Goal: Information Seeking & Learning: Learn about a topic

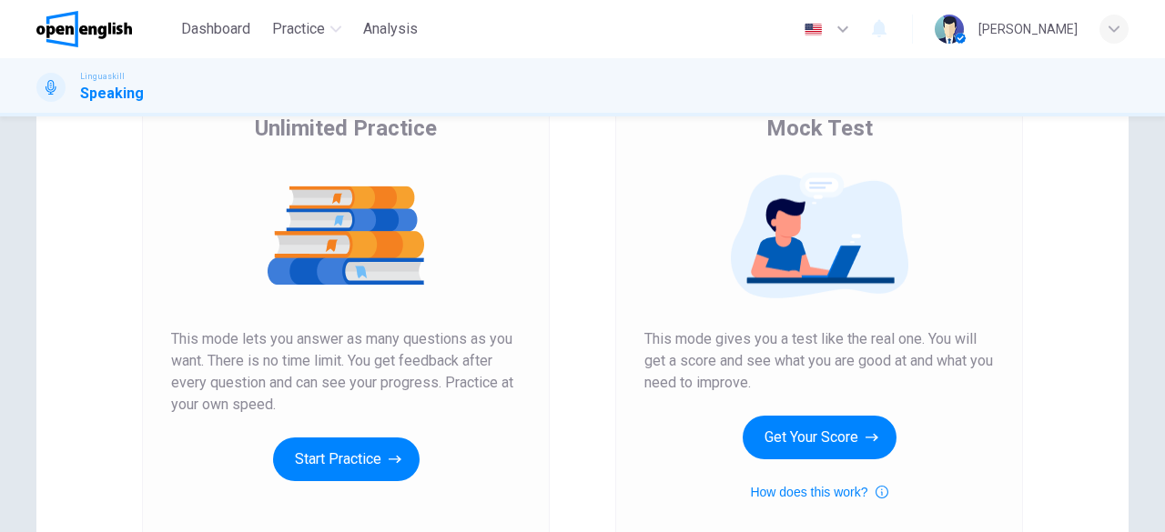
scroll to position [164, 0]
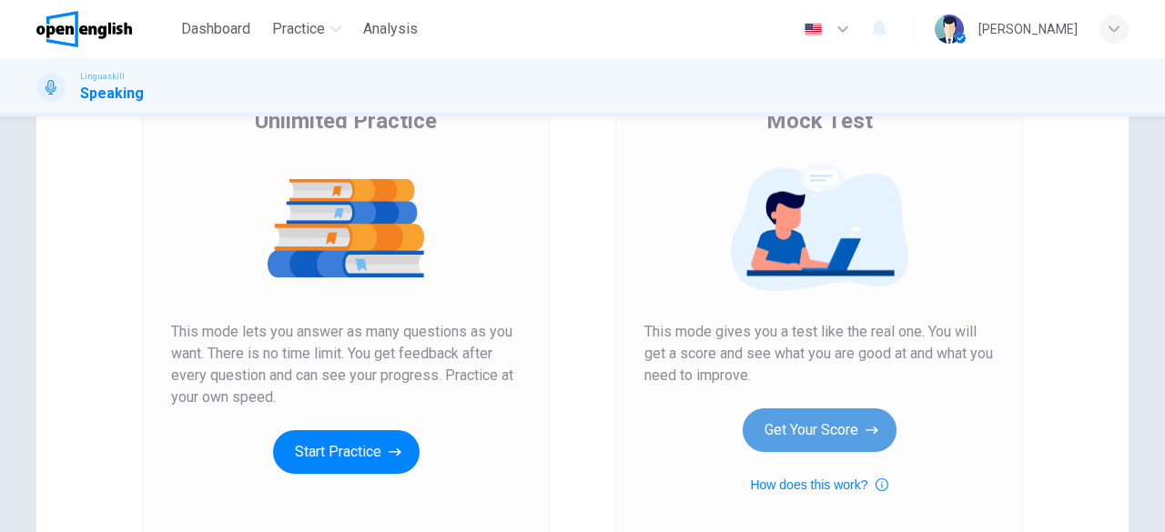
click at [819, 447] on button "Get Your Score" at bounding box center [820, 431] width 154 height 44
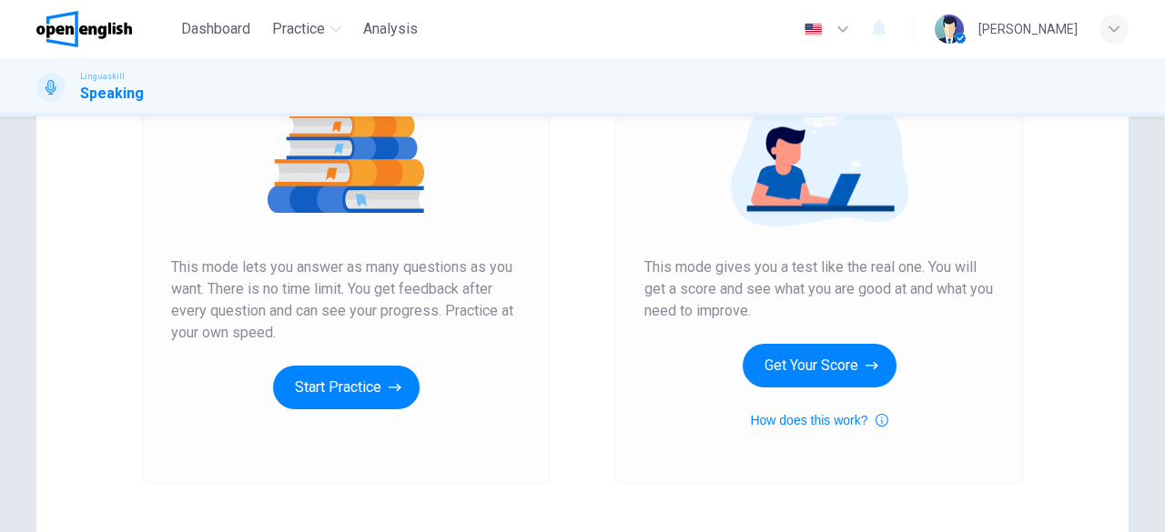
scroll to position [231, 0]
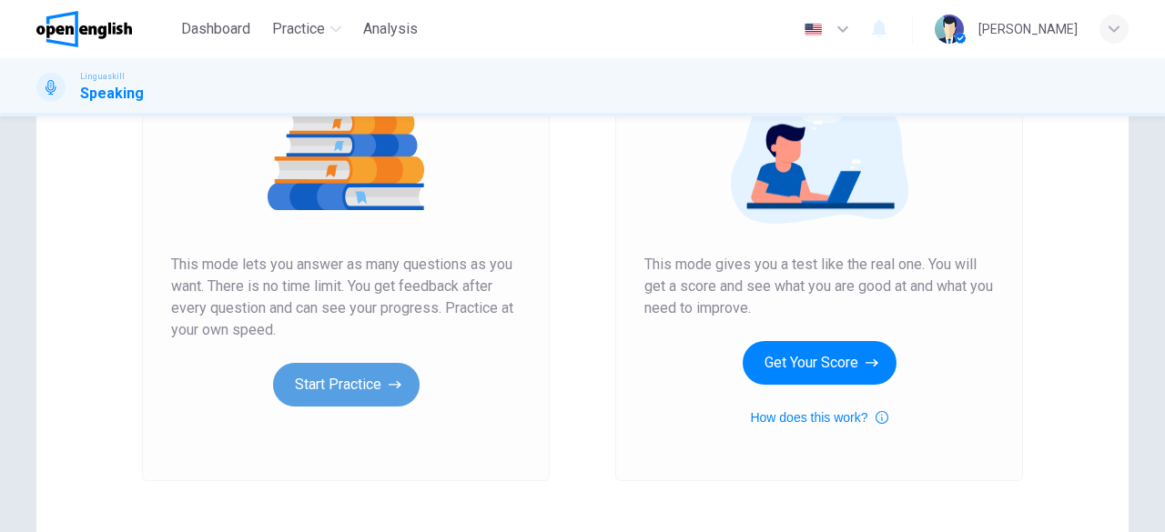
click at [350, 389] on button "Start Practice" at bounding box center [346, 385] width 147 height 44
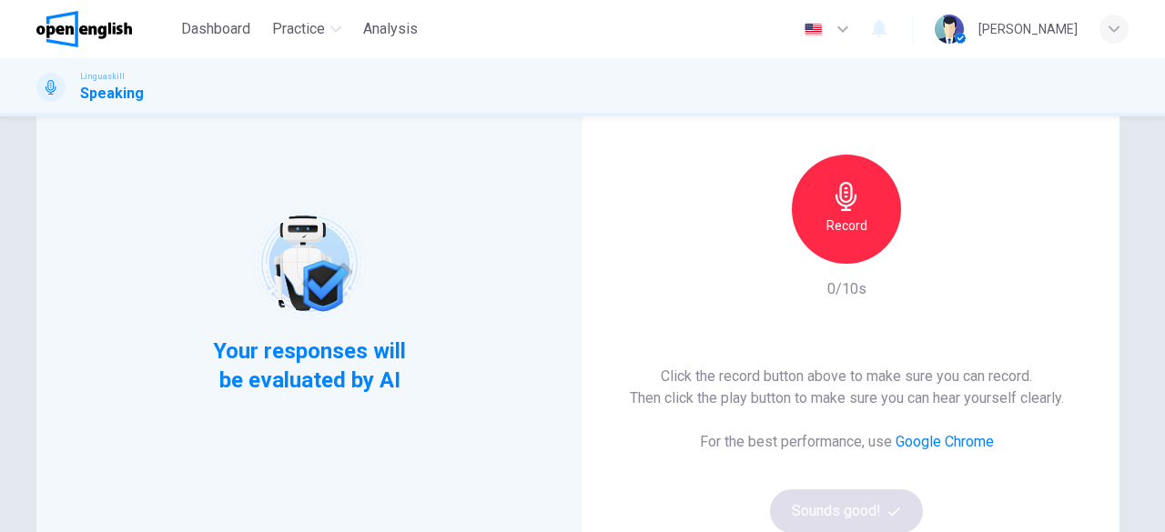
scroll to position [126, 0]
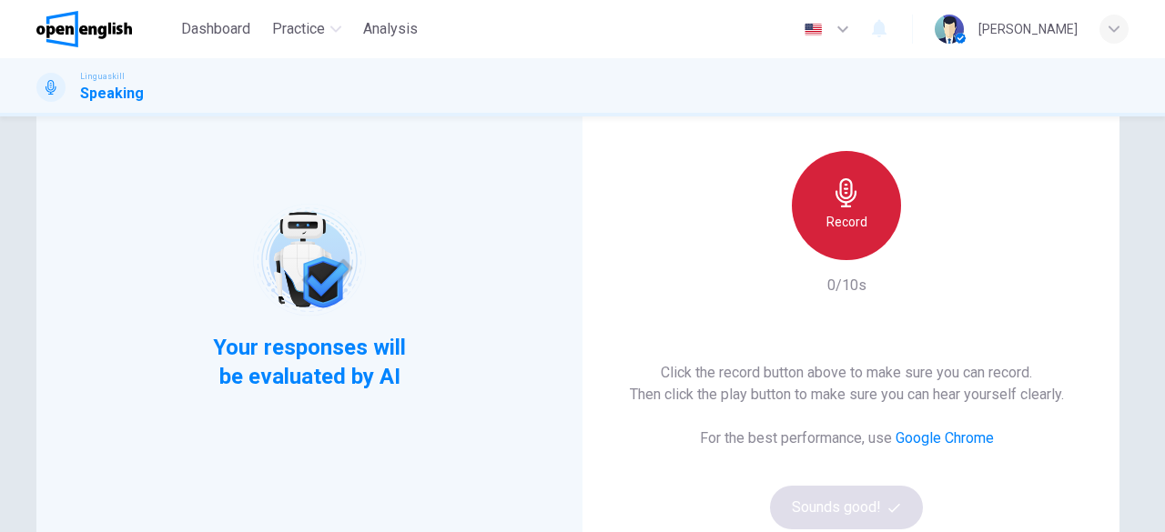
click at [809, 218] on div "Record" at bounding box center [846, 205] width 109 height 109
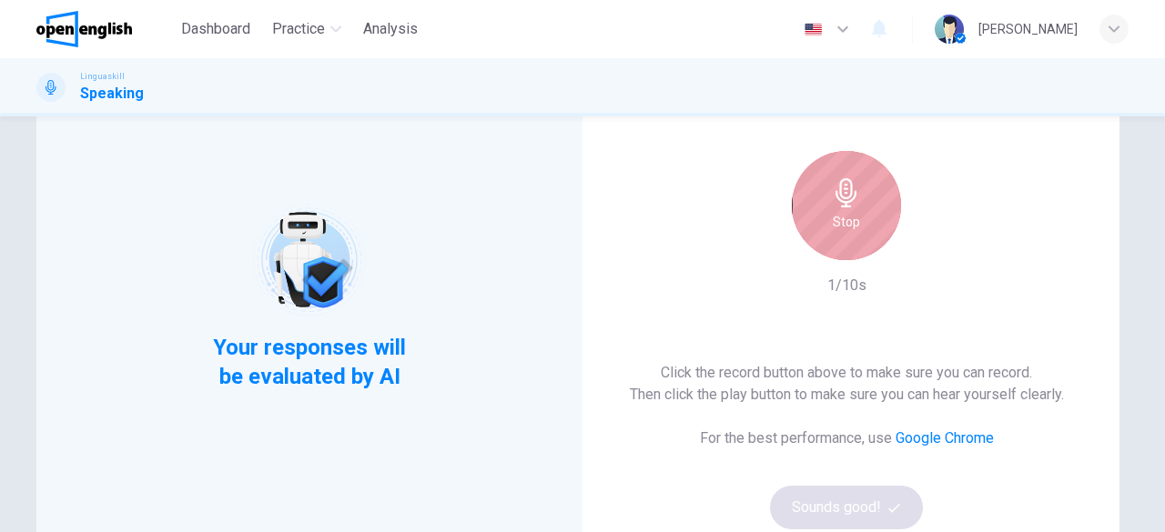
click at [809, 218] on div "Stop" at bounding box center [846, 205] width 109 height 109
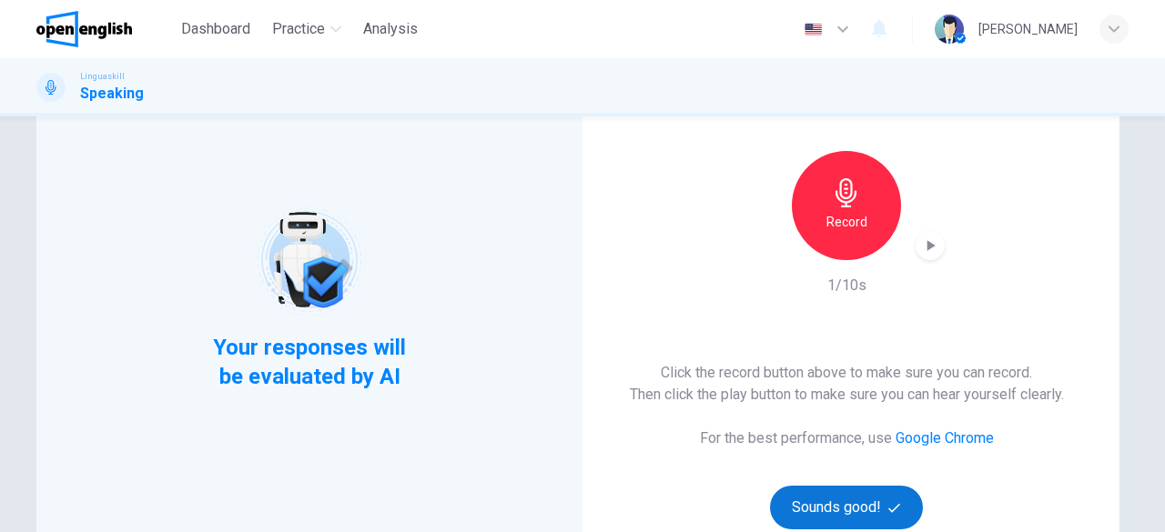
click at [843, 508] on button "Sounds good!" at bounding box center [846, 508] width 153 height 44
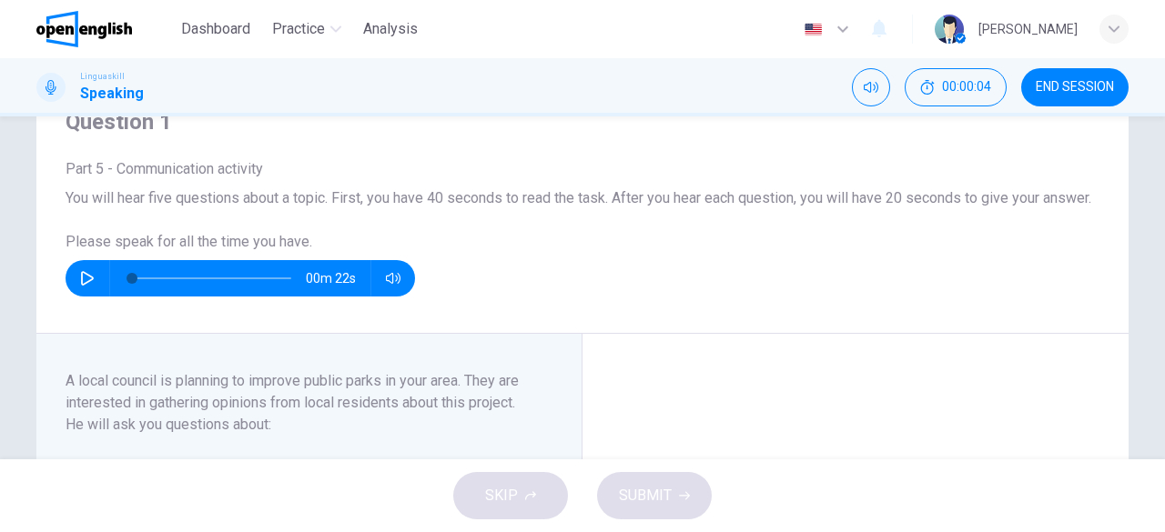
scroll to position [84, 0]
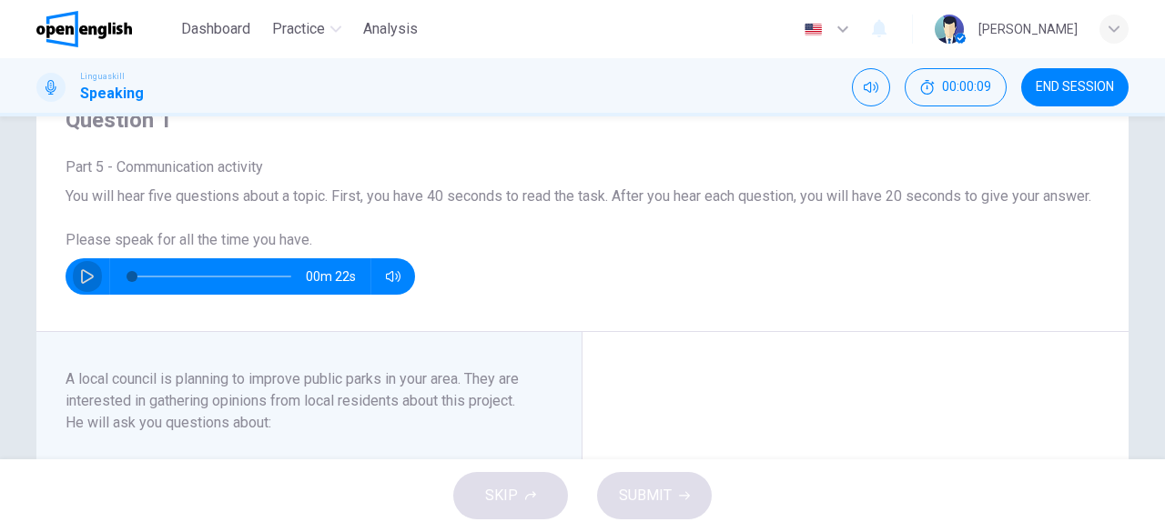
click at [84, 284] on icon "button" at bounding box center [87, 276] width 15 height 15
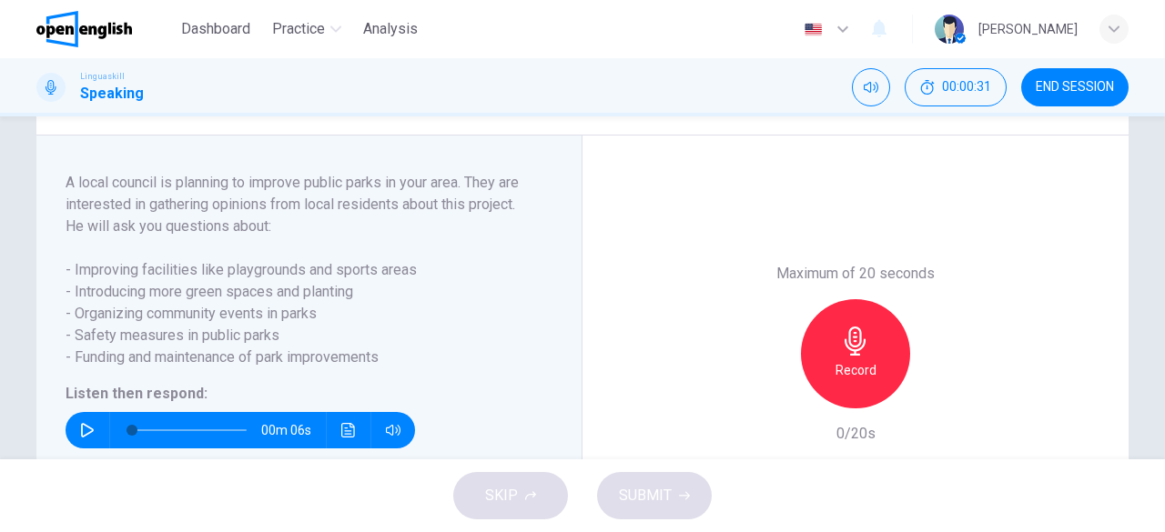
scroll to position [285, 0]
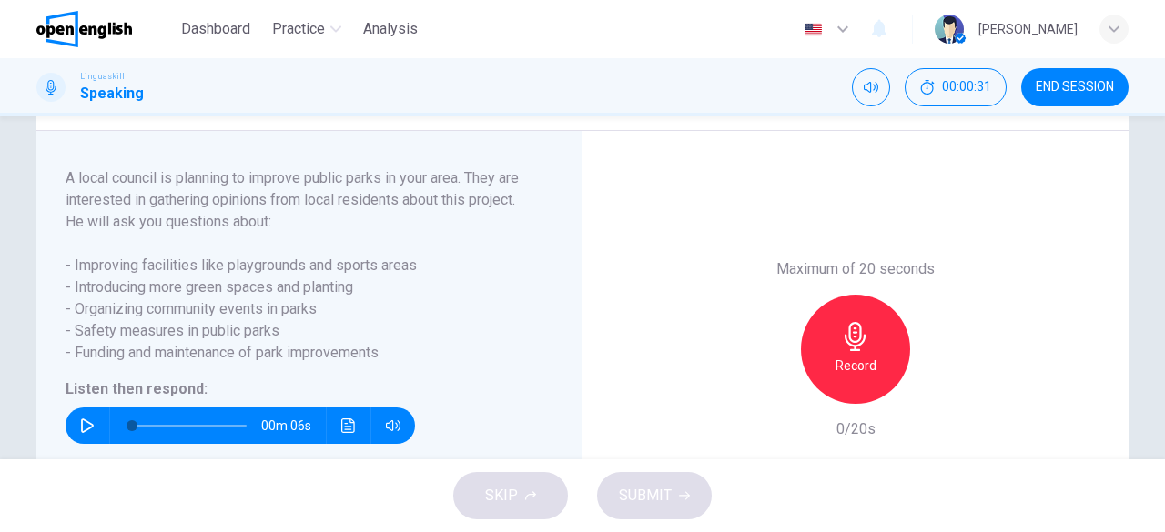
type input "*"
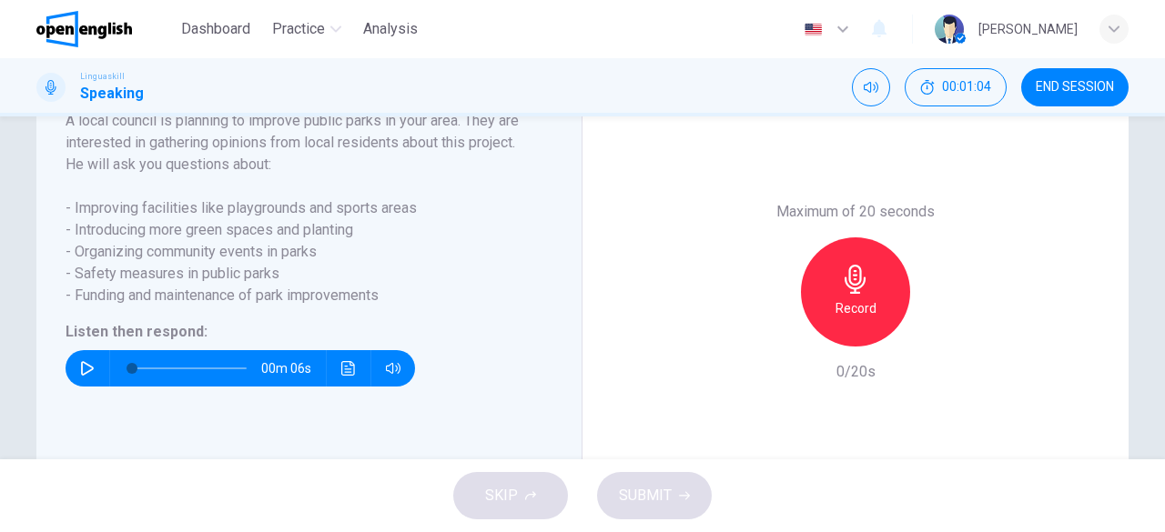
scroll to position [350, 0]
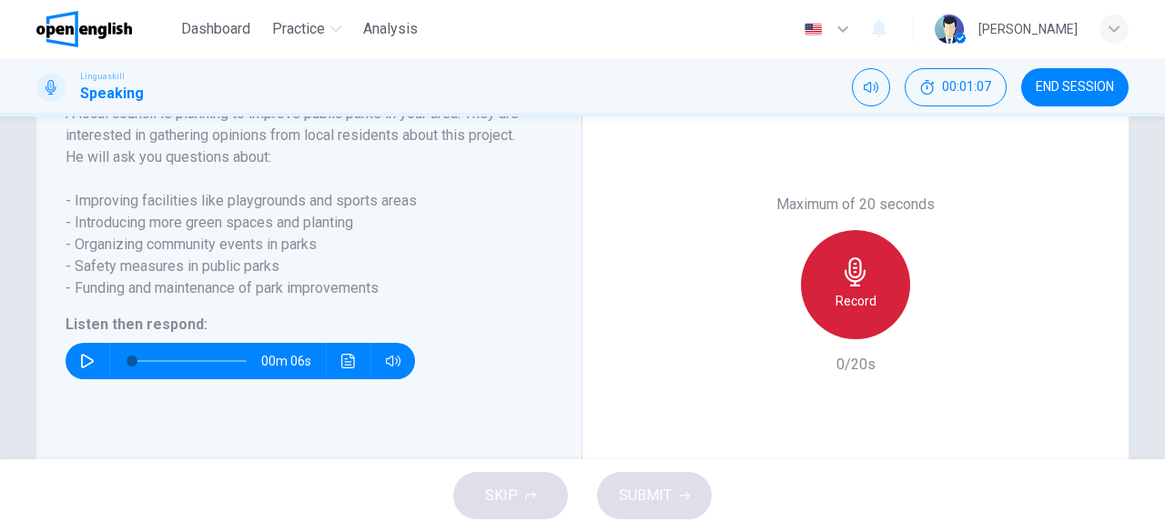
click at [852, 334] on div "Record" at bounding box center [855, 284] width 109 height 109
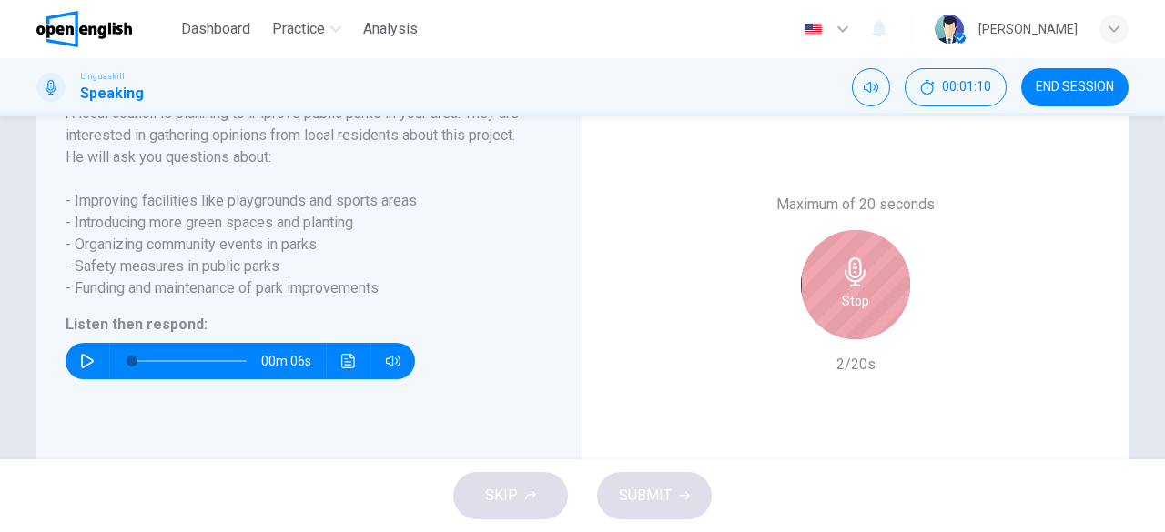
click at [852, 334] on div "Stop" at bounding box center [855, 284] width 109 height 109
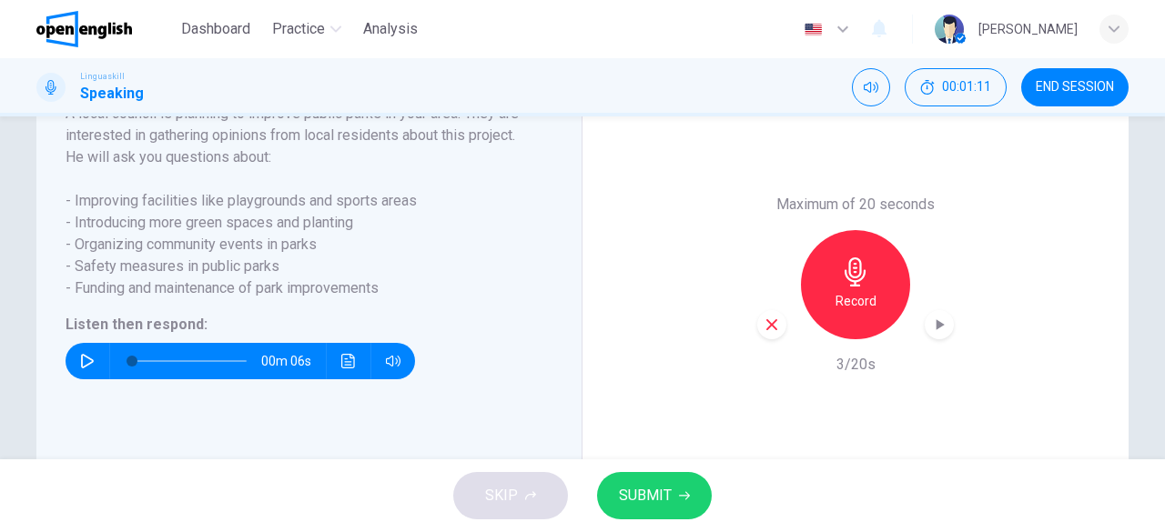
click at [766, 330] on icon "button" at bounding box center [771, 324] width 11 height 11
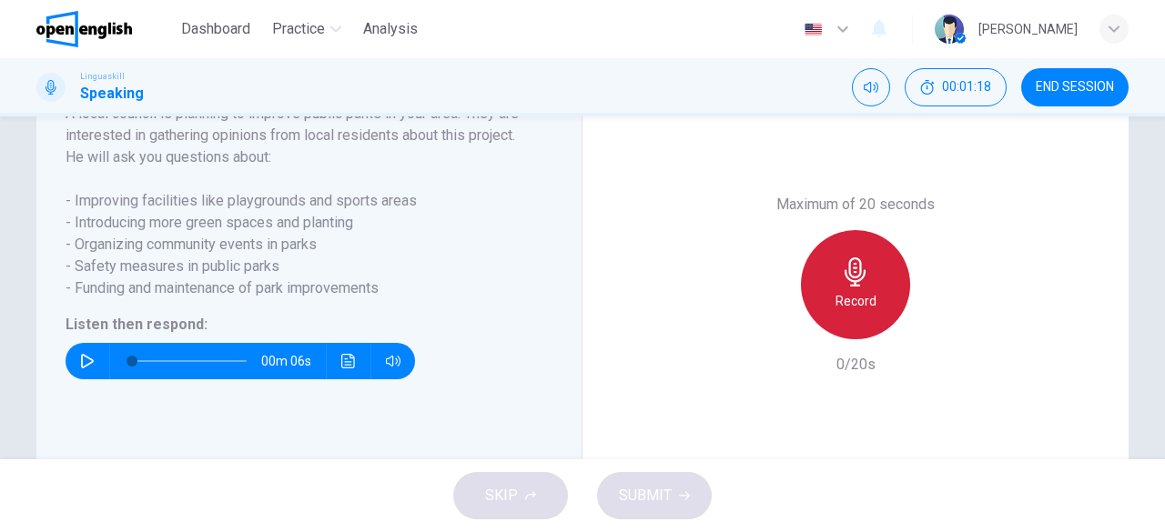
click at [870, 312] on h6 "Record" at bounding box center [856, 301] width 41 height 22
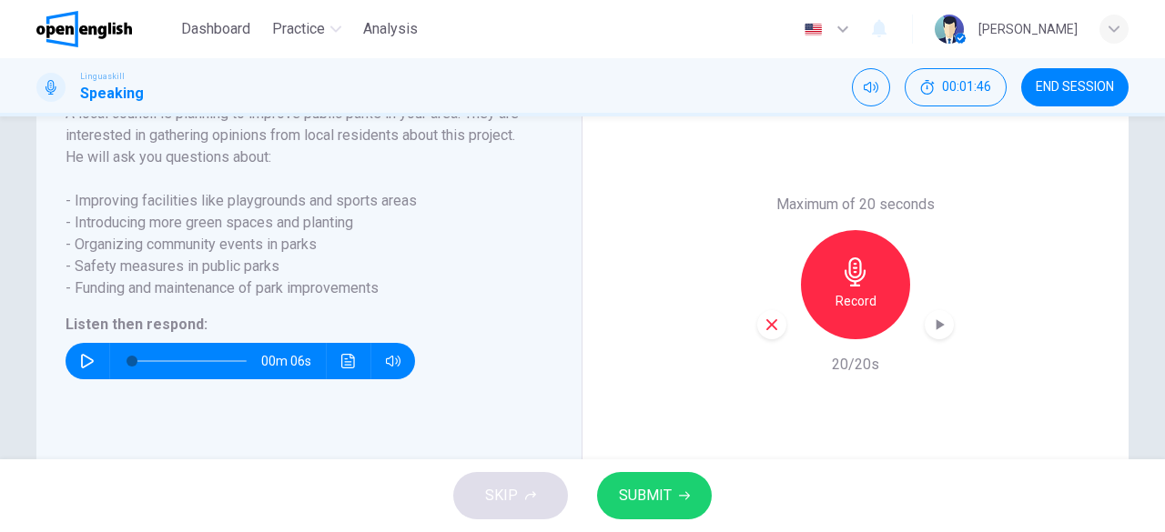
click at [655, 492] on span "SUBMIT" at bounding box center [645, 495] width 53 height 25
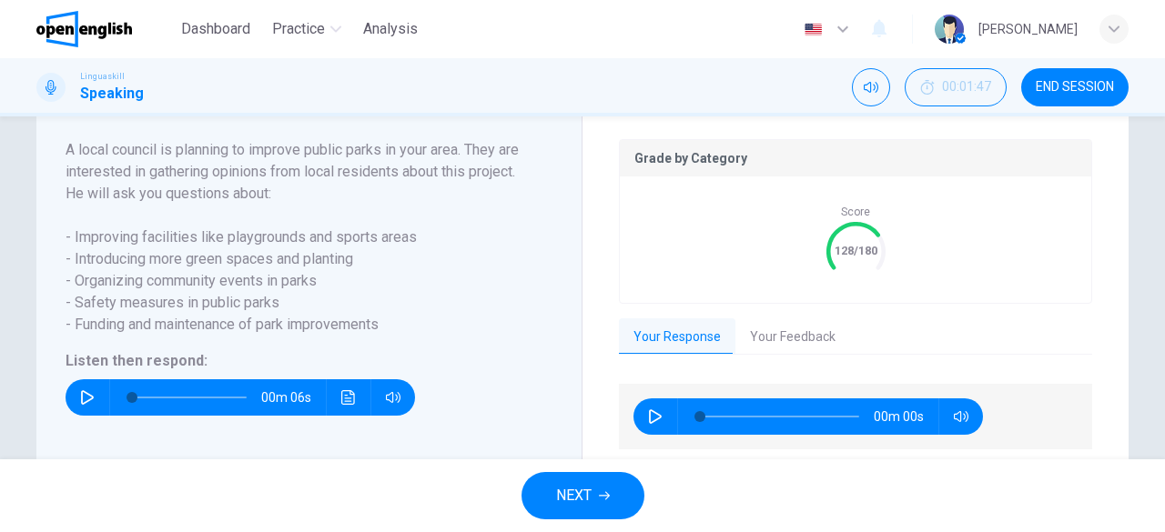
scroll to position [386, 0]
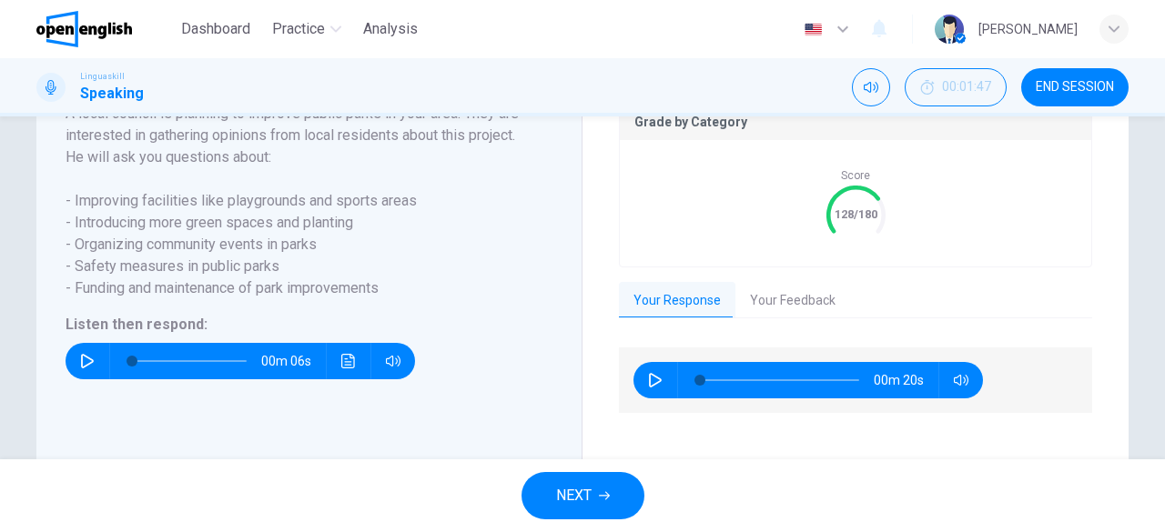
click at [589, 491] on span "NEXT" at bounding box center [573, 495] width 35 height 25
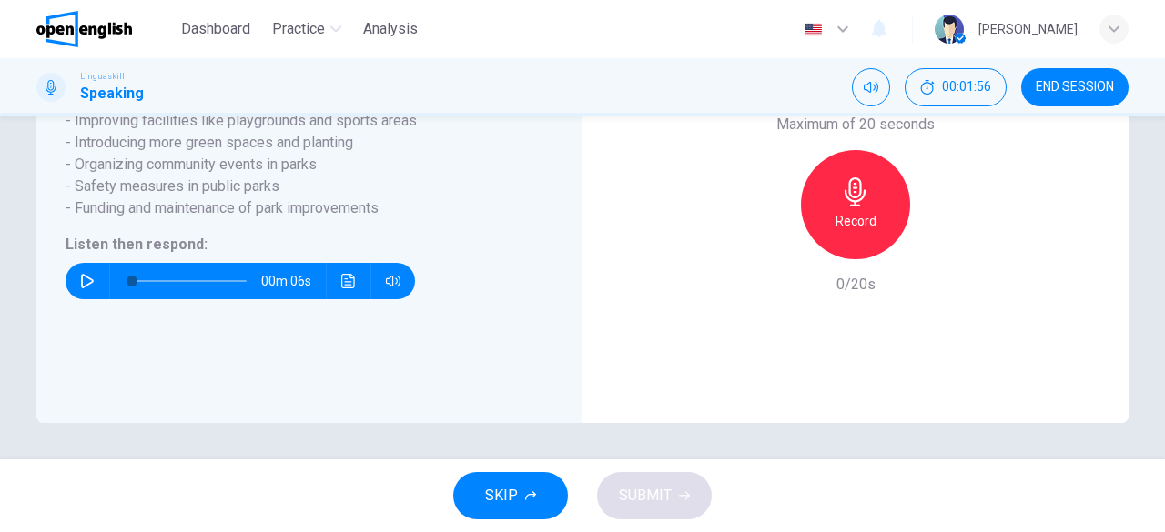
scroll to position [441, 0]
click at [1054, 85] on span "END SESSION" at bounding box center [1075, 87] width 78 height 15
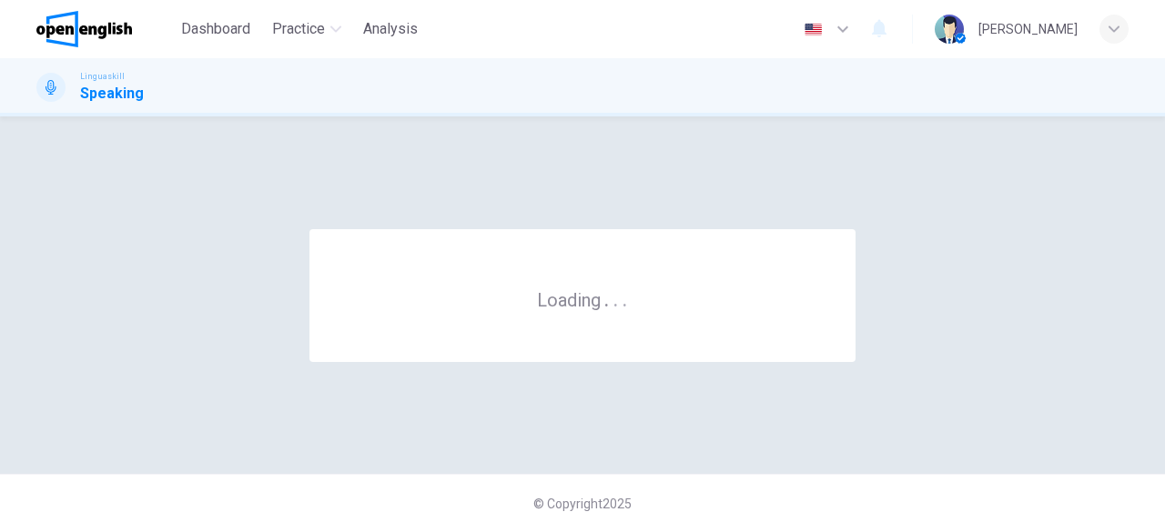
scroll to position [0, 0]
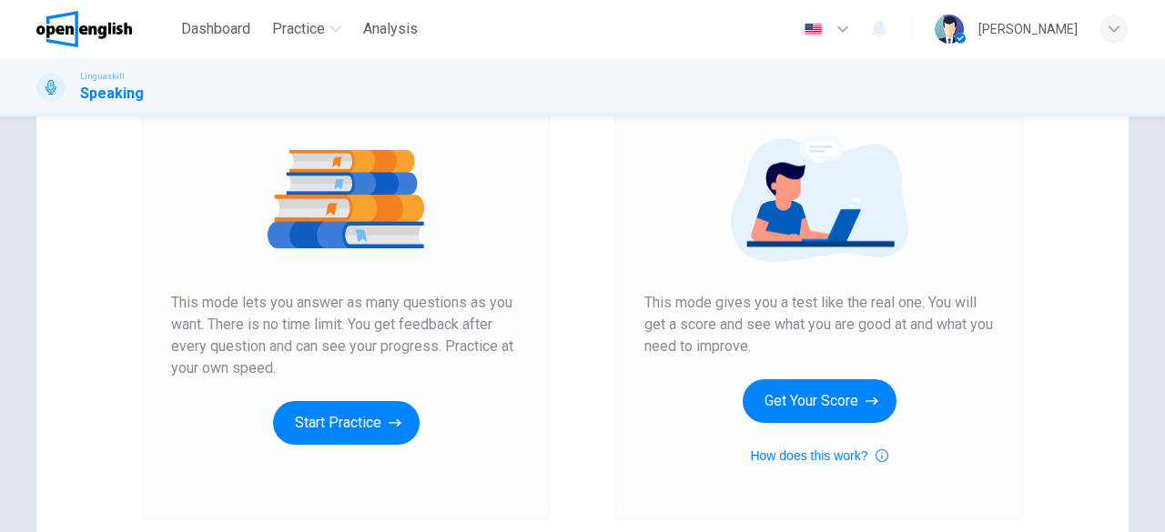
scroll to position [210, 0]
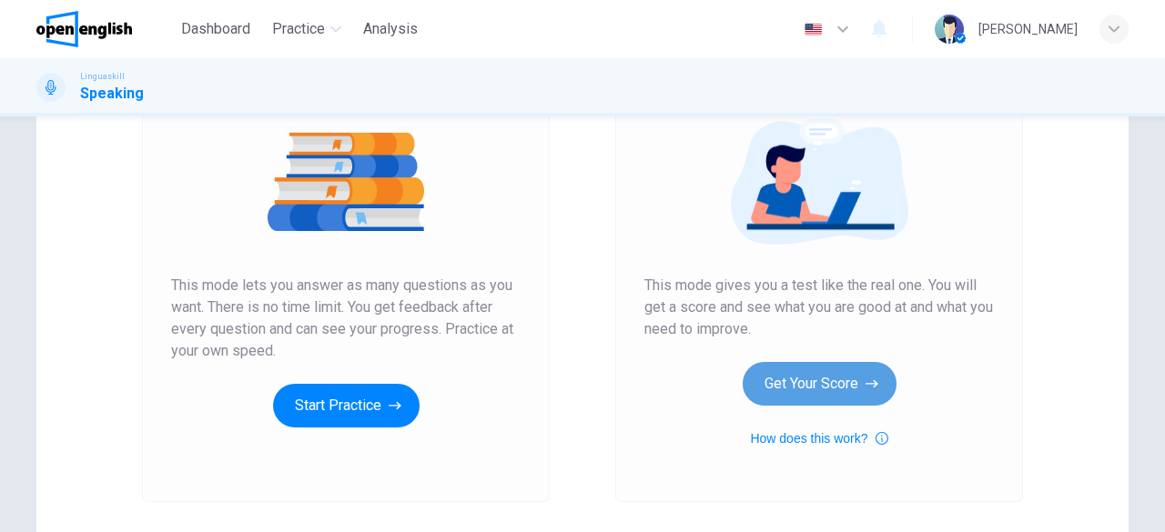
click at [807, 376] on button "Get Your Score" at bounding box center [820, 384] width 154 height 44
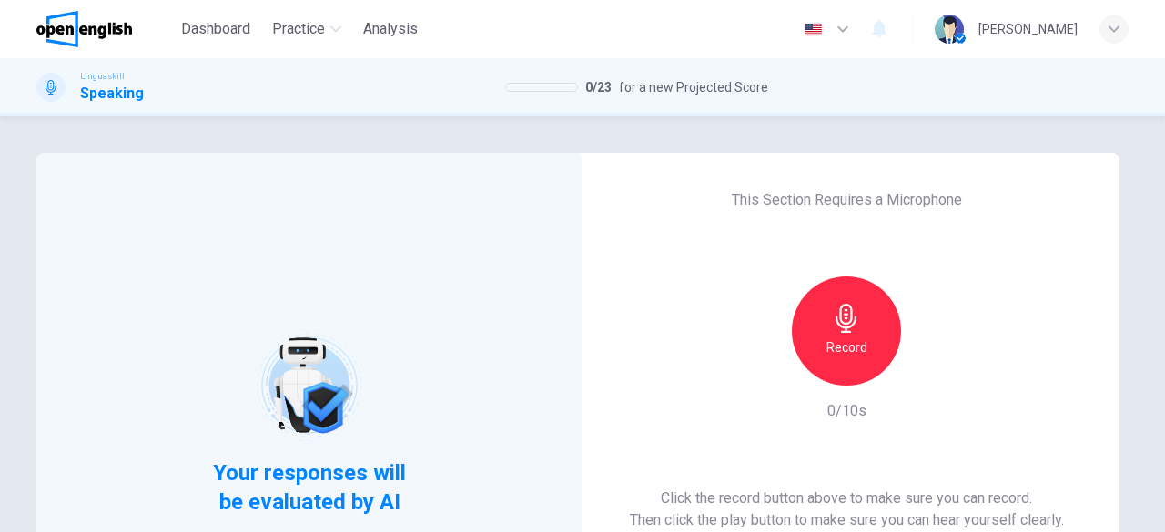
click at [877, 355] on div "Record" at bounding box center [846, 331] width 109 height 109
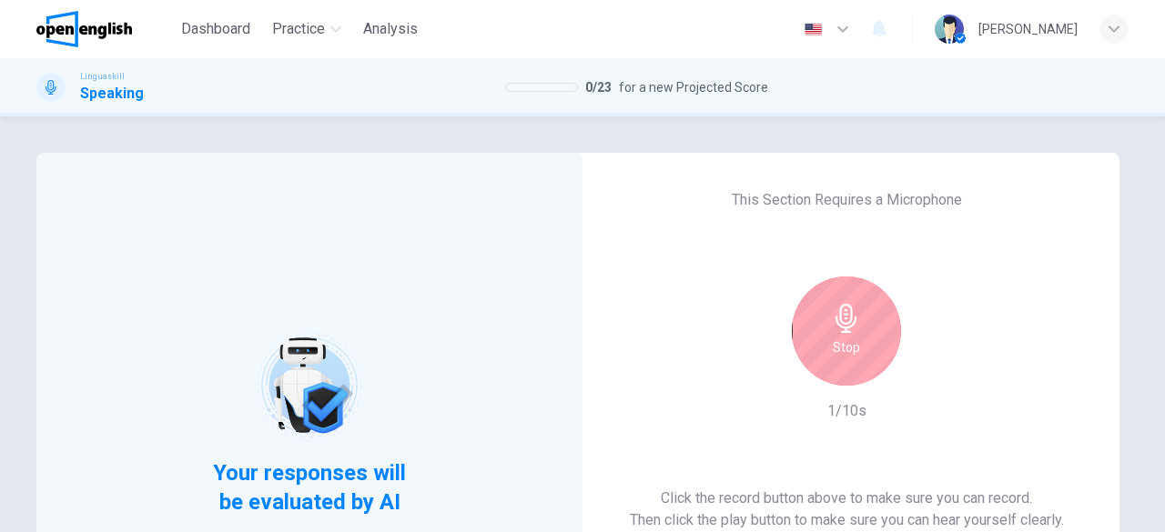
click at [866, 358] on div "Stop" at bounding box center [846, 331] width 109 height 109
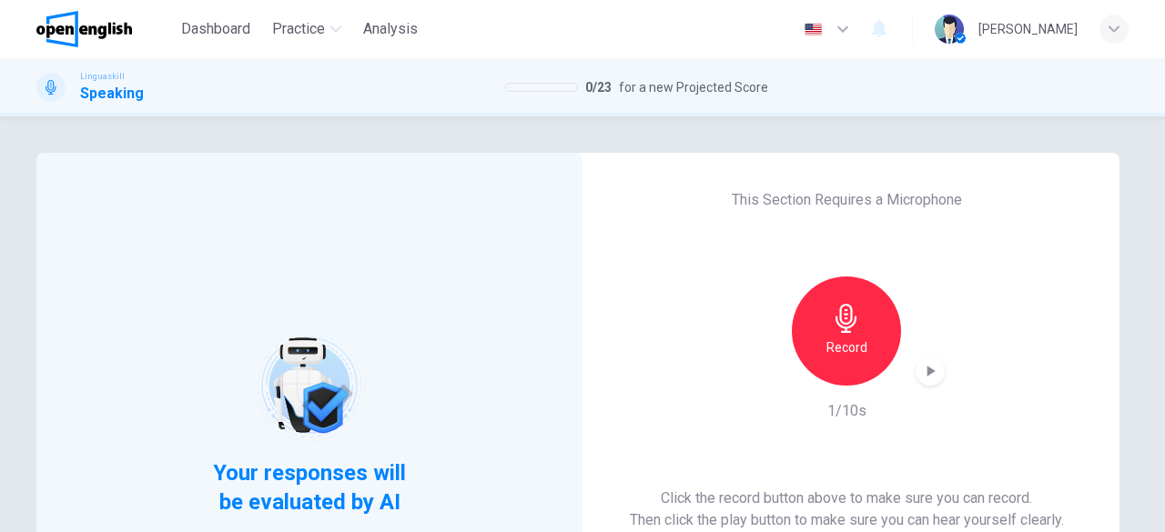
scroll to position [221, 0]
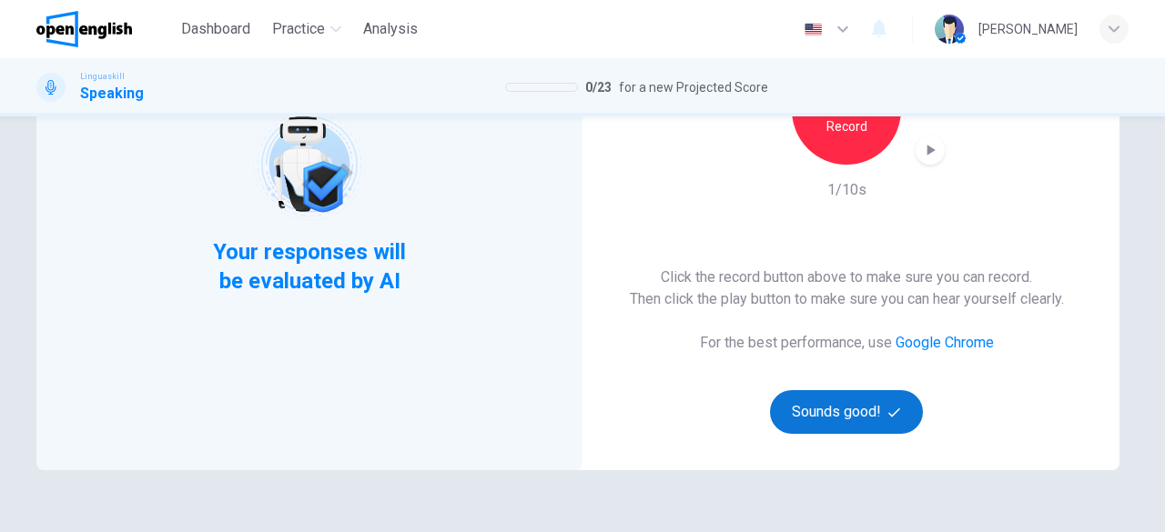
click at [806, 427] on button "Sounds good!" at bounding box center [846, 412] width 153 height 44
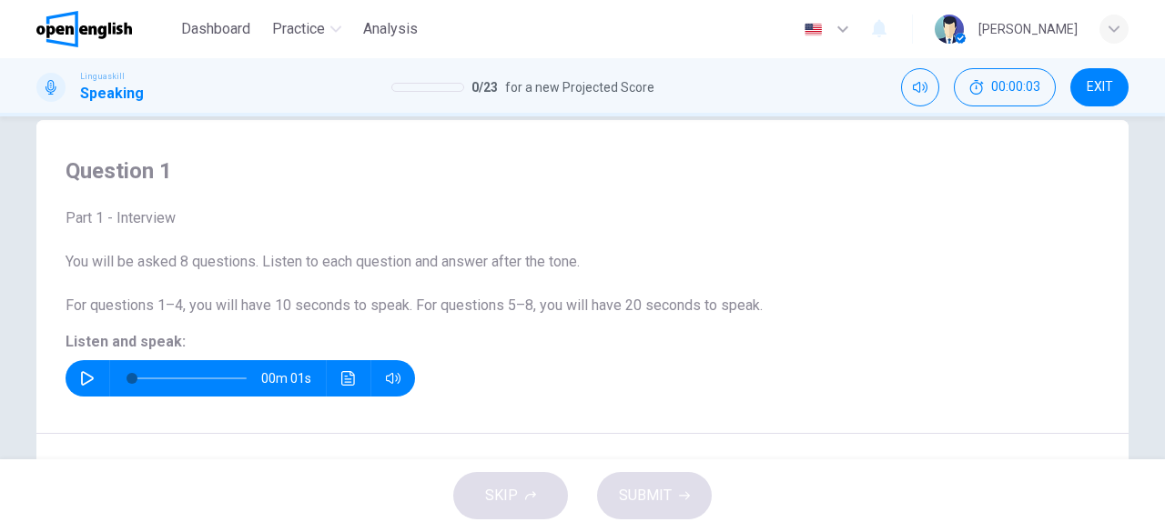
scroll to position [38, 0]
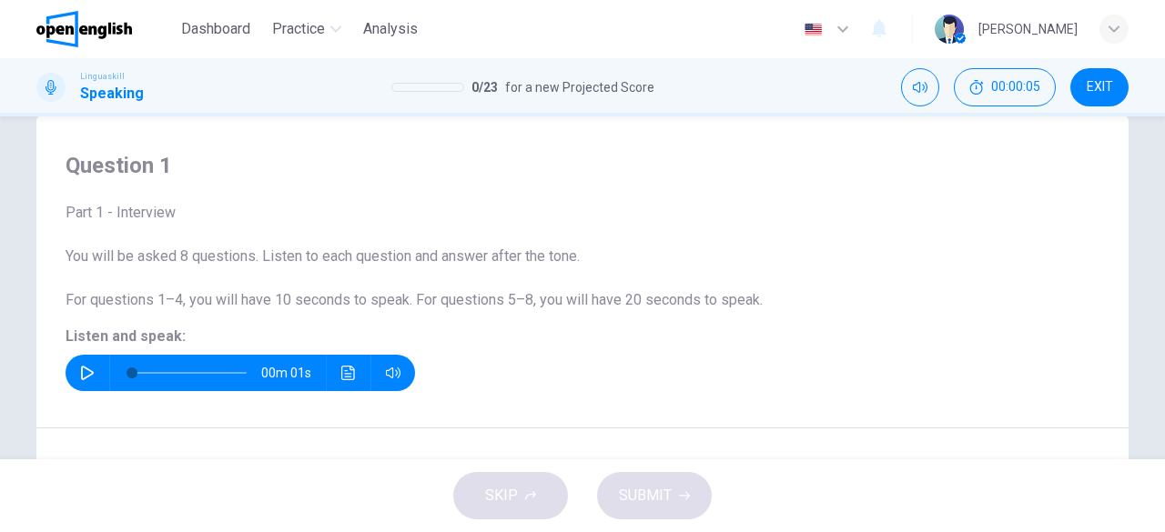
click at [91, 372] on button "button" at bounding box center [87, 373] width 29 height 36
drag, startPoint x: 1154, startPoint y: 216, endPoint x: 1164, endPoint y: 327, distance: 111.5
click at [1164, 327] on div "Question 1 Part 1 - Interview You will be asked 8 questions. Listen to each que…" at bounding box center [582, 288] width 1165 height 343
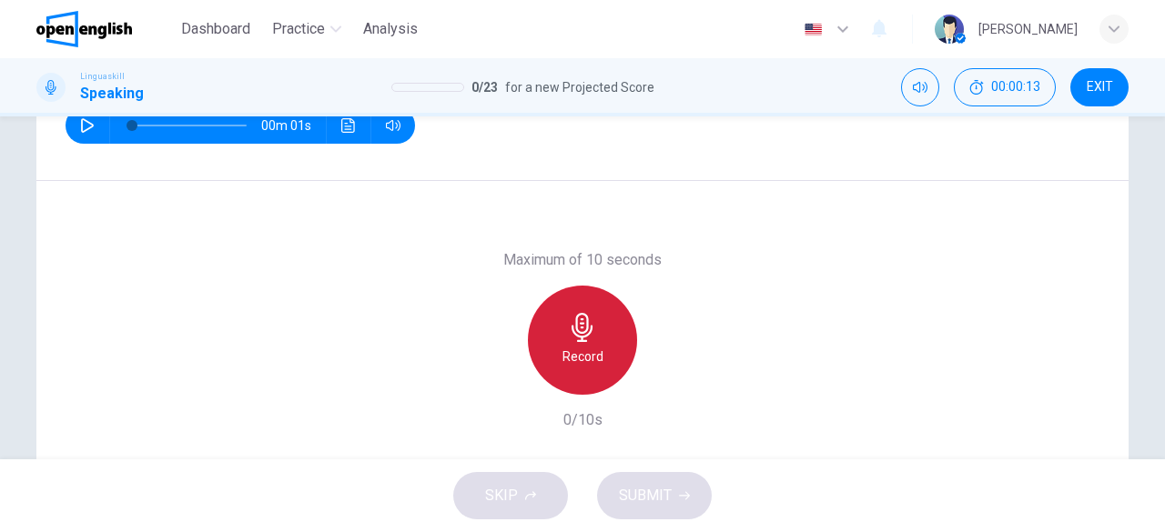
click at [592, 346] on h6 "Record" at bounding box center [583, 357] width 41 height 22
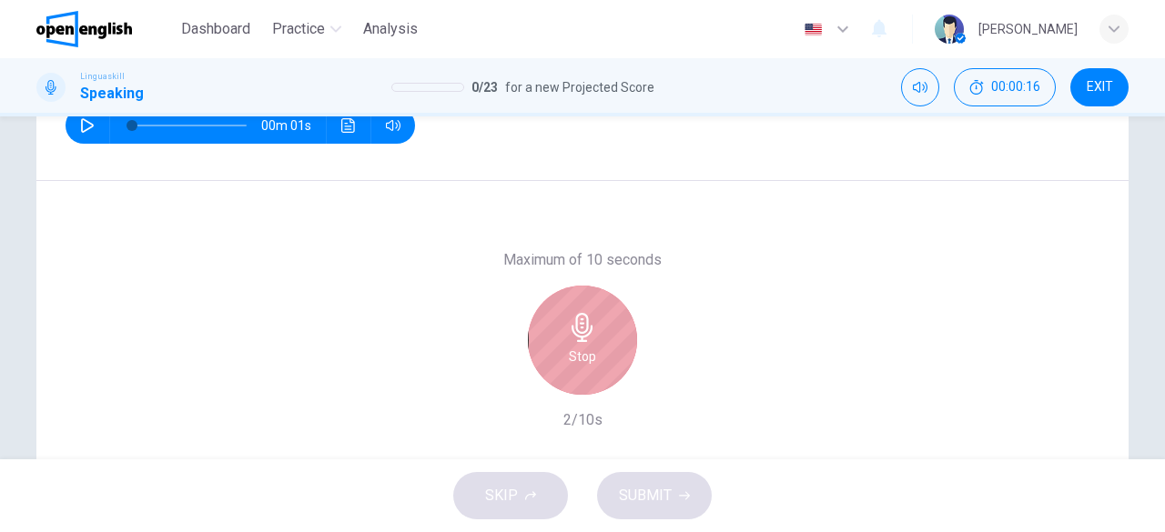
click at [592, 345] on div "Stop" at bounding box center [582, 340] width 109 height 109
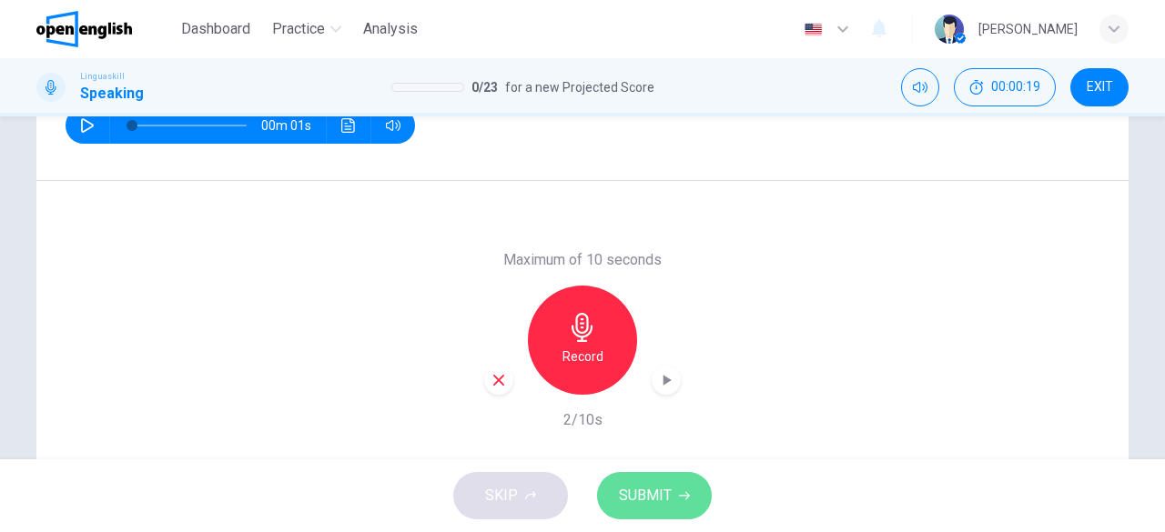
click at [646, 495] on span "SUBMIT" at bounding box center [645, 495] width 53 height 25
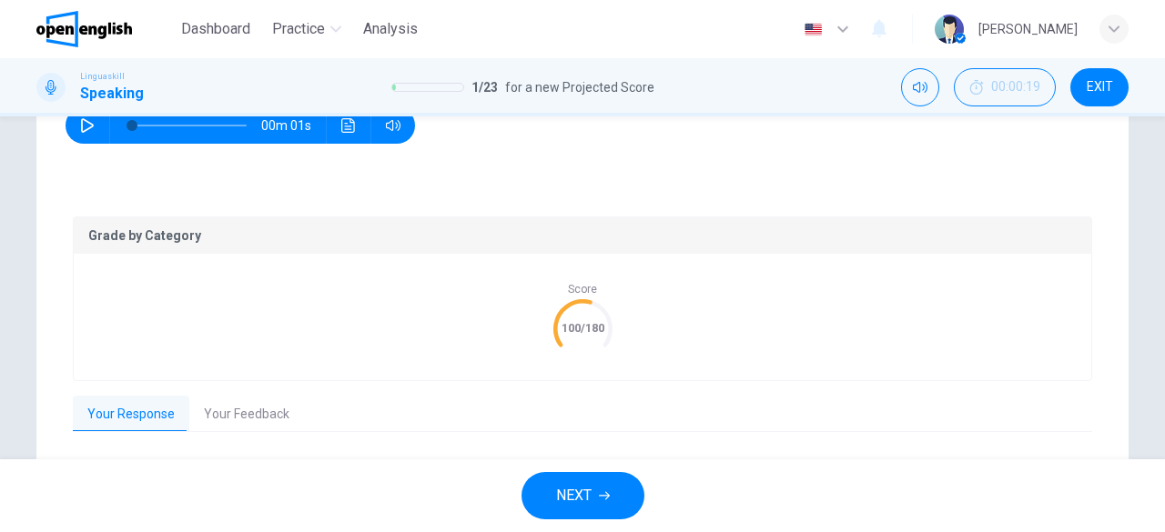
click at [591, 491] on span "NEXT" at bounding box center [573, 495] width 35 height 25
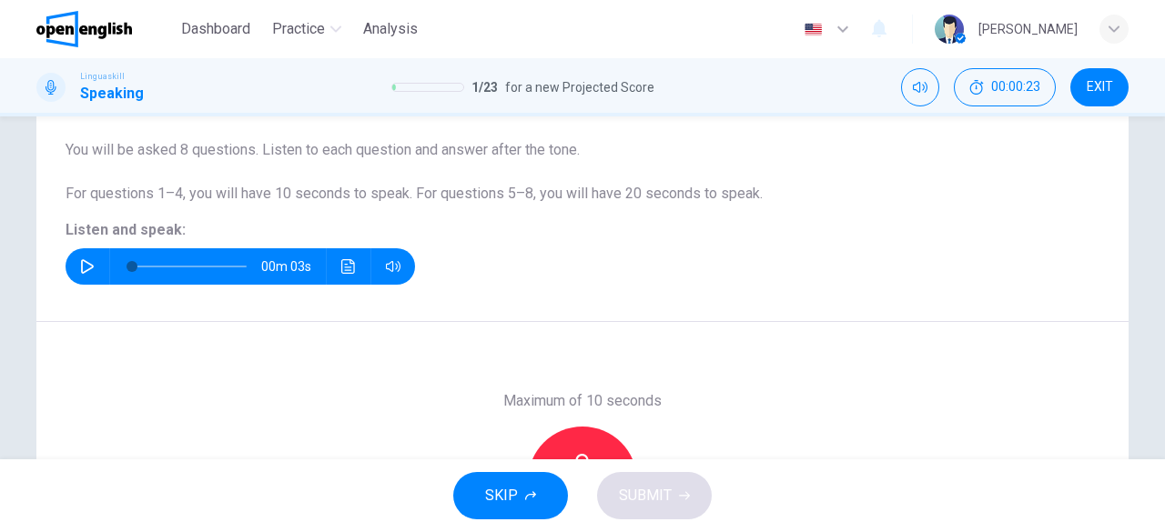
scroll to position [148, 0]
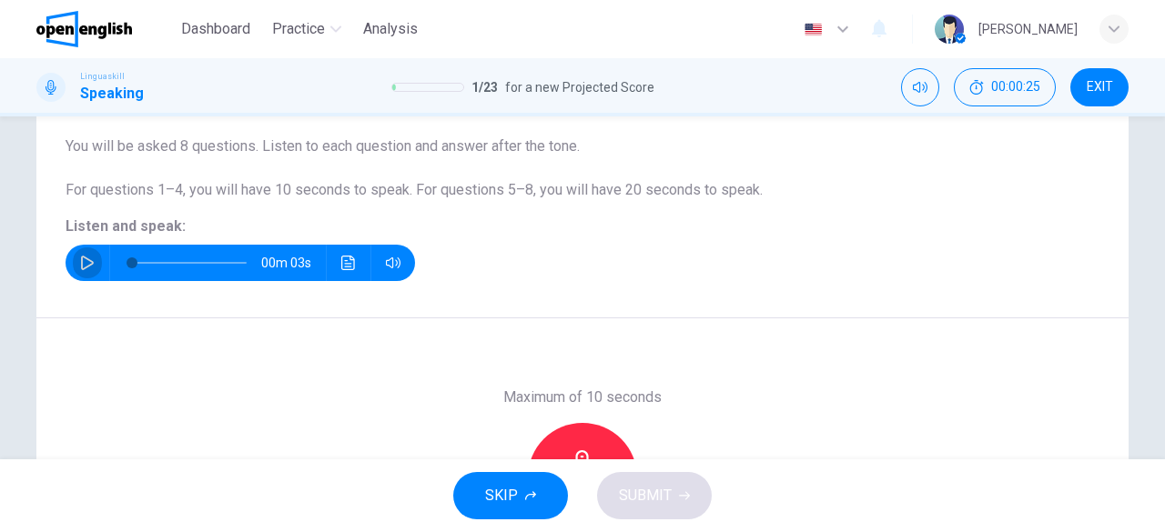
click at [92, 259] on button "button" at bounding box center [87, 263] width 29 height 36
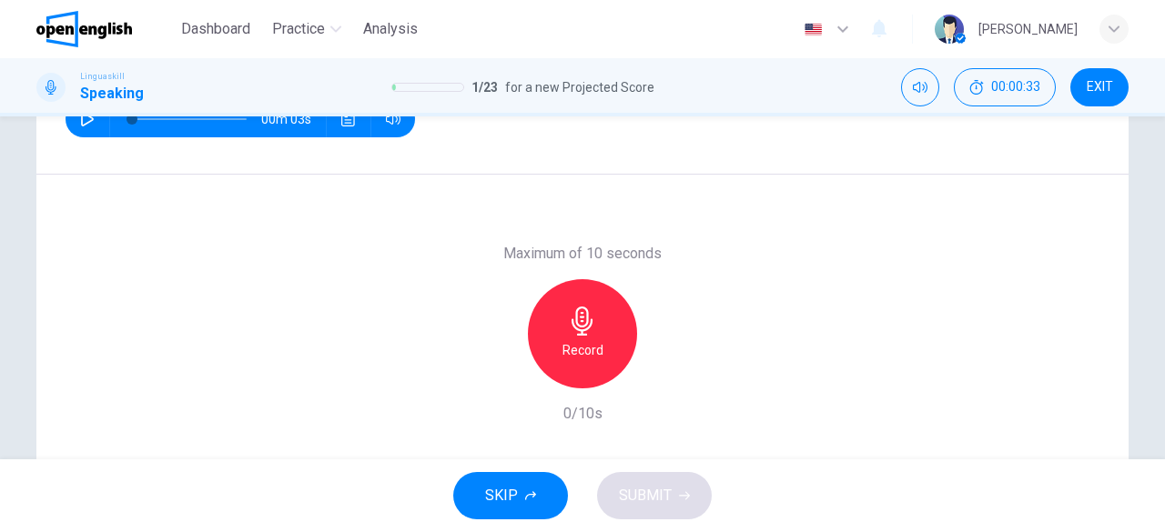
scroll to position [209, 0]
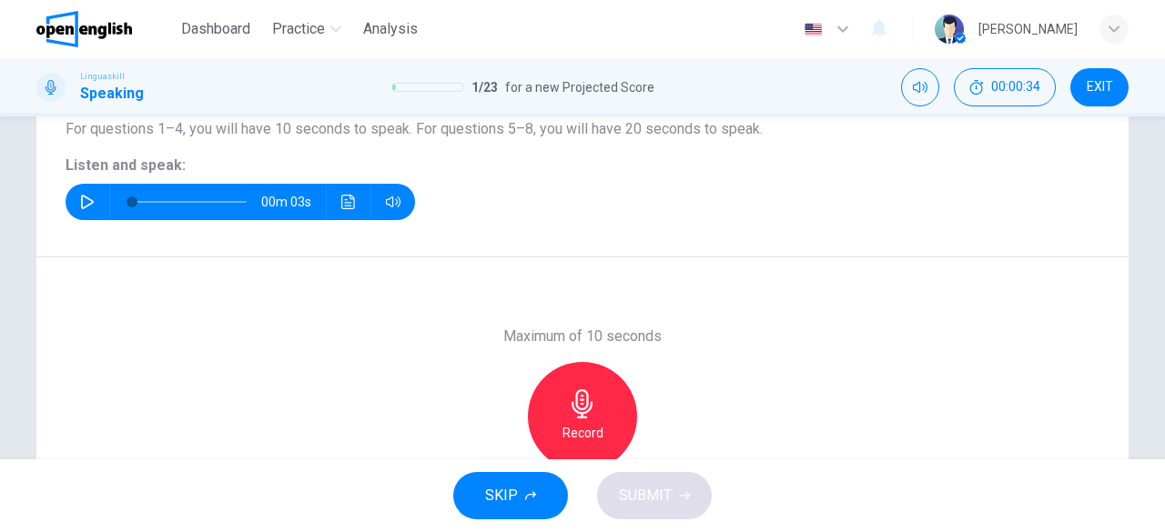
click at [588, 411] on icon "button" at bounding box center [582, 404] width 29 height 29
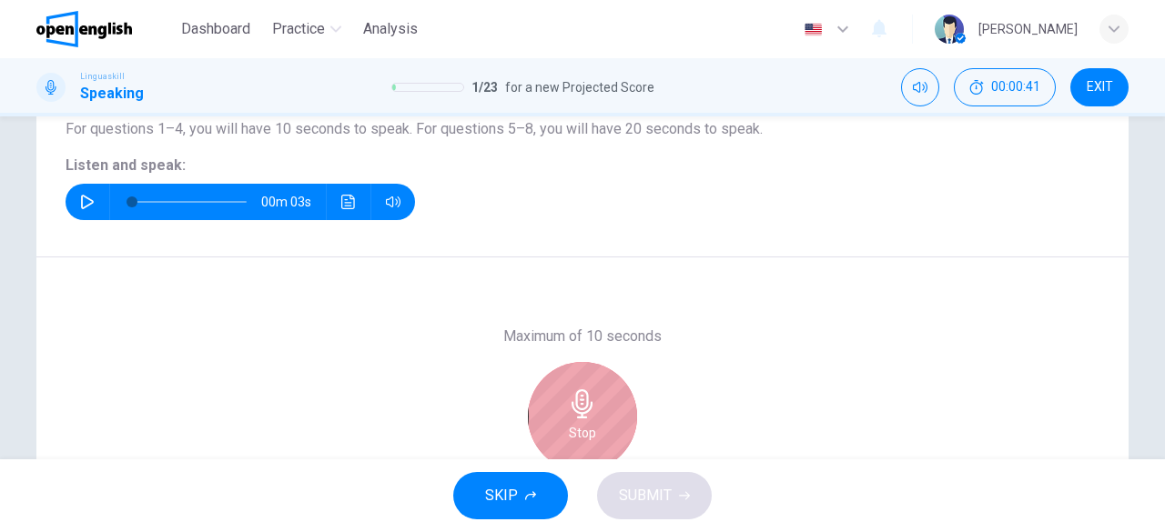
click at [588, 411] on icon "button" at bounding box center [582, 404] width 29 height 29
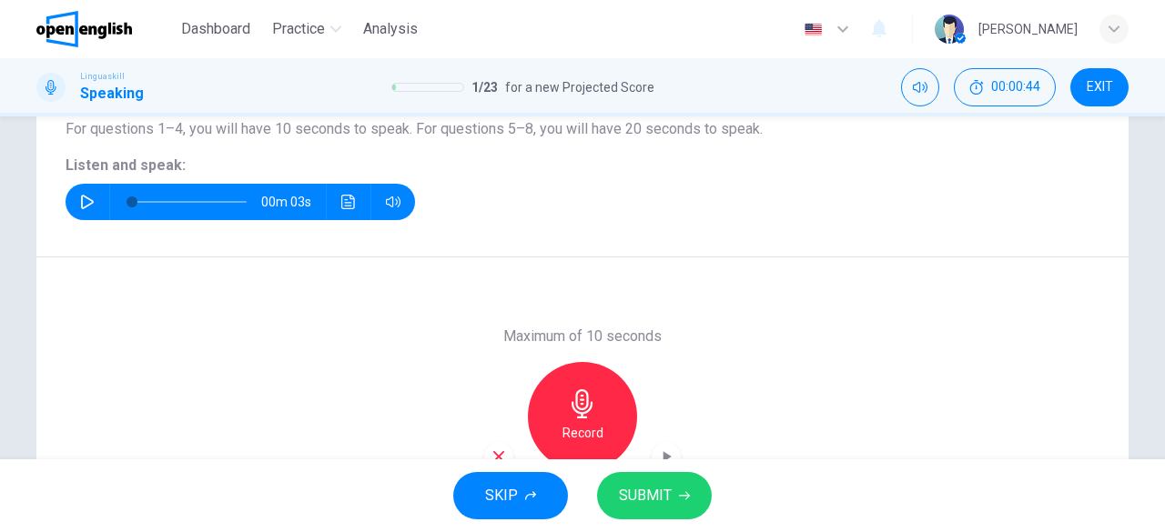
scroll to position [362, 0]
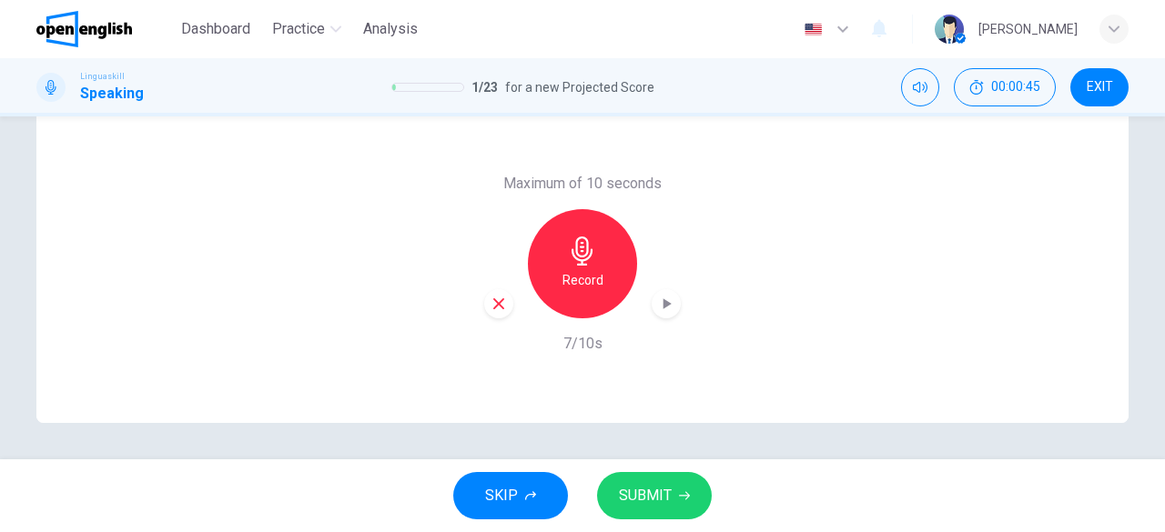
click at [660, 494] on span "SUBMIT" at bounding box center [645, 495] width 53 height 25
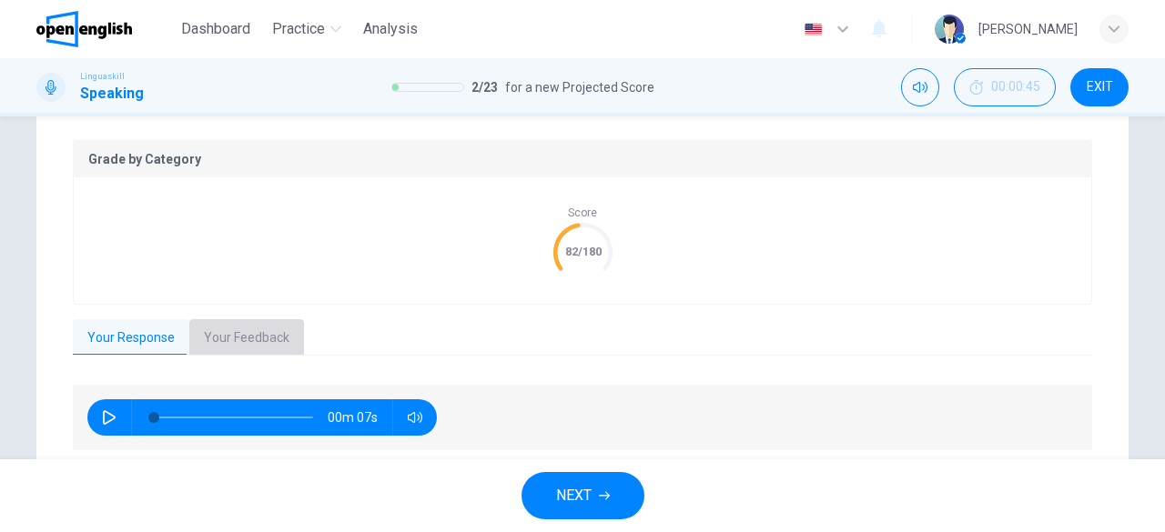
click at [232, 326] on button "Your Feedback" at bounding box center [246, 338] width 115 height 38
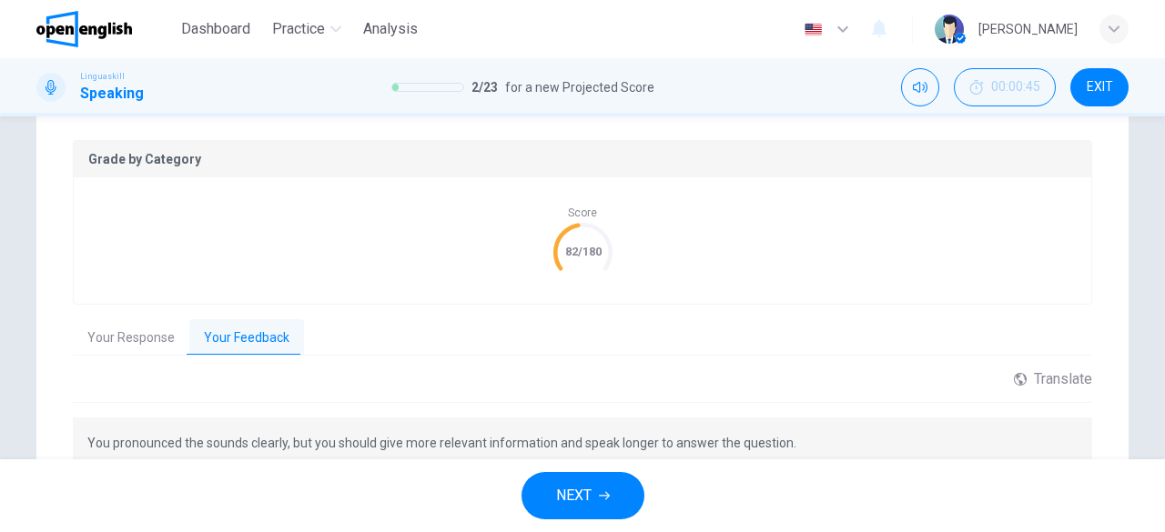
scroll to position [472, 0]
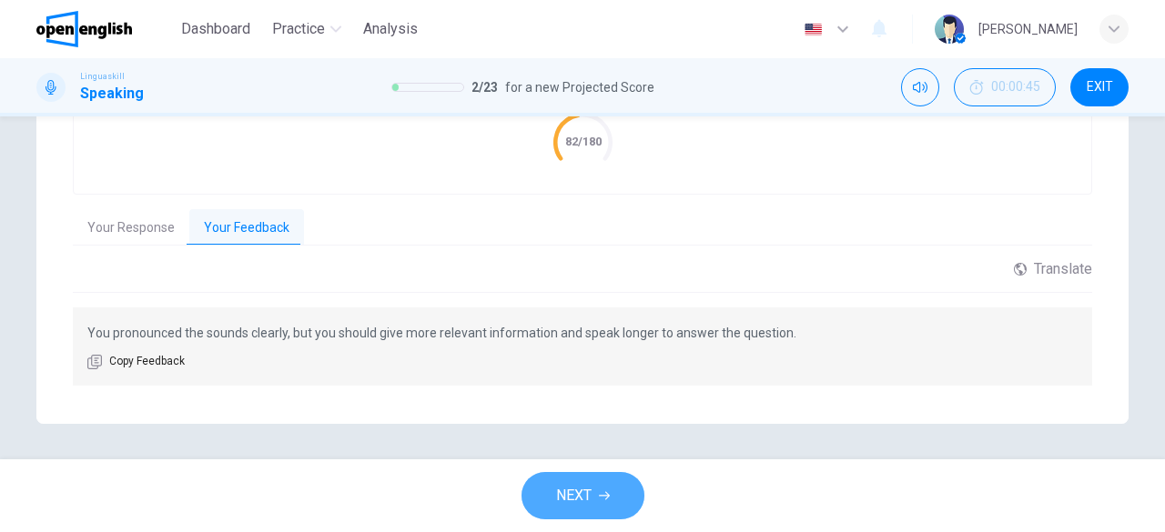
click at [557, 494] on span "NEXT" at bounding box center [573, 495] width 35 height 25
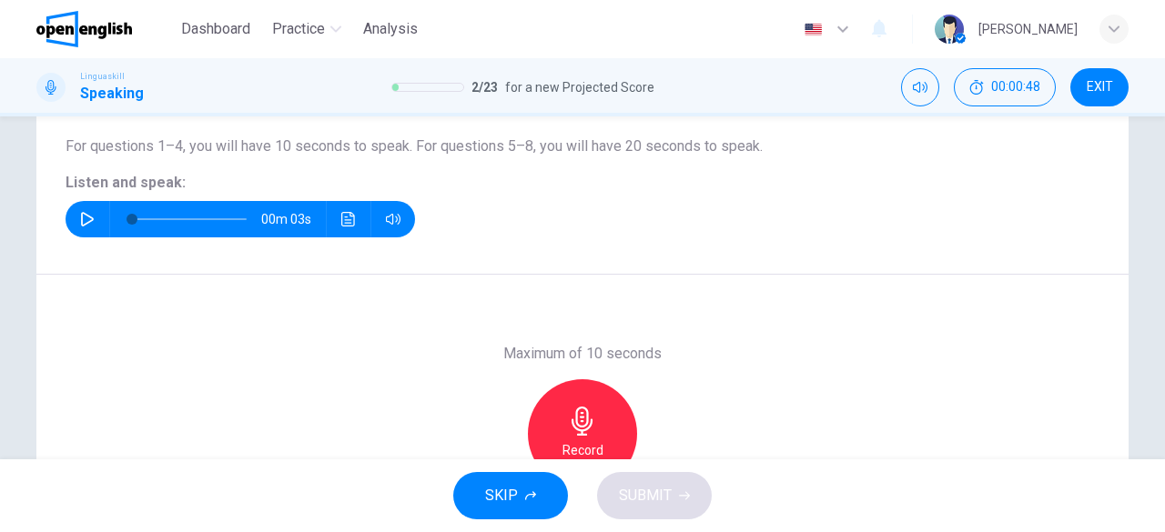
scroll to position [197, 0]
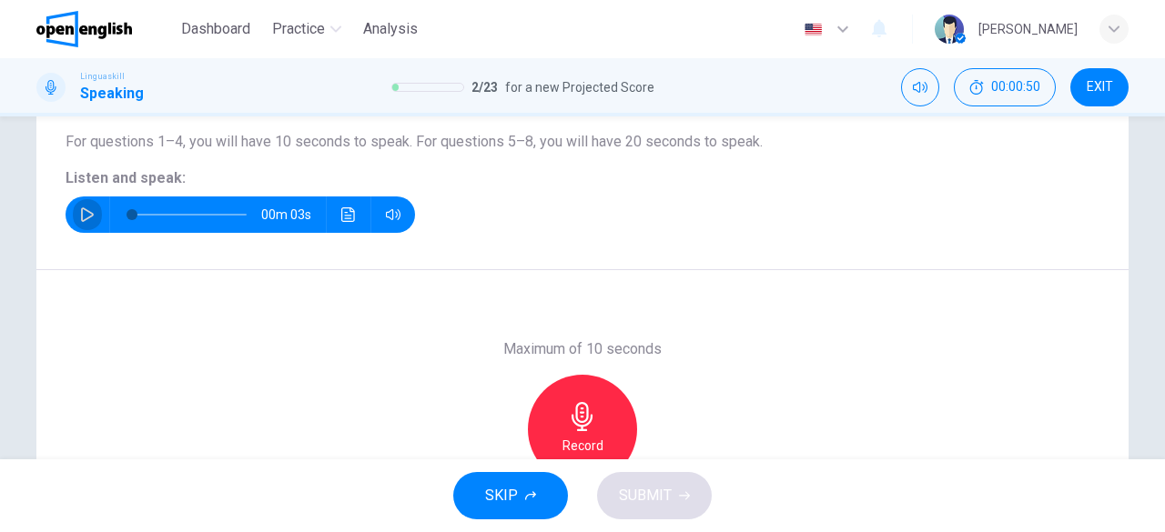
click at [80, 214] on icon "button" at bounding box center [87, 215] width 15 height 15
click at [82, 214] on icon "button" at bounding box center [87, 214] width 10 height 11
click at [80, 214] on icon "button" at bounding box center [87, 215] width 15 height 15
click at [80, 215] on icon "button" at bounding box center [87, 215] width 15 height 15
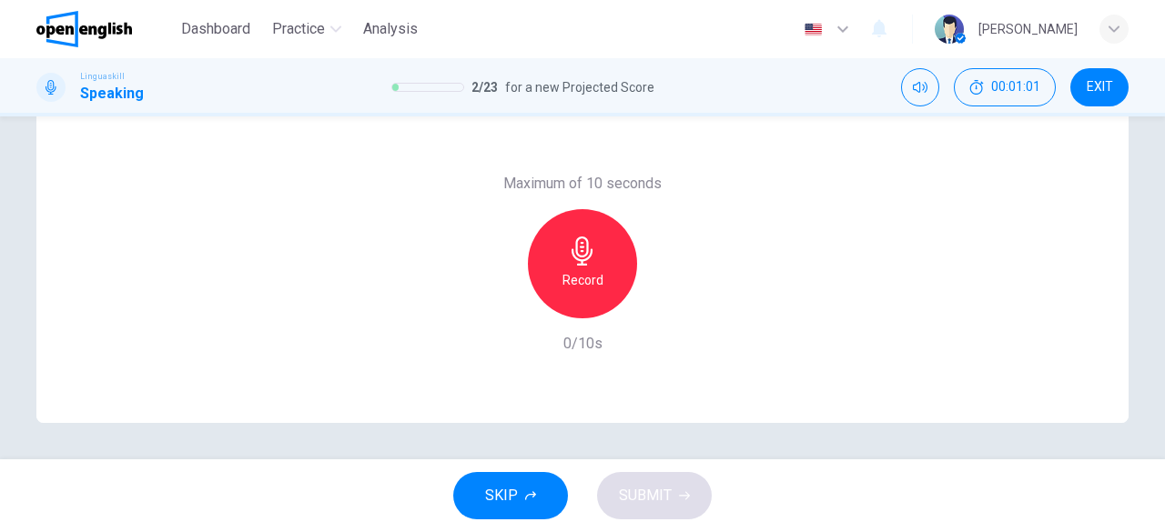
scroll to position [284, 0]
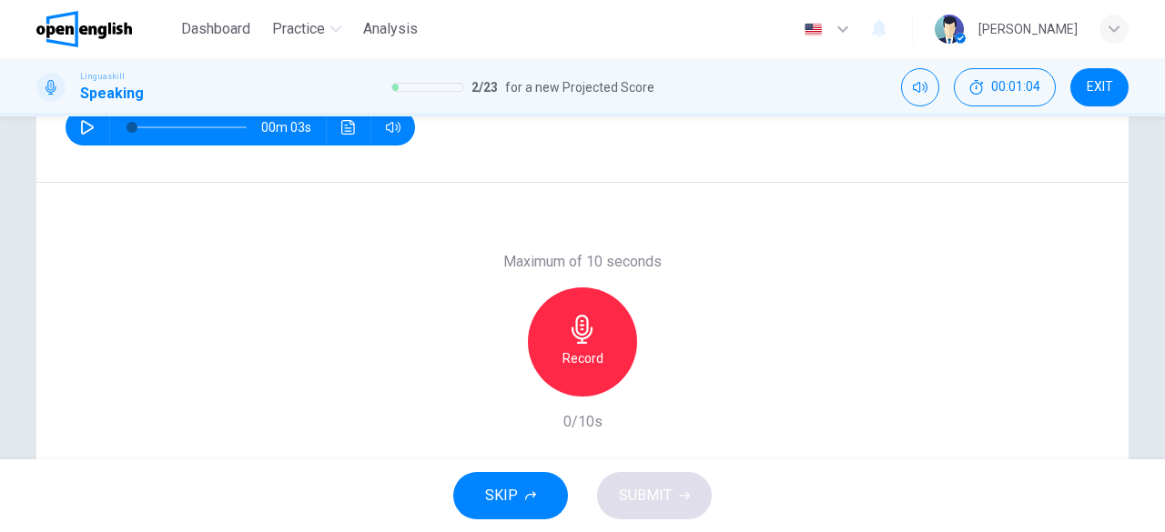
click at [584, 329] on icon "button" at bounding box center [582, 329] width 29 height 29
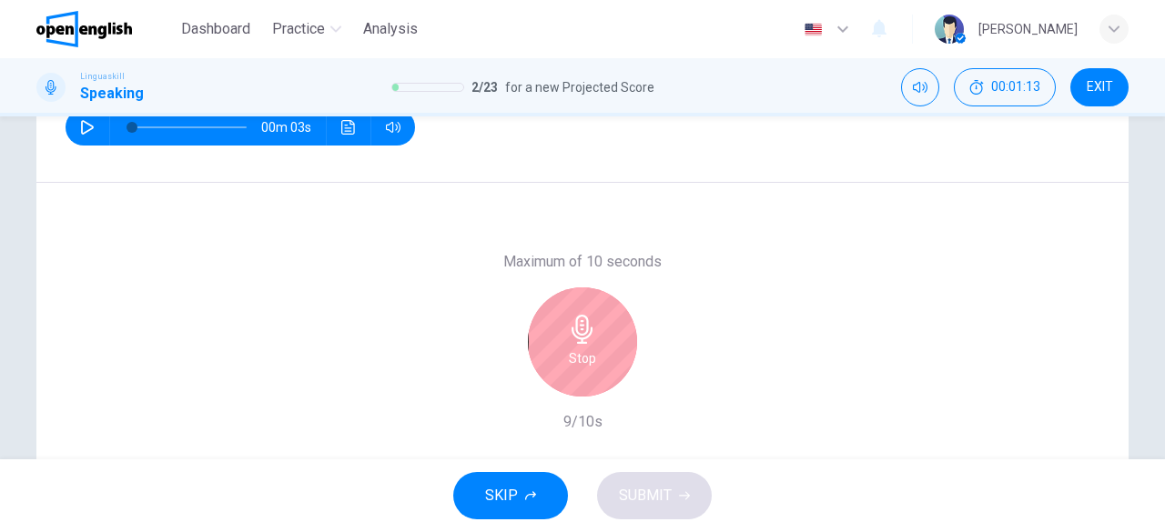
click at [584, 329] on icon "button" at bounding box center [582, 329] width 29 height 29
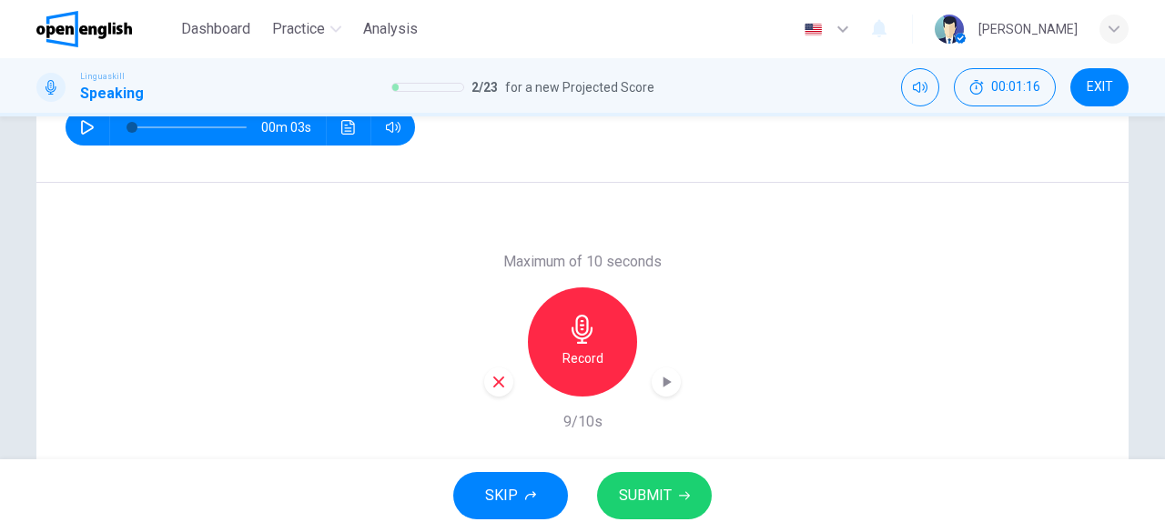
click at [634, 498] on span "SUBMIT" at bounding box center [645, 495] width 53 height 25
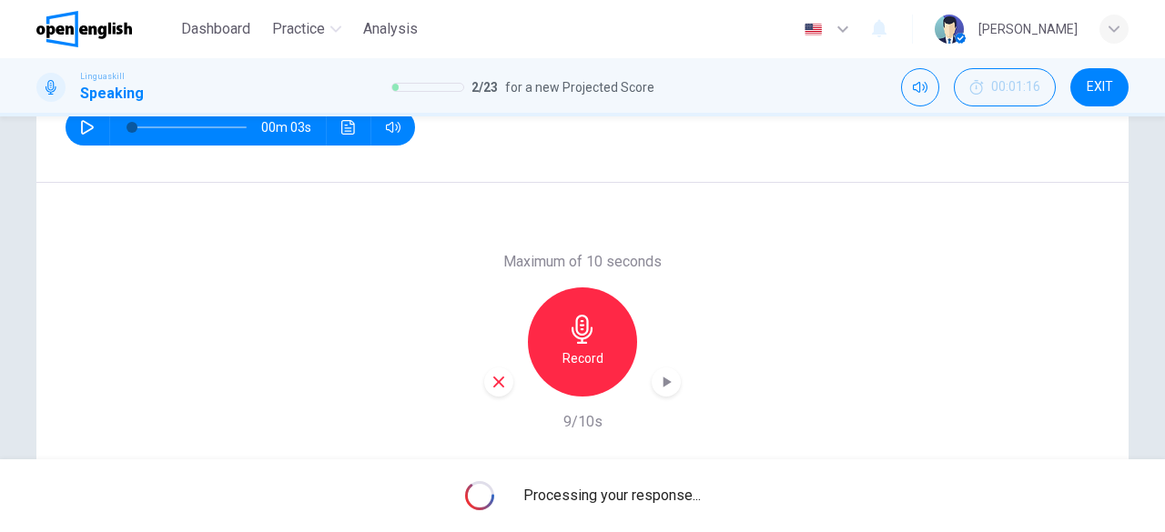
click at [493, 381] on icon "button" at bounding box center [498, 382] width 11 height 11
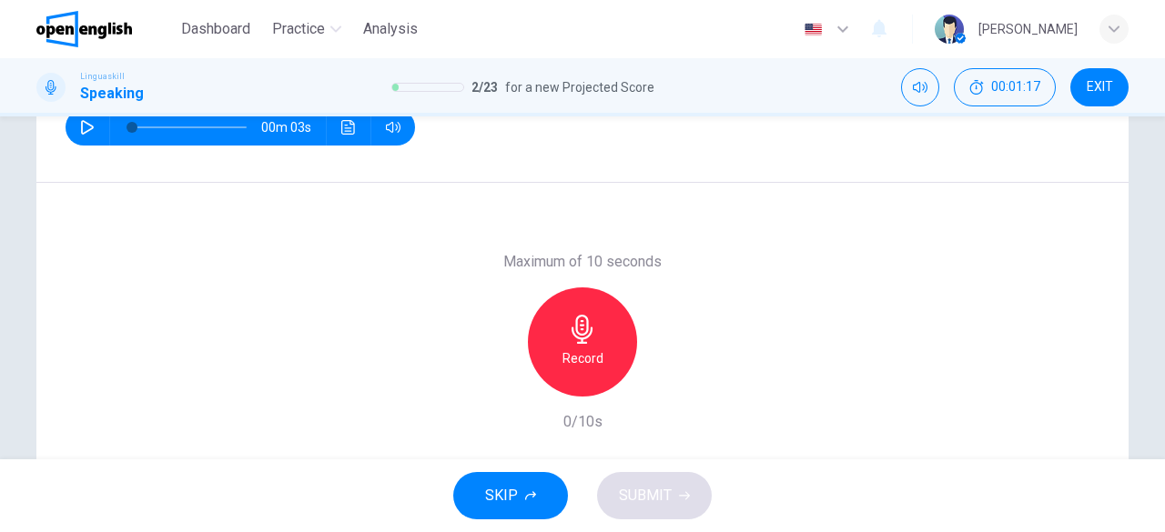
click at [581, 359] on h6 "Record" at bounding box center [583, 359] width 41 height 22
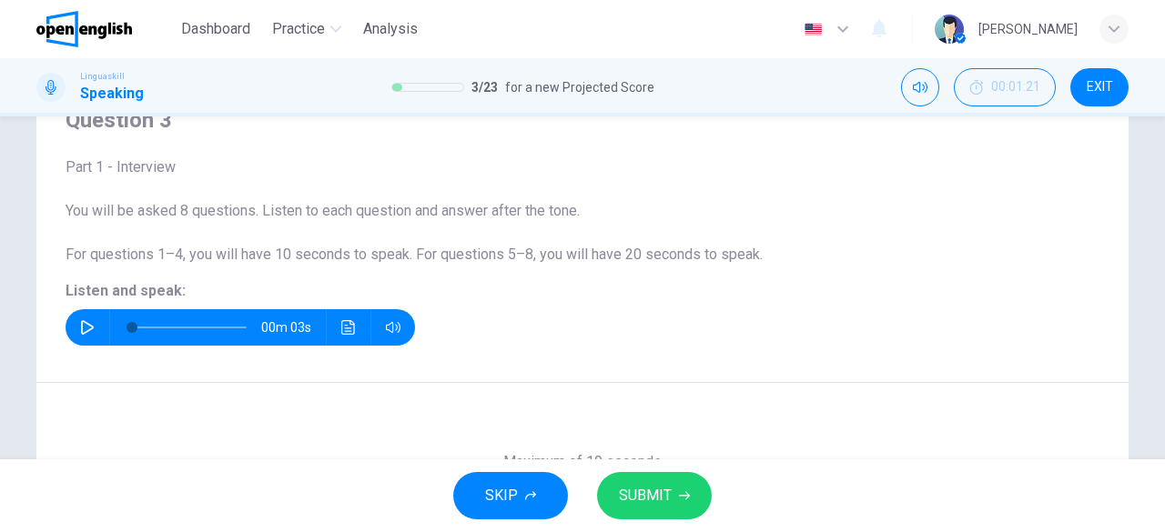
scroll to position [86, 0]
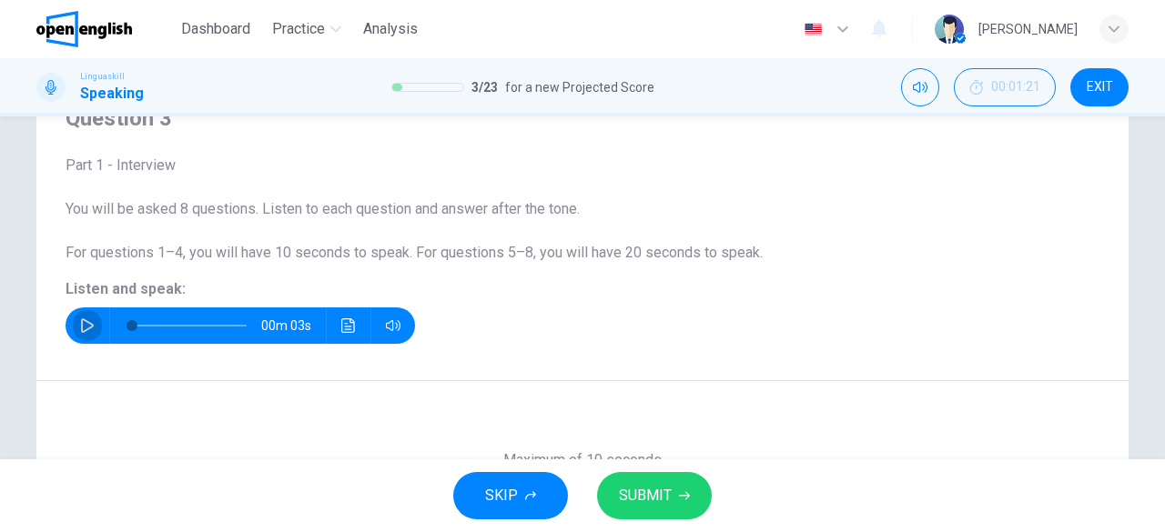
click at [88, 328] on icon "button" at bounding box center [87, 326] width 15 height 15
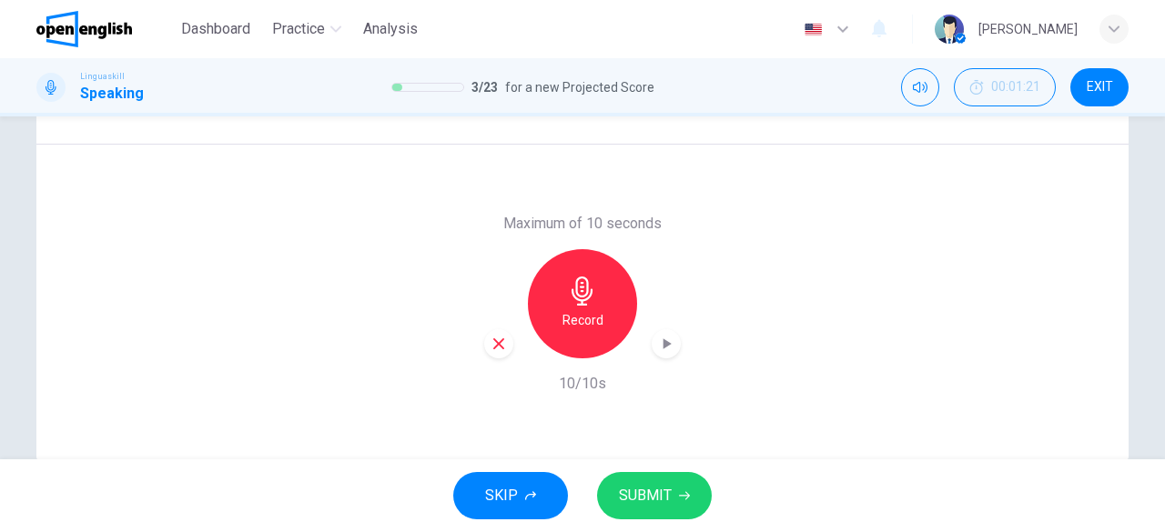
scroll to position [323, 0]
click at [491, 342] on icon "button" at bounding box center [499, 343] width 16 height 16
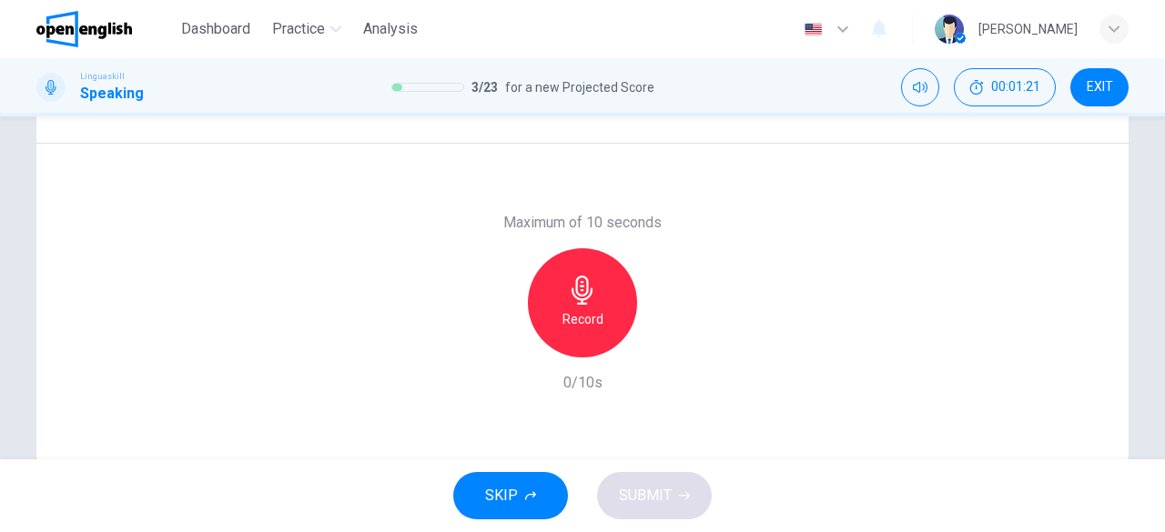
click at [584, 327] on h6 "Record" at bounding box center [583, 320] width 41 height 22
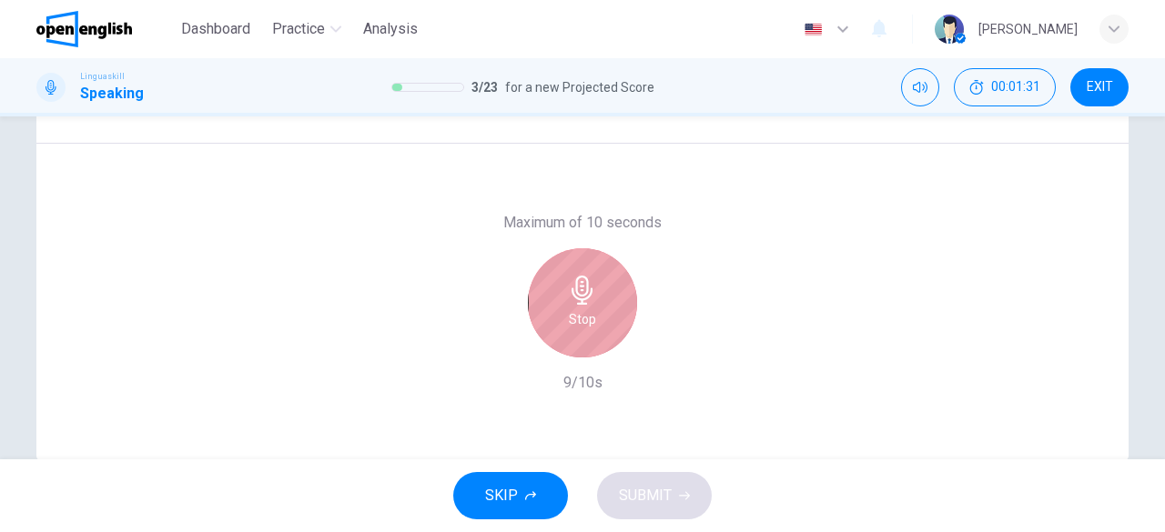
click at [584, 327] on h6 "Stop" at bounding box center [582, 320] width 27 height 22
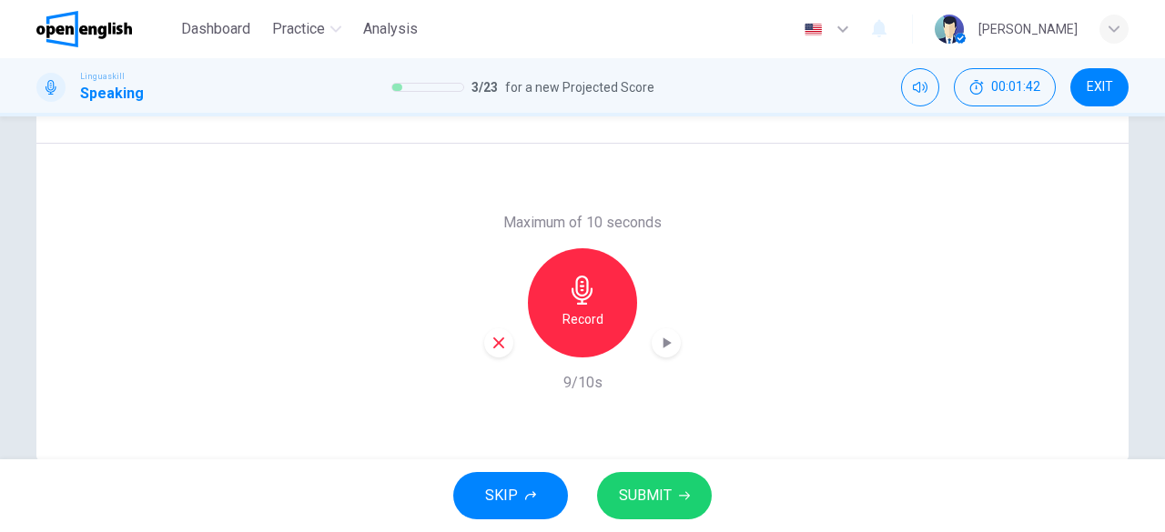
drag, startPoint x: 654, startPoint y: 499, endPoint x: 646, endPoint y: 491, distance: 11.0
click at [646, 491] on span "SUBMIT" at bounding box center [645, 495] width 53 height 25
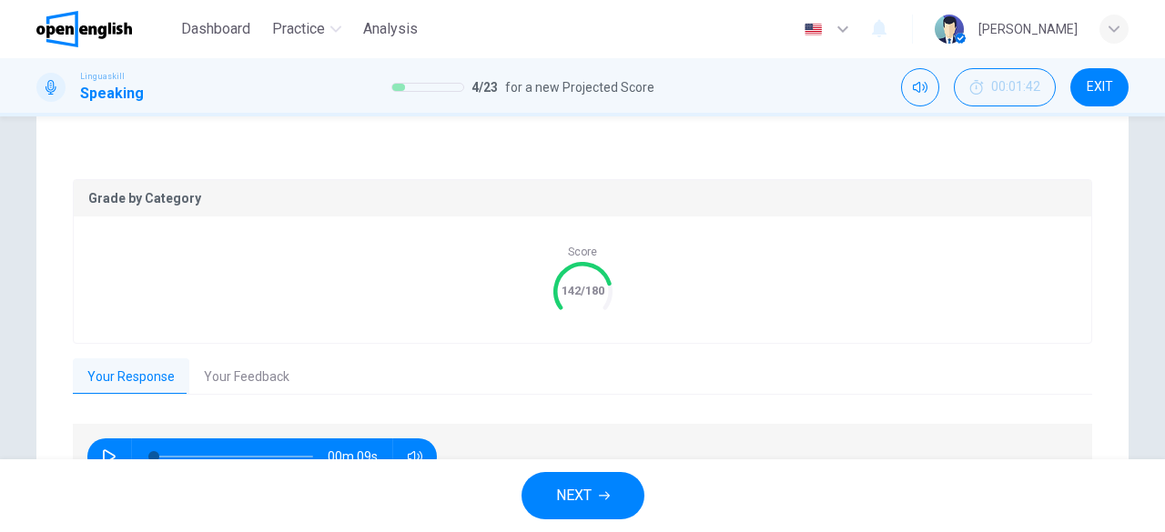
click at [581, 491] on span "NEXT" at bounding box center [573, 495] width 35 height 25
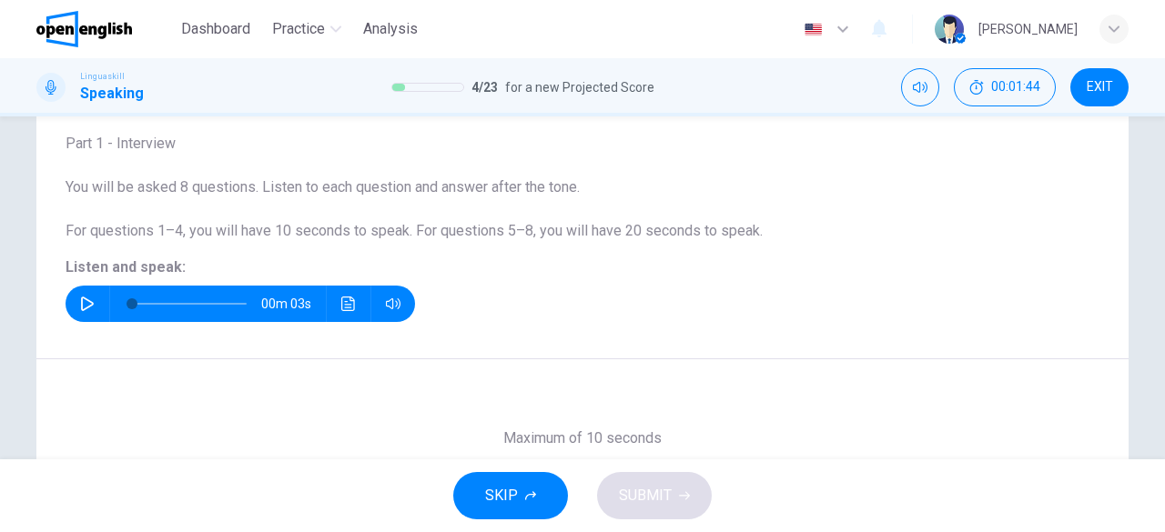
scroll to position [97, 0]
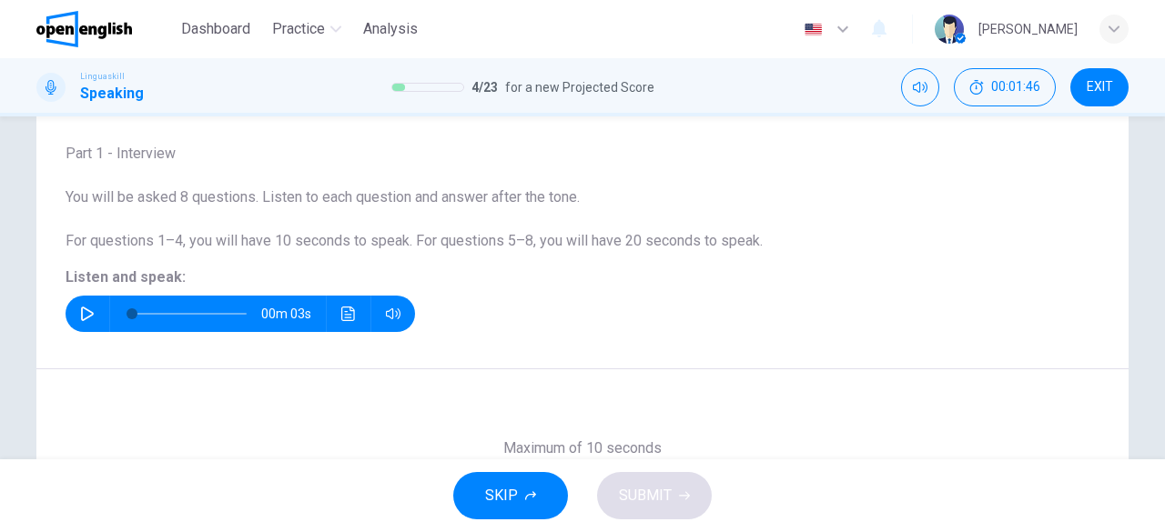
click at [73, 307] on button "button" at bounding box center [87, 314] width 29 height 36
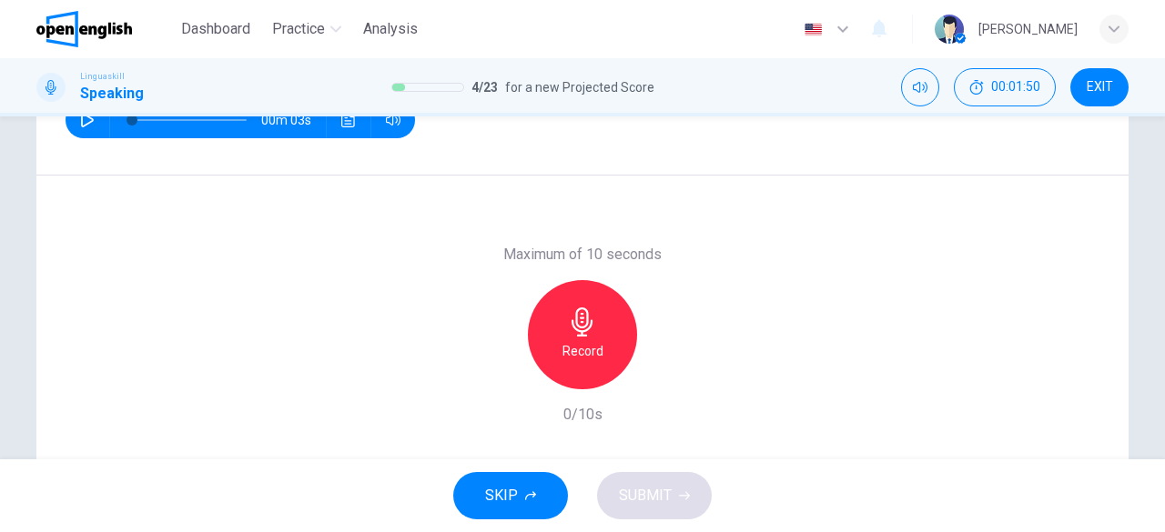
scroll to position [320, 0]
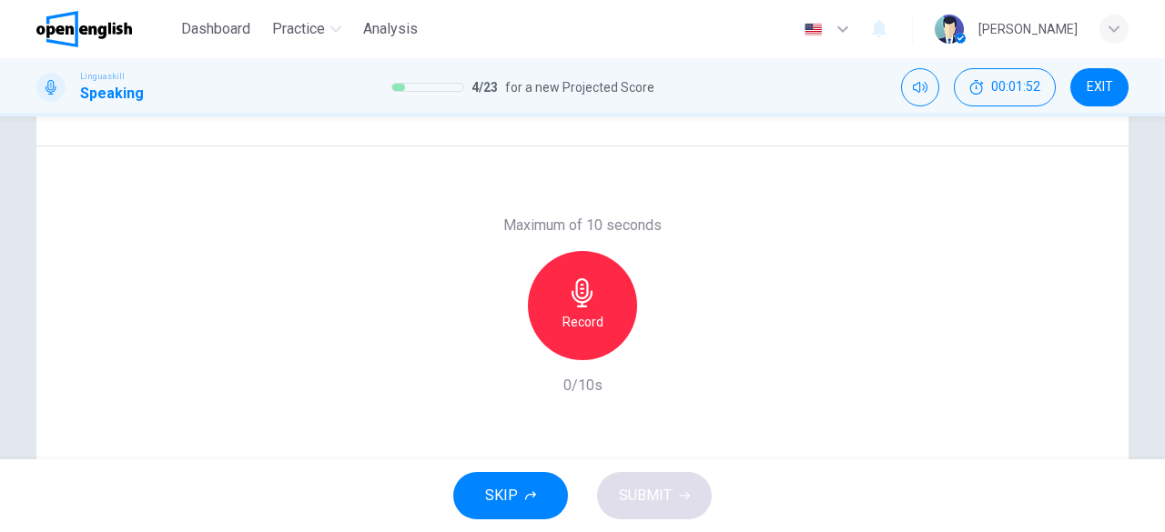
click at [575, 315] on h6 "Record" at bounding box center [583, 322] width 41 height 22
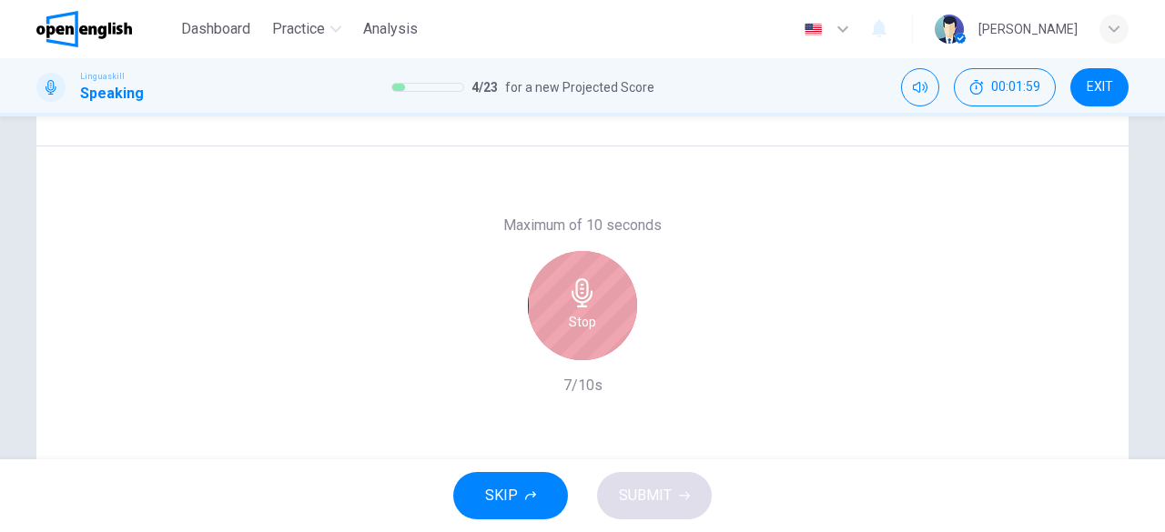
click at [575, 315] on h6 "Stop" at bounding box center [582, 322] width 27 height 22
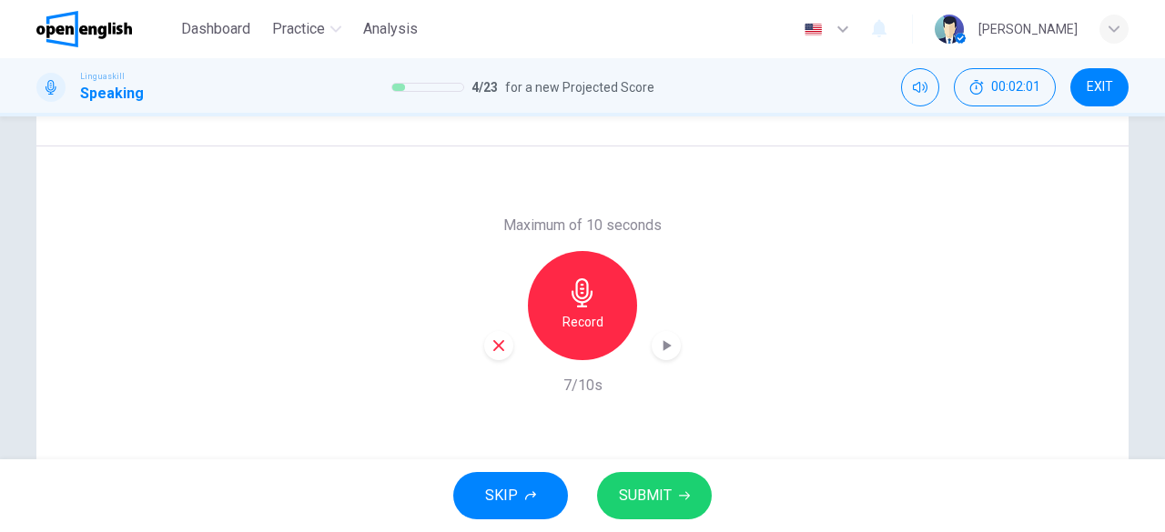
click at [498, 345] on icon "button" at bounding box center [499, 346] width 16 height 16
click at [583, 328] on h6 "Record" at bounding box center [583, 322] width 41 height 22
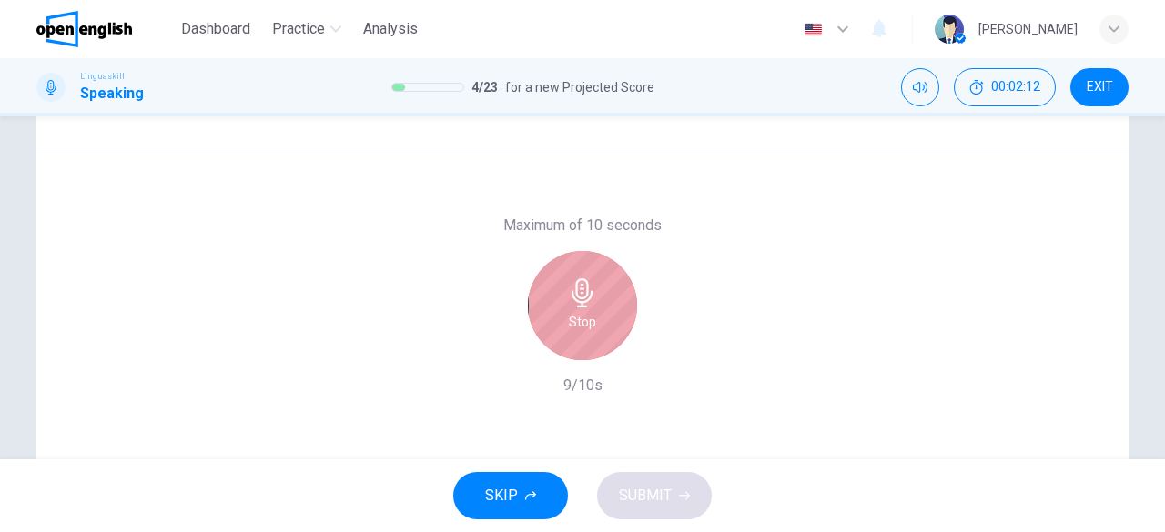
click at [583, 328] on h6 "Stop" at bounding box center [582, 322] width 27 height 22
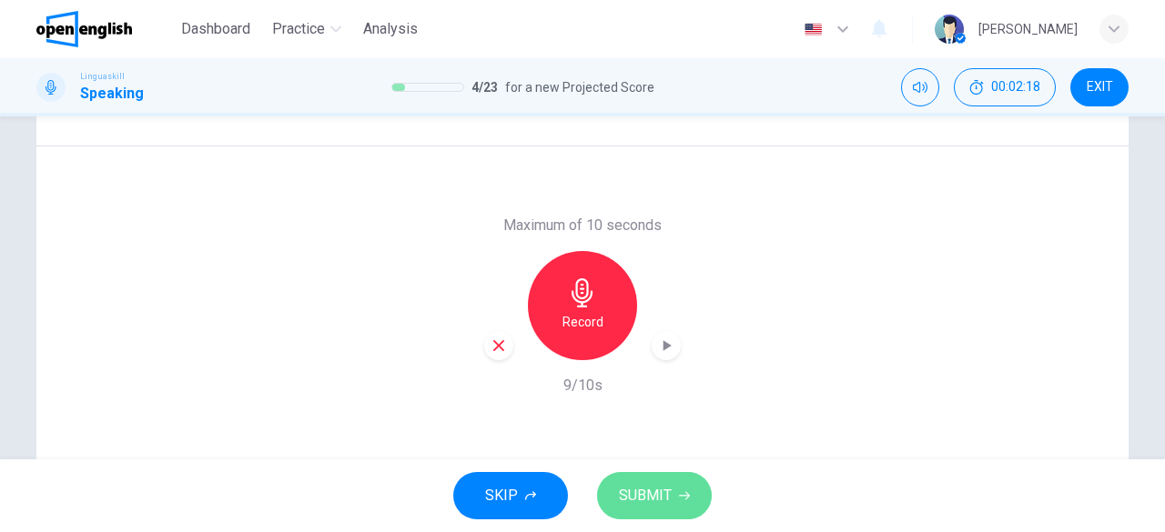
click at [642, 489] on span "SUBMIT" at bounding box center [645, 495] width 53 height 25
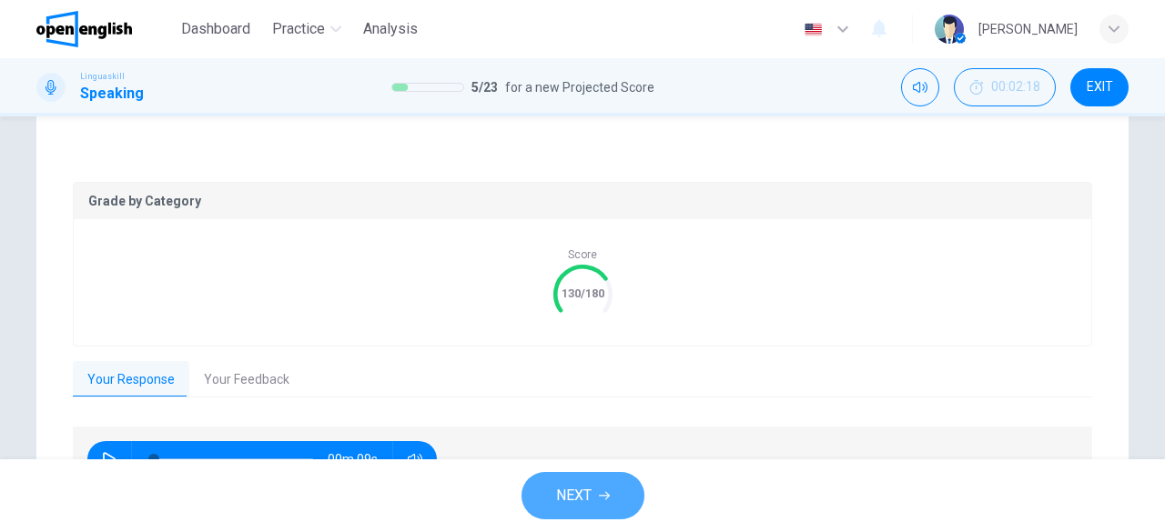
click at [578, 494] on span "NEXT" at bounding box center [573, 495] width 35 height 25
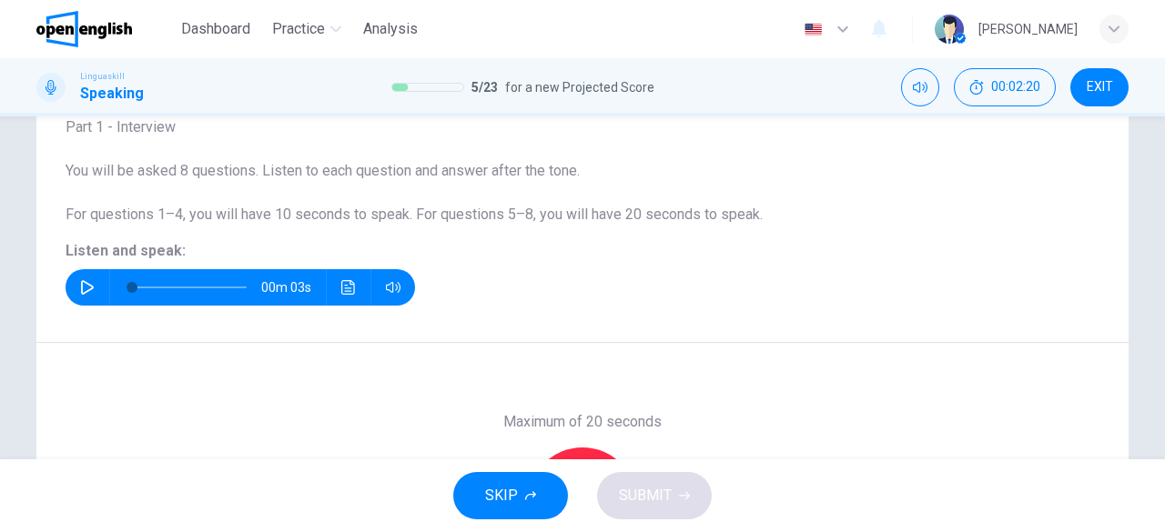
scroll to position [33, 0]
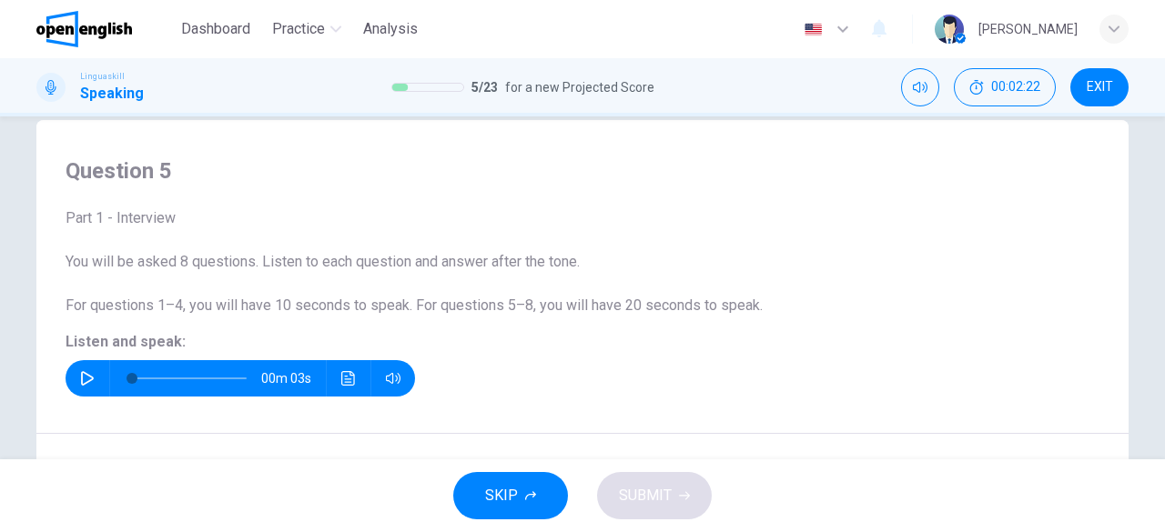
click at [84, 372] on icon "button" at bounding box center [87, 378] width 15 height 15
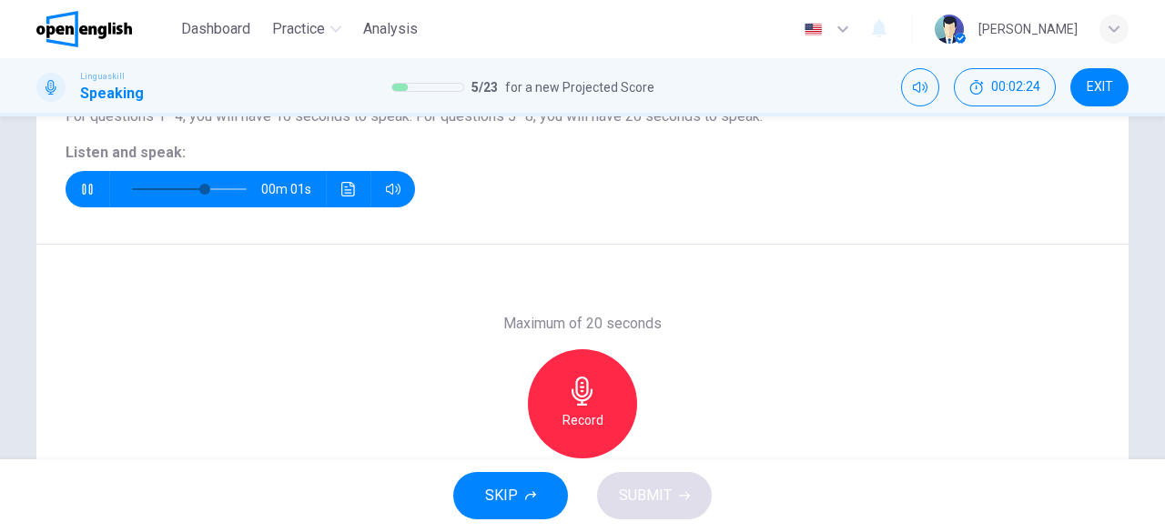
scroll to position [255, 0]
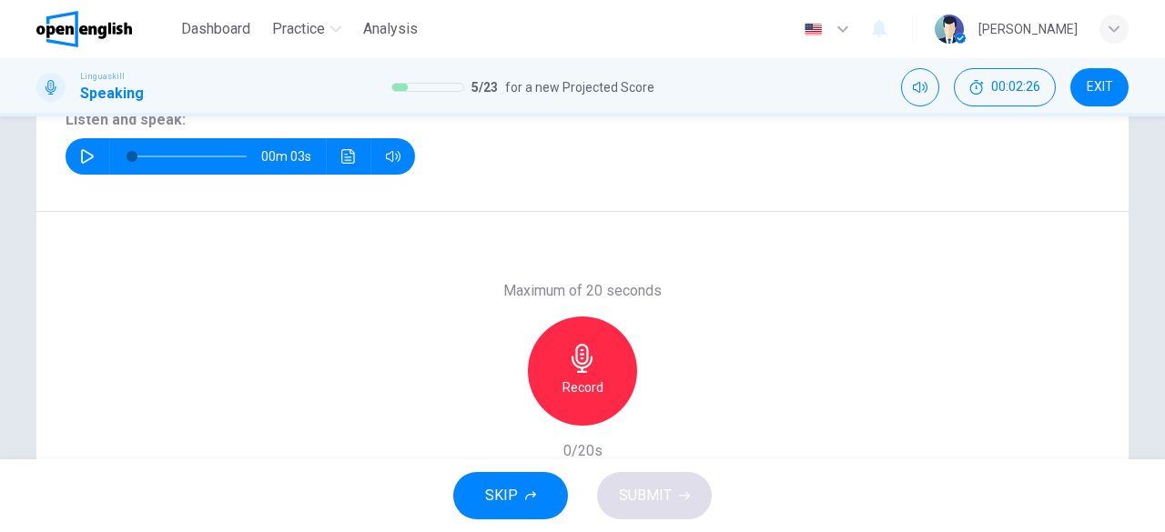
click at [593, 379] on h6 "Record" at bounding box center [583, 388] width 41 height 22
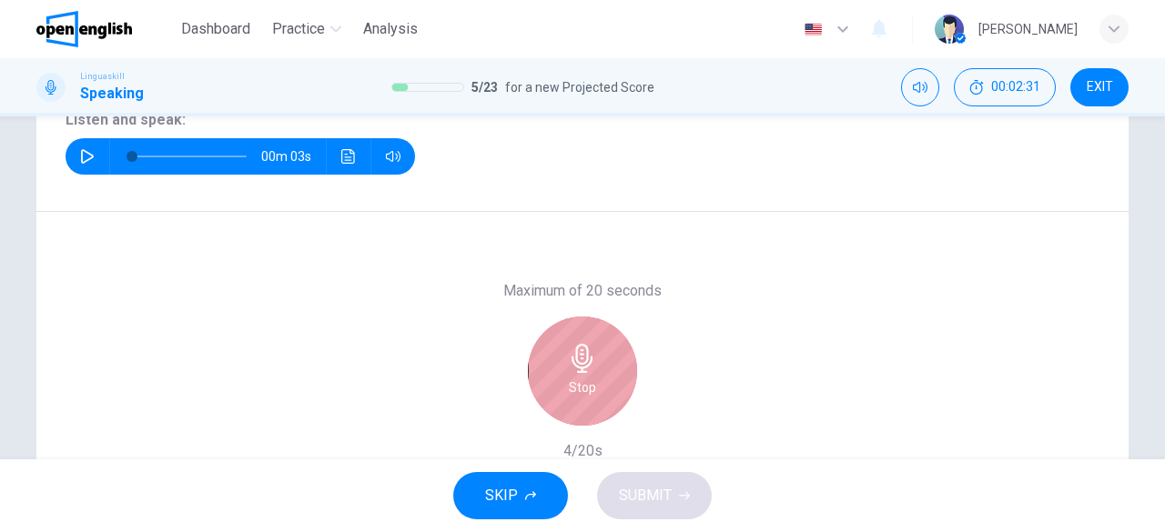
click at [593, 379] on div "Stop" at bounding box center [582, 371] width 109 height 109
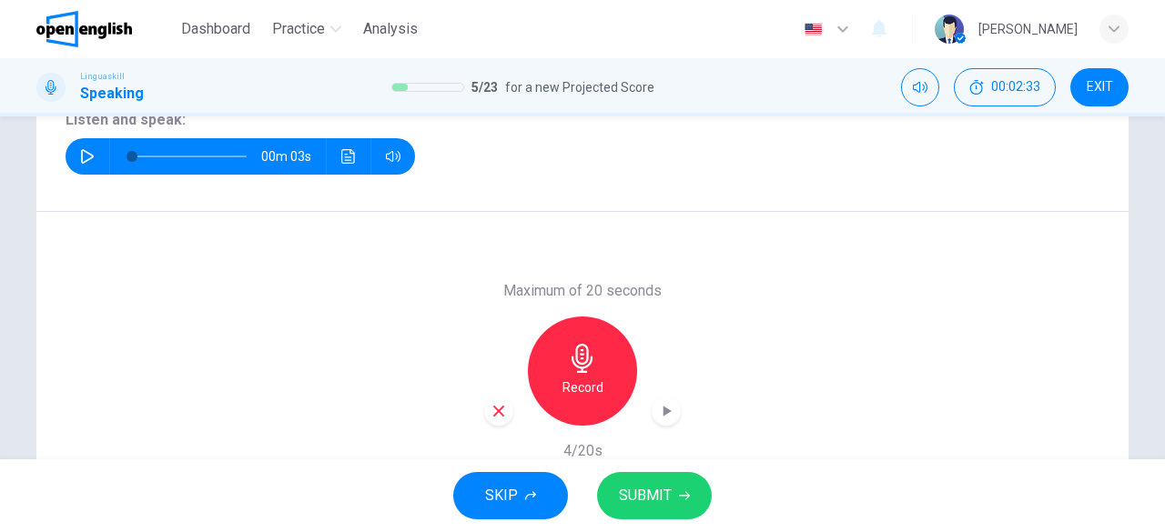
click at [501, 409] on icon "button" at bounding box center [499, 411] width 16 height 16
click at [607, 367] on div "Record" at bounding box center [582, 371] width 109 height 109
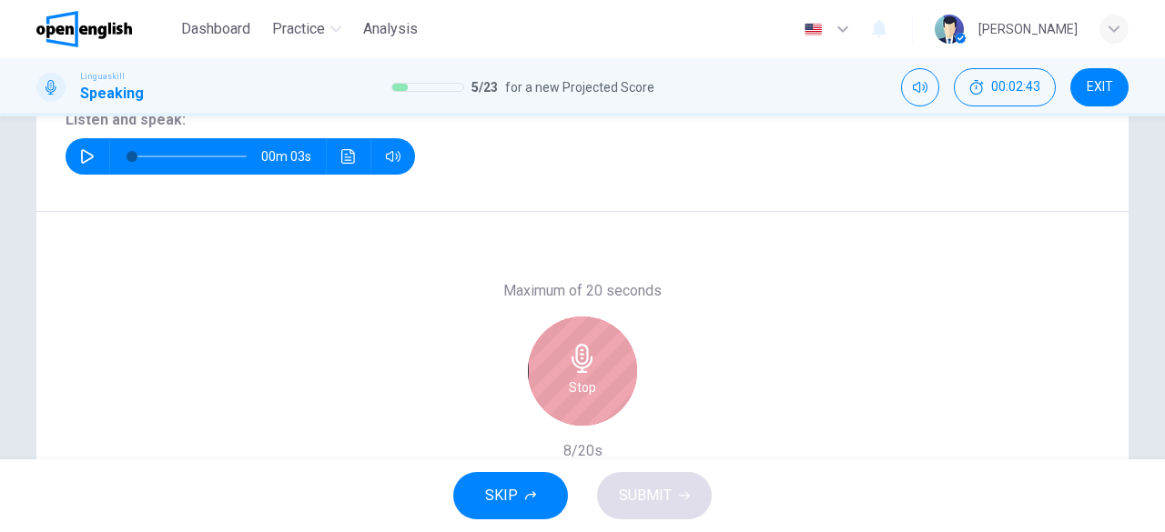
click at [607, 367] on div "Stop" at bounding box center [582, 371] width 109 height 109
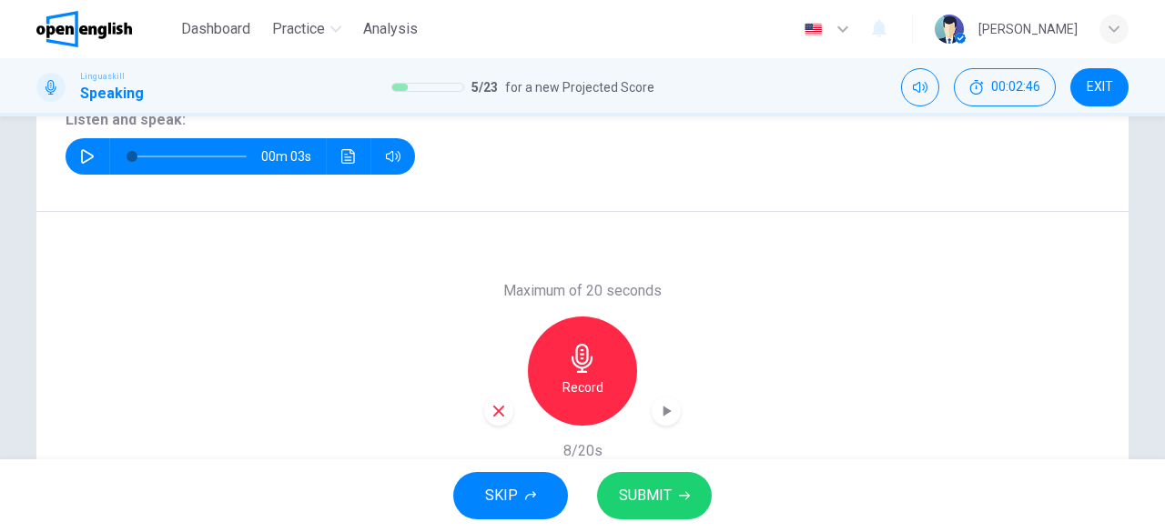
click at [502, 409] on icon "button" at bounding box center [499, 411] width 16 height 16
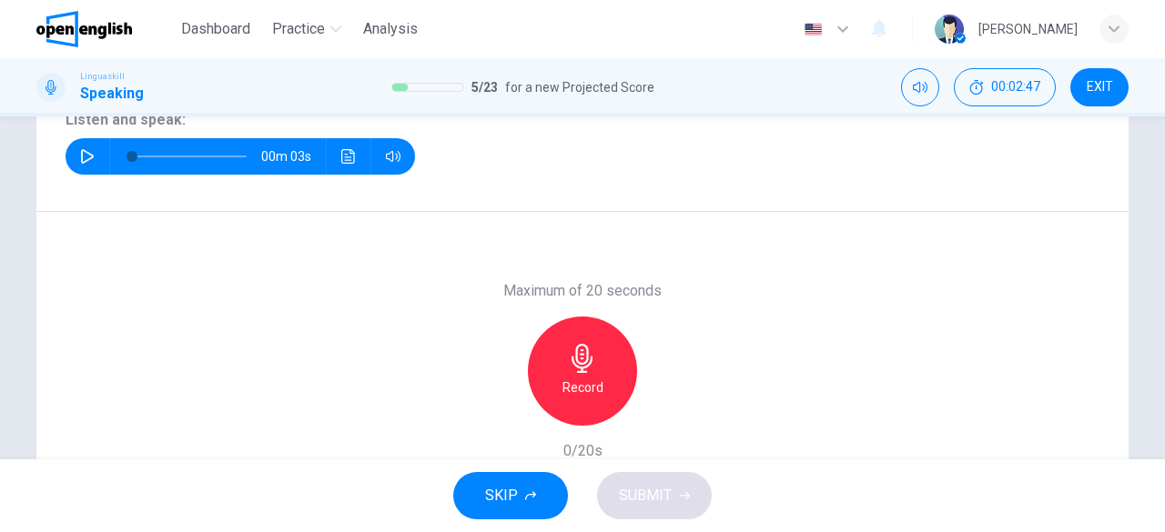
click at [599, 379] on div "Record" at bounding box center [582, 371] width 109 height 109
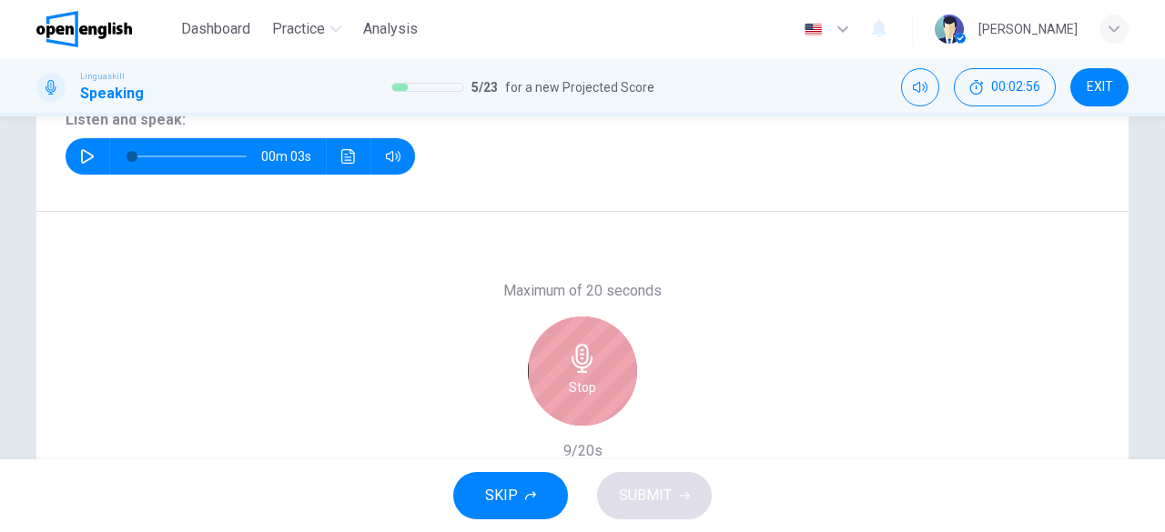
click at [599, 380] on div "Stop" at bounding box center [582, 371] width 109 height 109
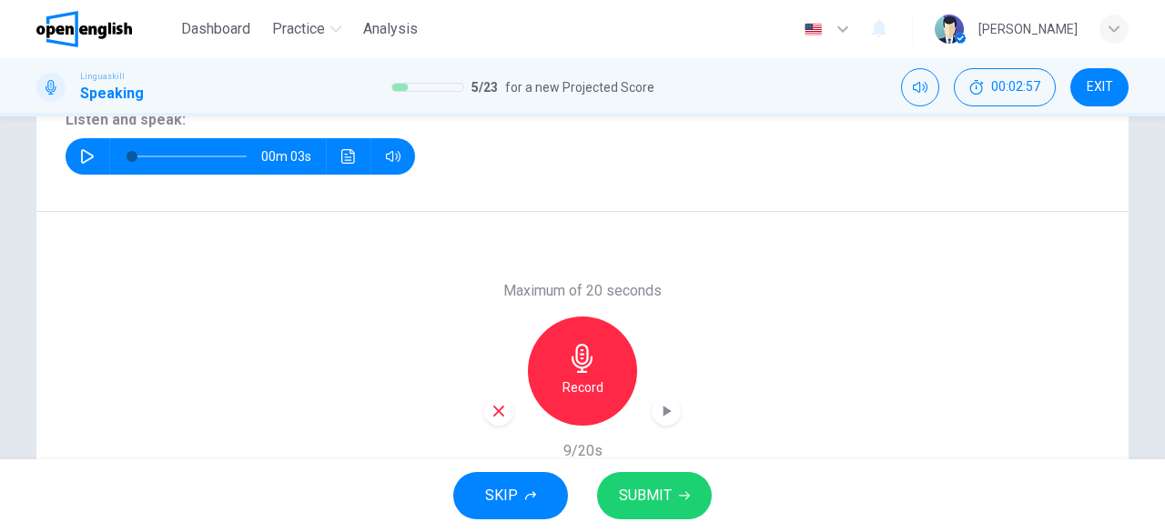
click at [504, 409] on div "button" at bounding box center [498, 411] width 29 height 29
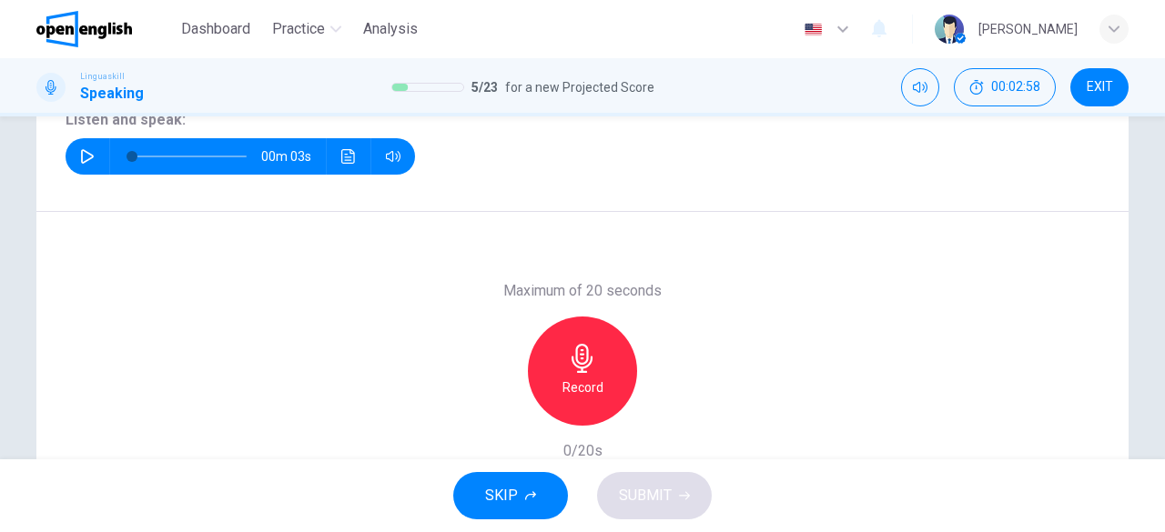
click at [575, 386] on h6 "Record" at bounding box center [583, 388] width 41 height 22
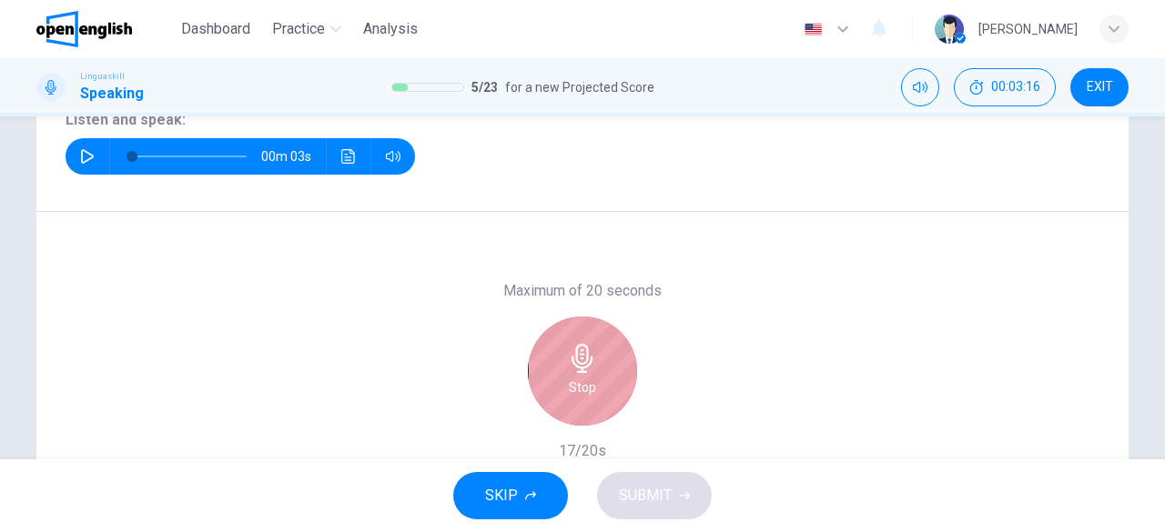
click at [575, 386] on h6 "Stop" at bounding box center [582, 388] width 27 height 22
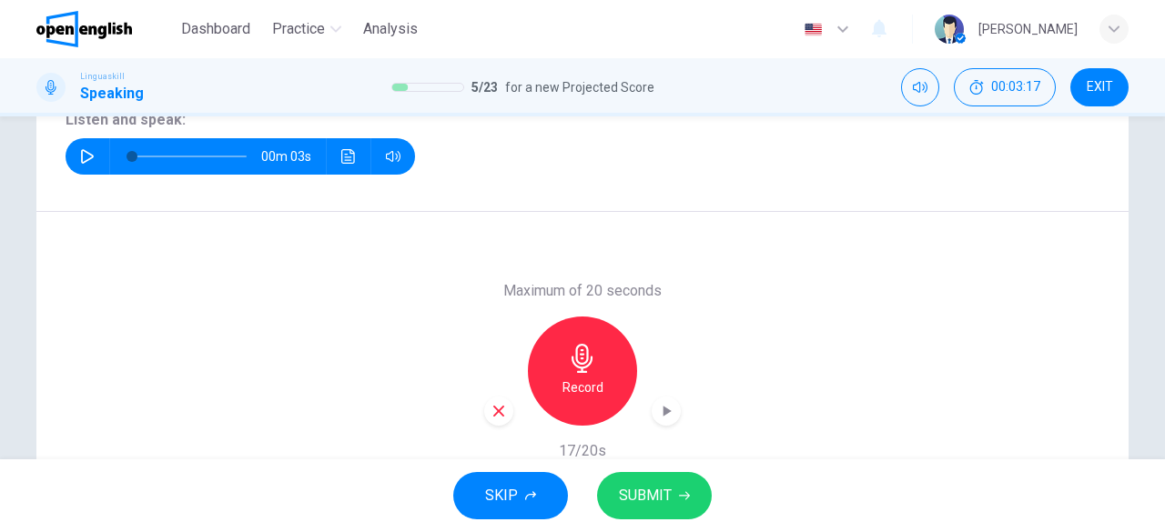
click at [626, 505] on span "SUBMIT" at bounding box center [645, 495] width 53 height 25
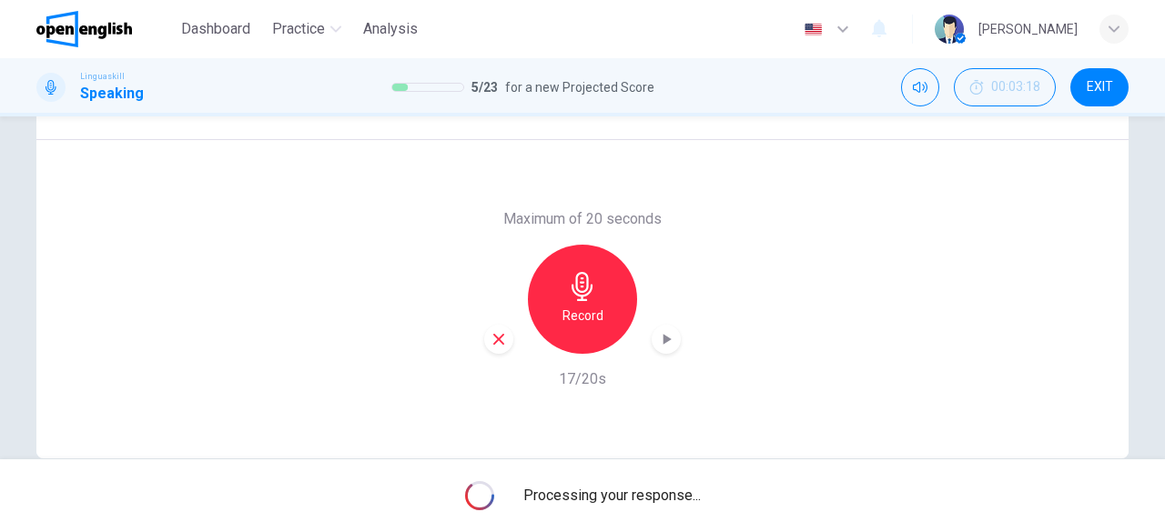
scroll to position [362, 0]
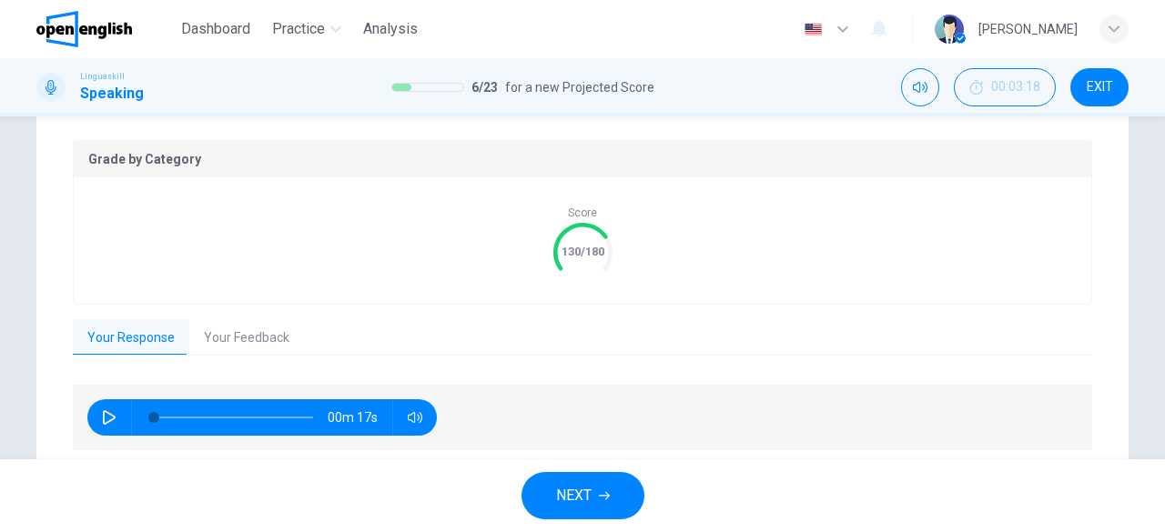
click at [211, 332] on button "Your Feedback" at bounding box center [246, 338] width 115 height 38
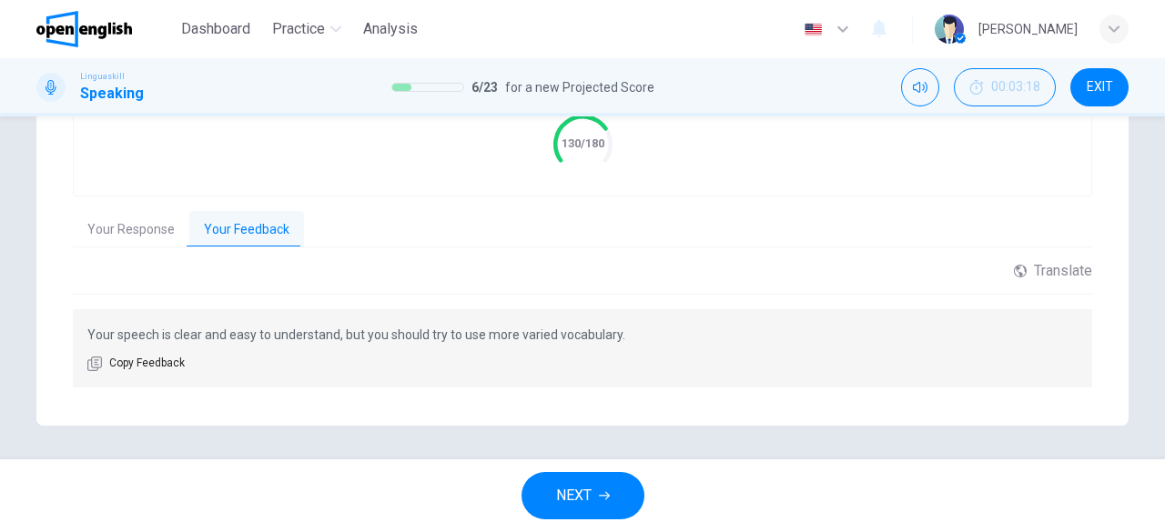
scroll to position [472, 0]
click at [579, 491] on span "NEXT" at bounding box center [573, 495] width 35 height 25
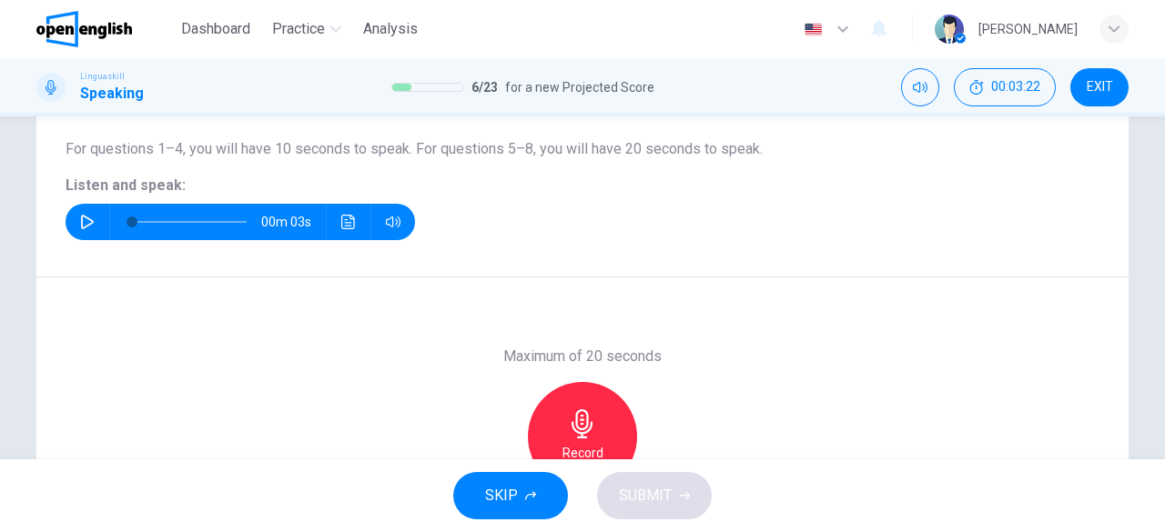
scroll to position [191, 0]
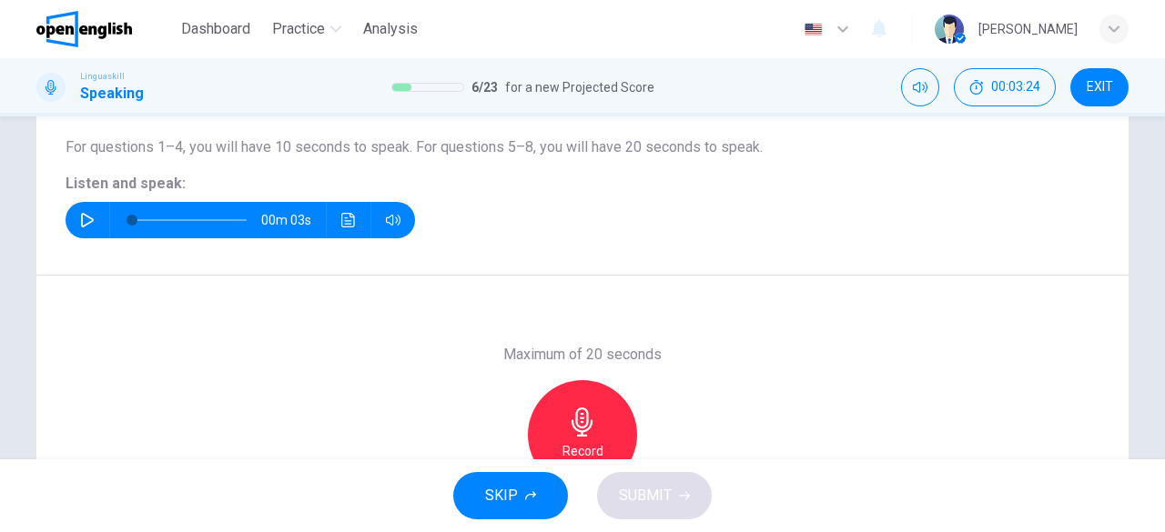
click at [90, 223] on button "button" at bounding box center [87, 220] width 29 height 36
click at [84, 228] on button "button" at bounding box center [87, 220] width 29 height 36
click at [87, 222] on icon "button" at bounding box center [87, 220] width 15 height 15
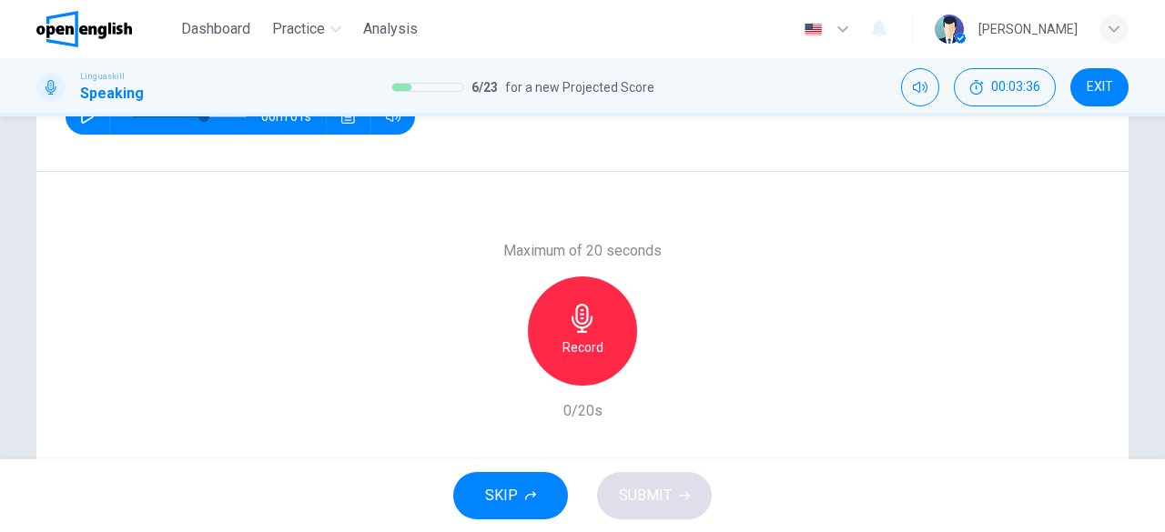
scroll to position [297, 0]
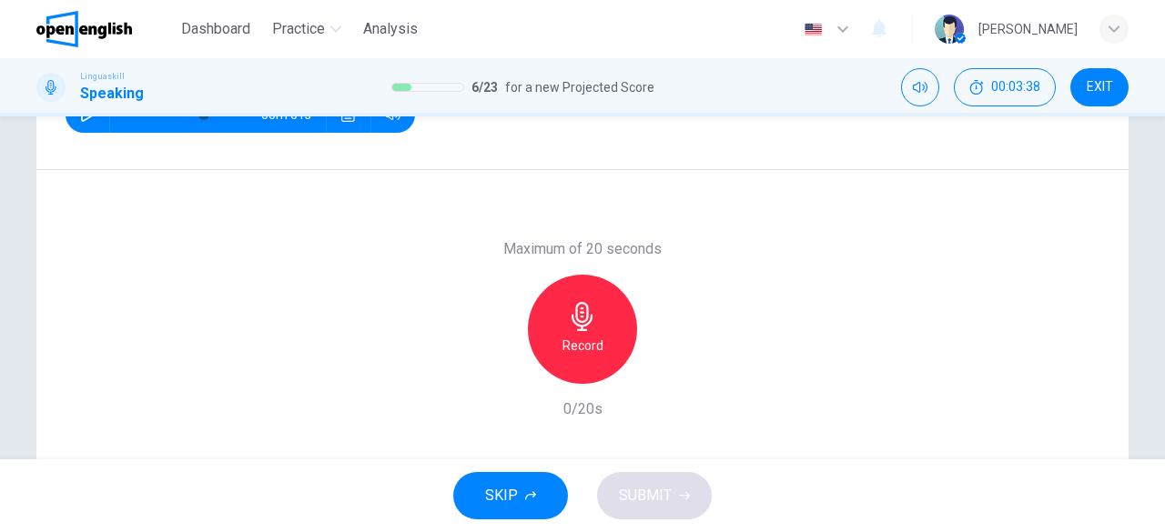
click at [594, 327] on div "Record" at bounding box center [582, 329] width 109 height 109
click at [647, 491] on span "SUBMIT" at bounding box center [645, 495] width 53 height 25
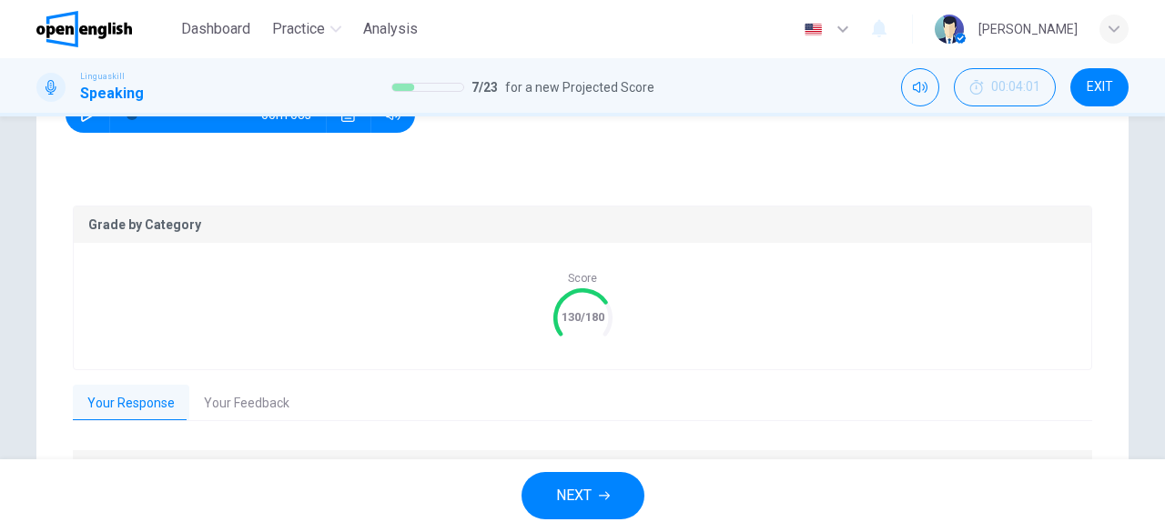
click at [246, 401] on button "Your Feedback" at bounding box center [246, 404] width 115 height 38
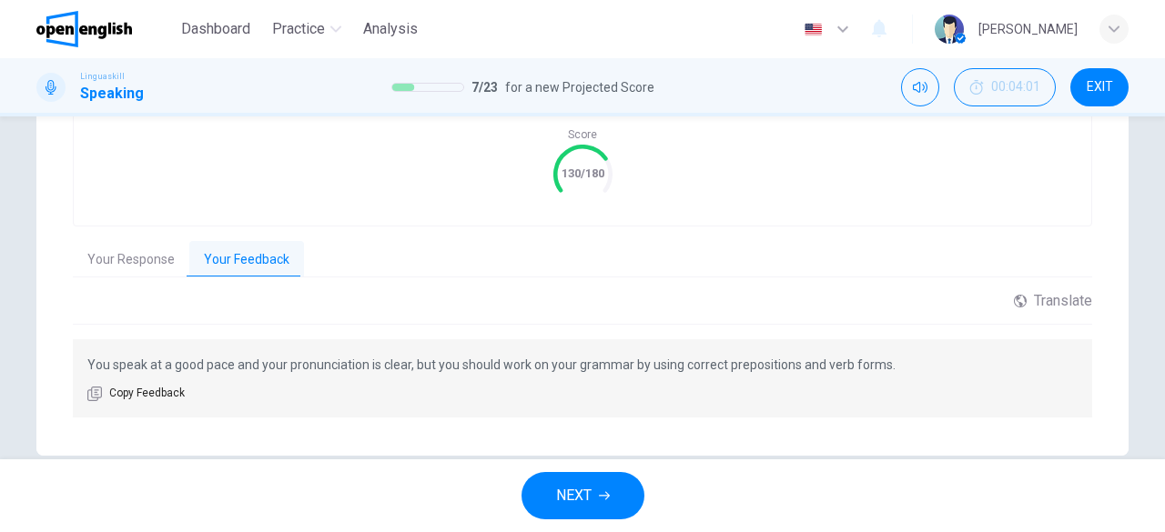
scroll to position [442, 0]
click at [583, 502] on span "NEXT" at bounding box center [573, 495] width 35 height 25
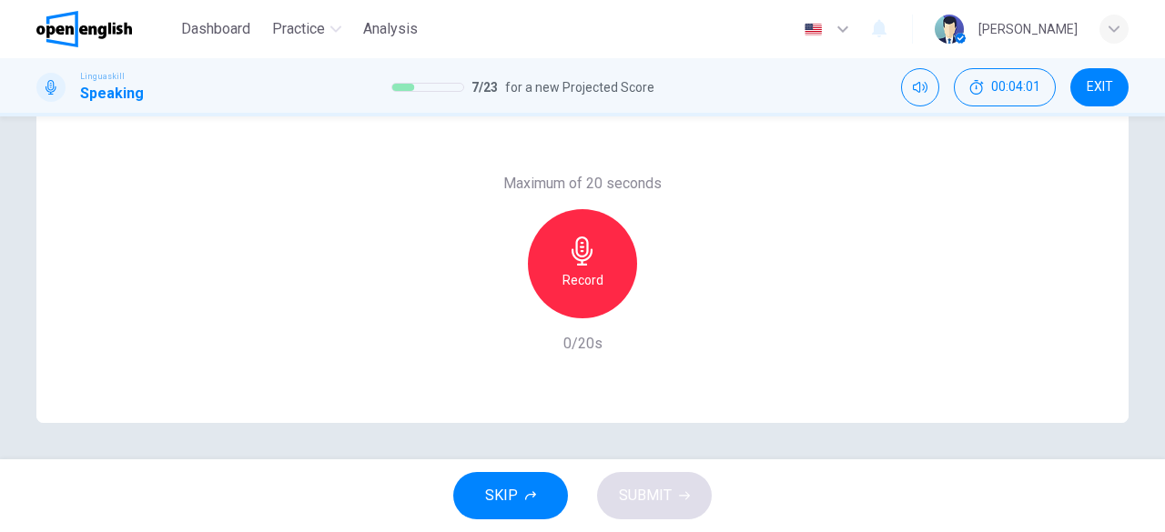
scroll to position [362, 0]
drag, startPoint x: 1150, startPoint y: 335, endPoint x: 1157, endPoint y: 309, distance: 26.5
click at [1157, 309] on div "Question 7 Part 1 - Interview You will be asked 8 questions. Listen to each que…" at bounding box center [582, 288] width 1165 height 343
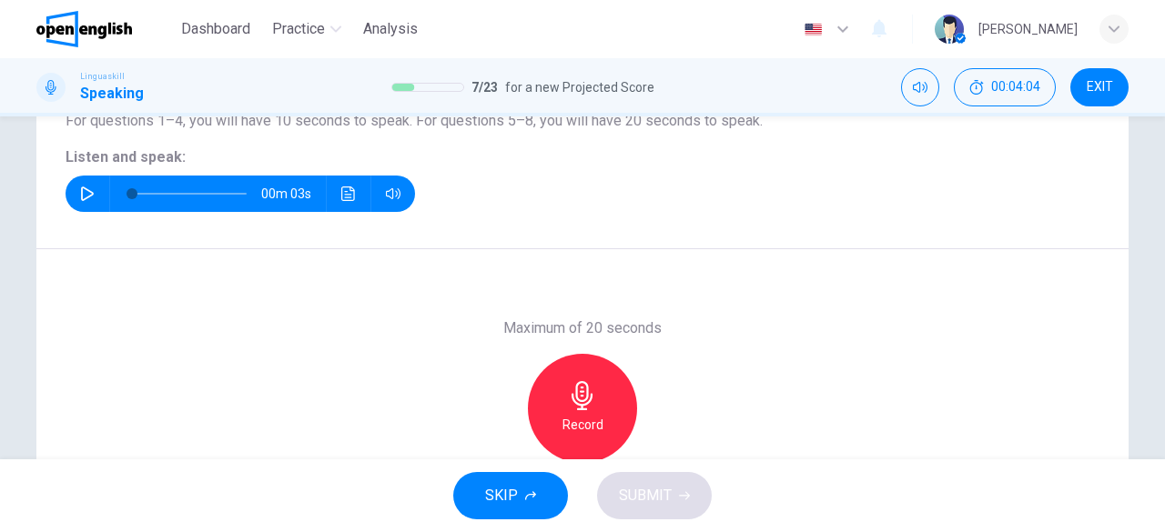
scroll to position [218, 0]
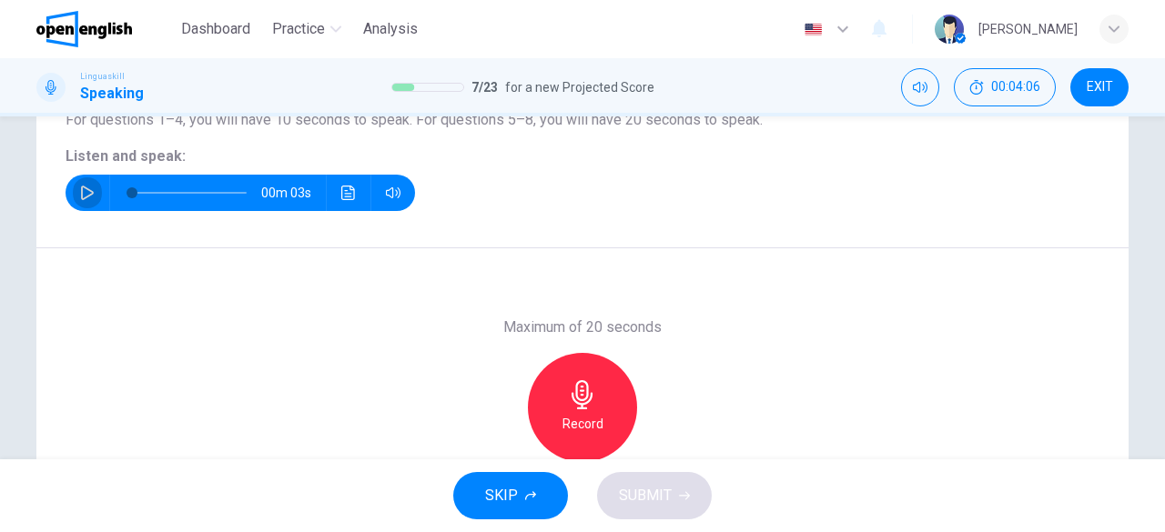
click at [73, 197] on button "button" at bounding box center [87, 193] width 29 height 36
click at [592, 408] on icon "button" at bounding box center [582, 394] width 29 height 29
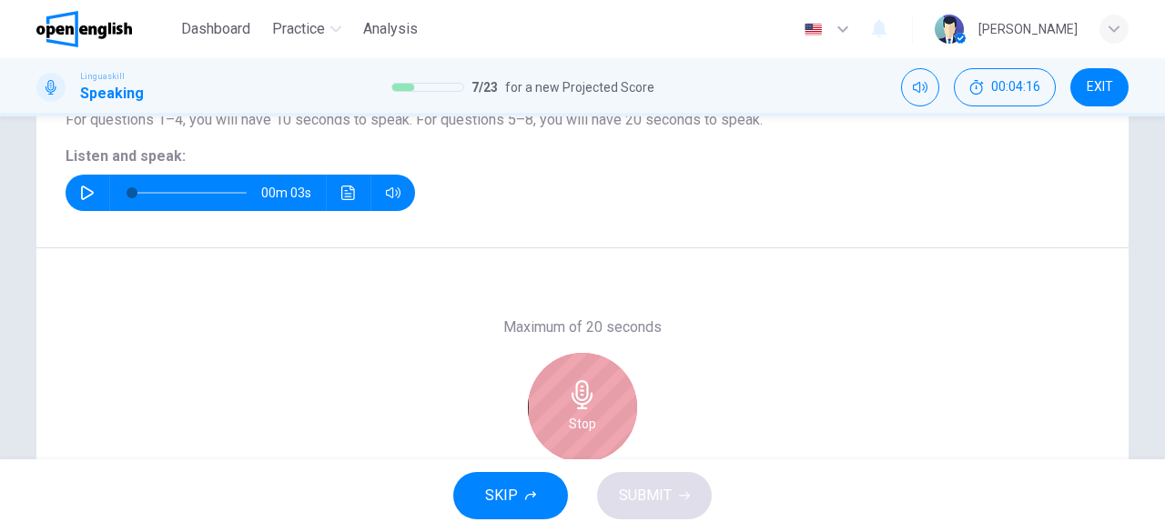
click at [592, 408] on icon "button" at bounding box center [582, 394] width 29 height 29
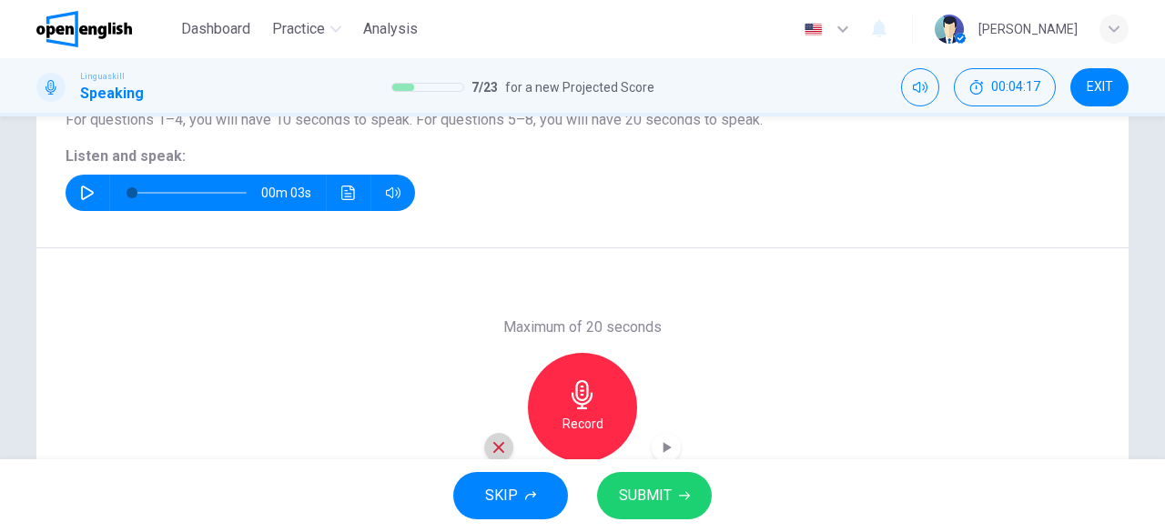
click at [498, 442] on icon "button" at bounding box center [498, 447] width 11 height 11
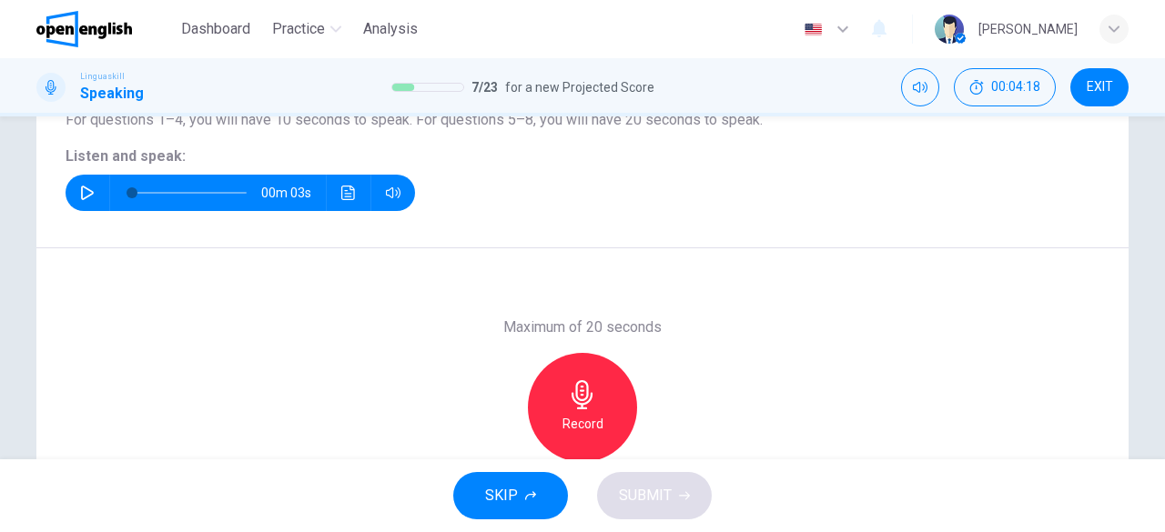
click at [597, 423] on h6 "Record" at bounding box center [583, 424] width 41 height 22
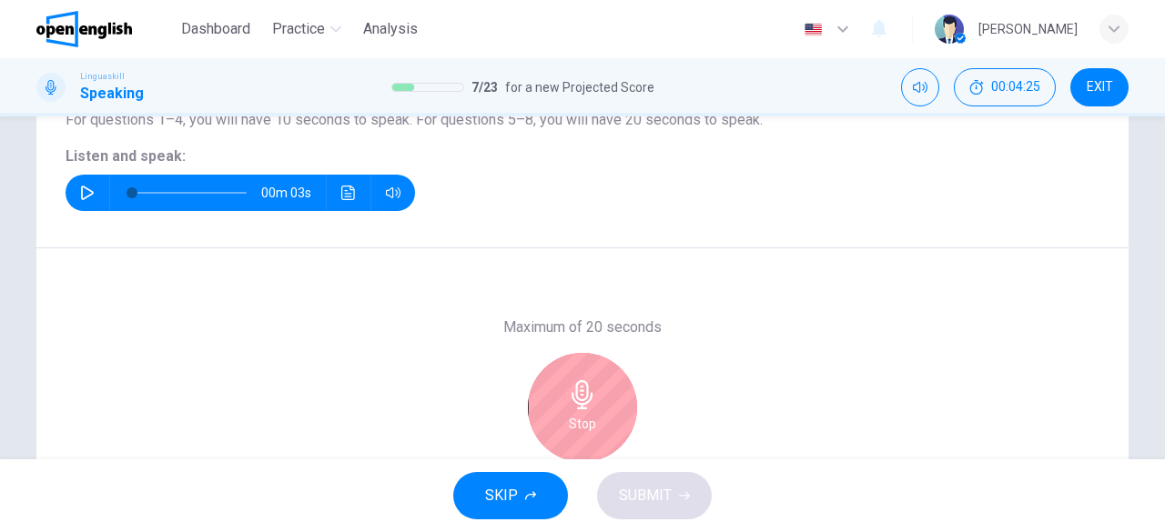
click at [597, 423] on div "Stop" at bounding box center [582, 407] width 109 height 109
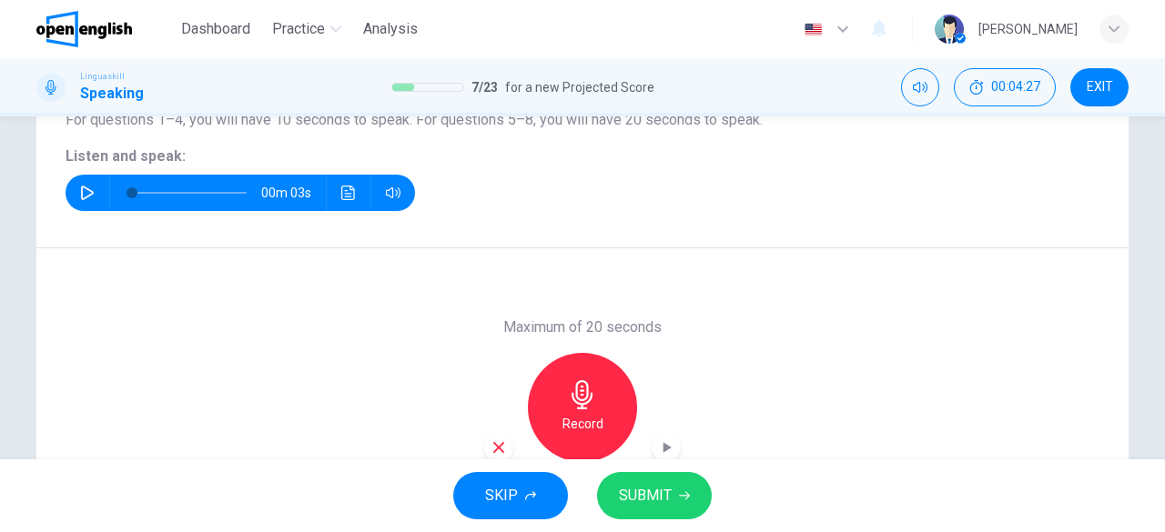
click at [493, 449] on icon "button" at bounding box center [498, 447] width 11 height 11
click at [573, 426] on h6 "Record" at bounding box center [583, 424] width 41 height 22
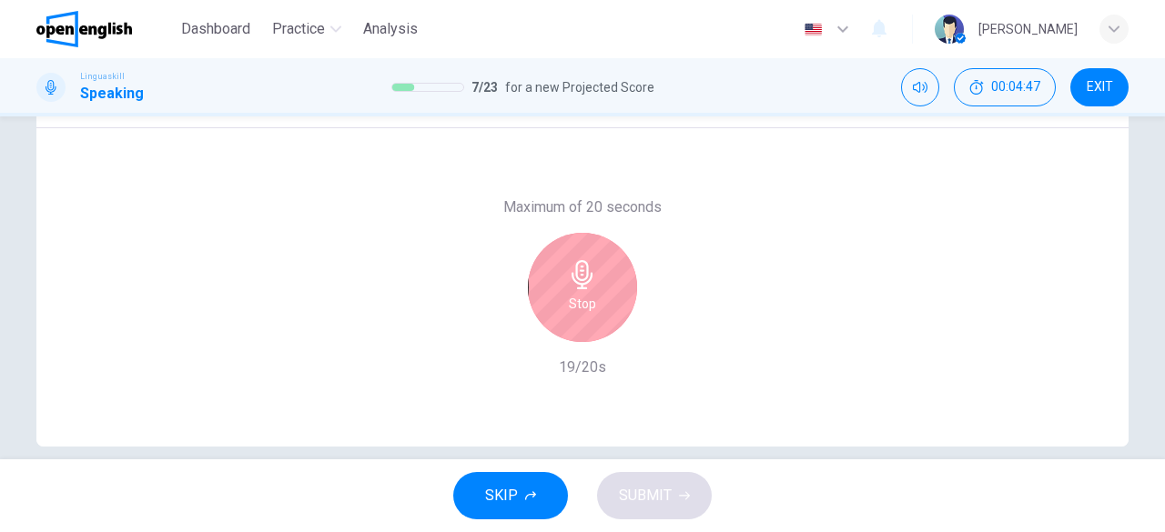
scroll to position [362, 0]
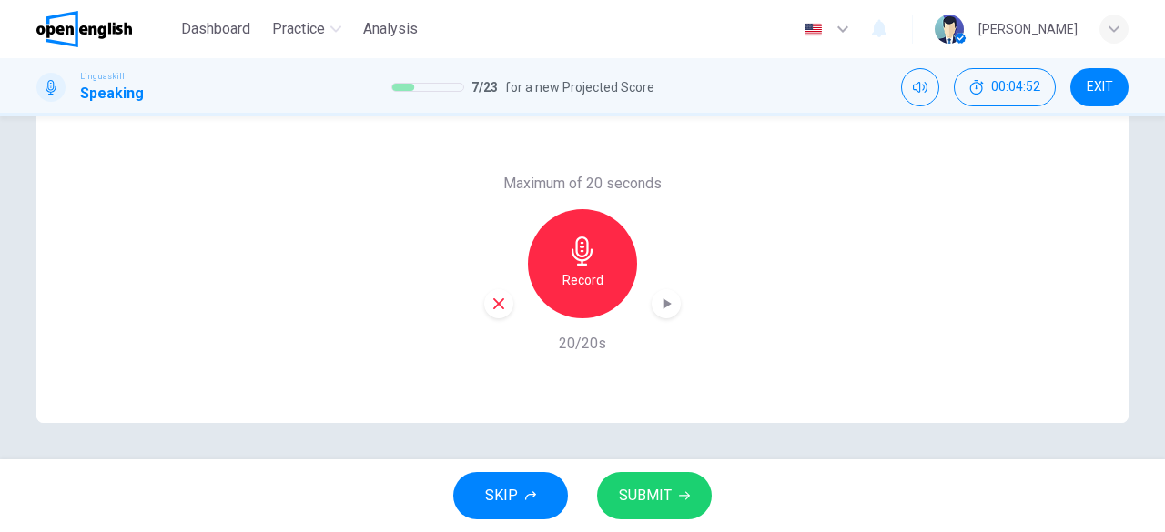
click at [658, 497] on span "SUBMIT" at bounding box center [645, 495] width 53 height 25
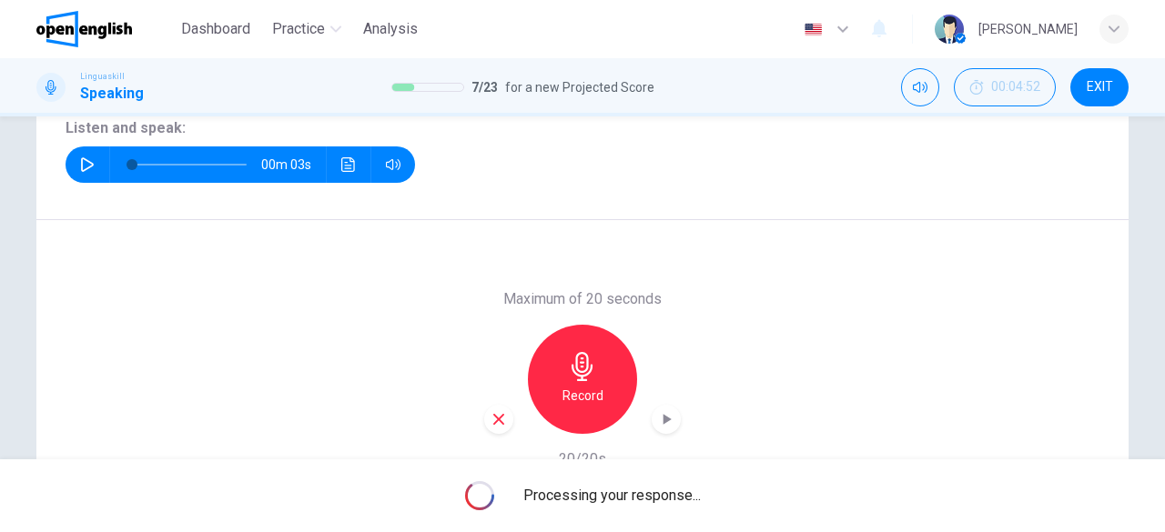
scroll to position [276, 0]
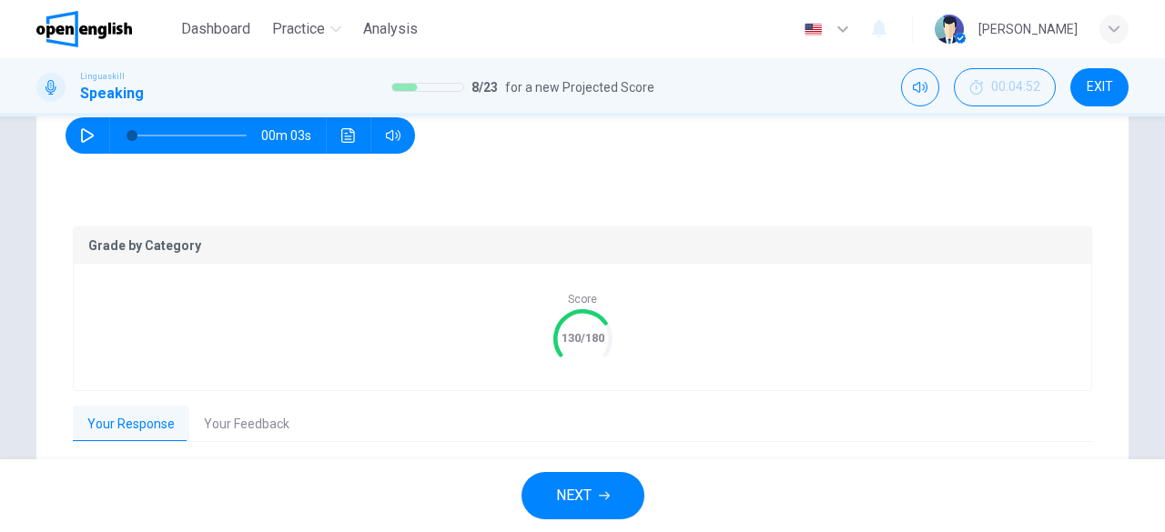
click at [218, 420] on button "Your Feedback" at bounding box center [246, 425] width 115 height 38
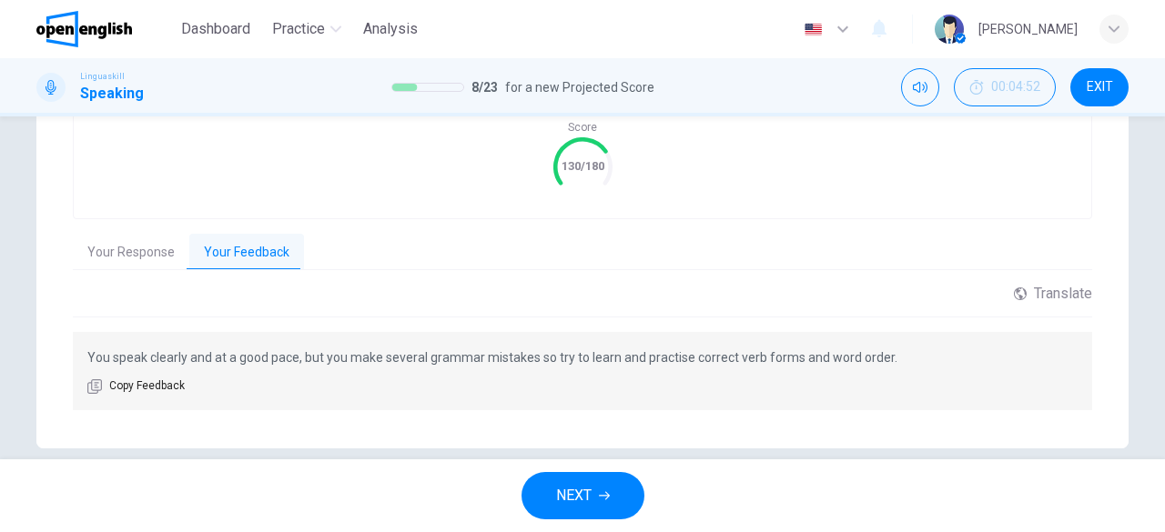
scroll to position [472, 0]
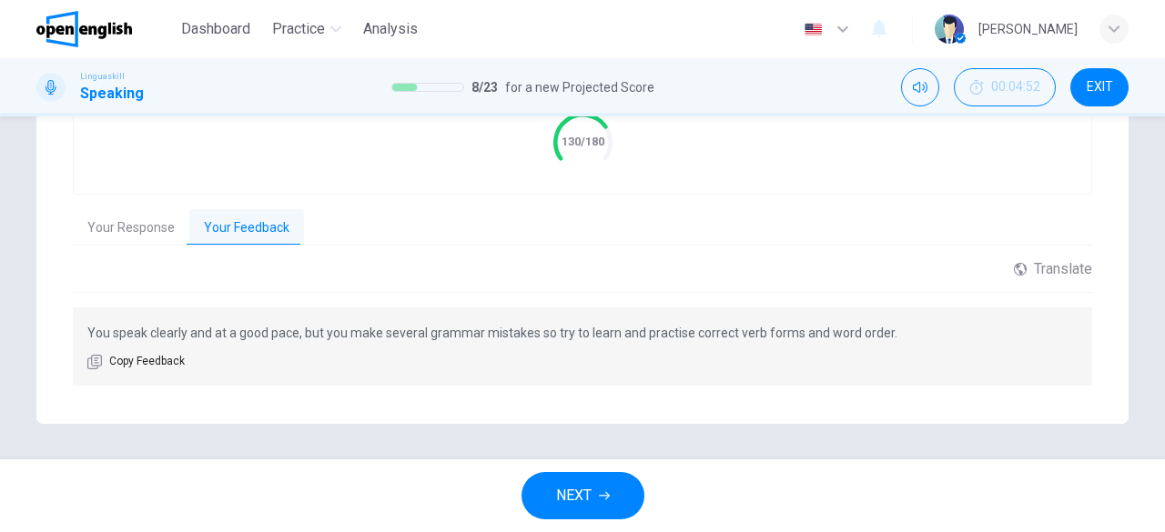
click at [586, 501] on span "NEXT" at bounding box center [573, 495] width 35 height 25
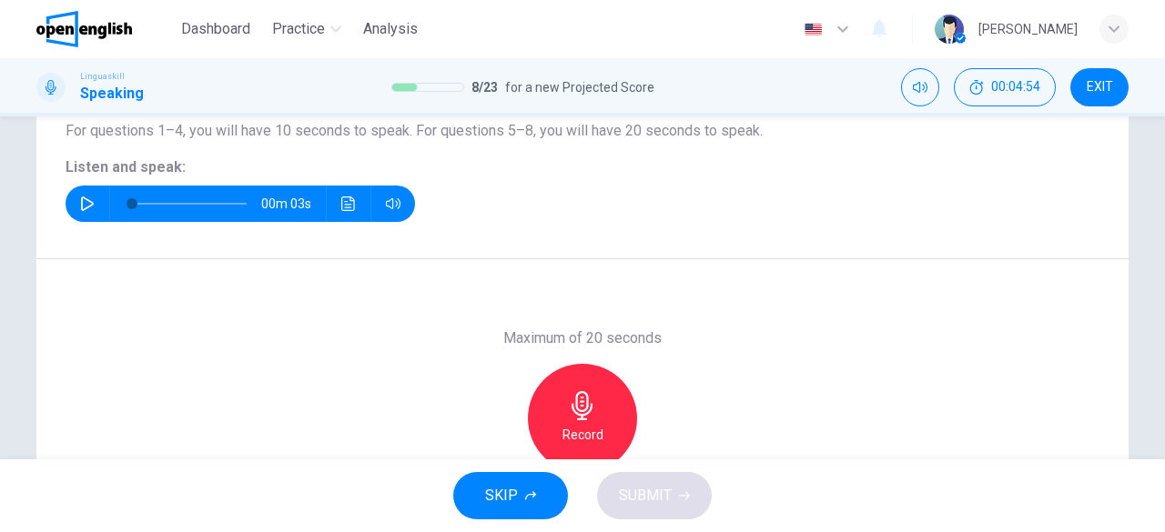
scroll to position [203, 0]
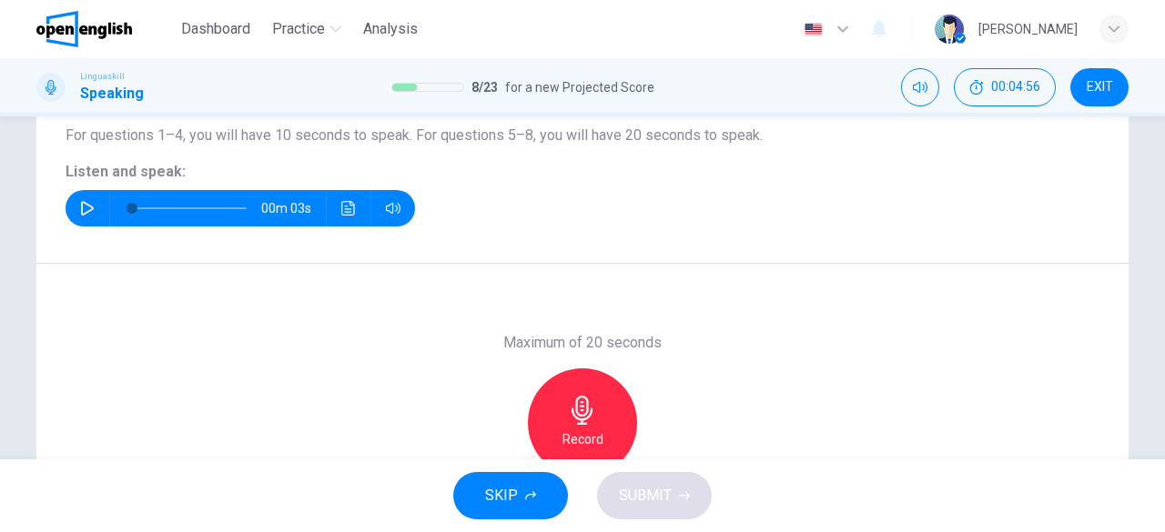
click at [82, 206] on icon "button" at bounding box center [87, 208] width 15 height 15
type input "*"
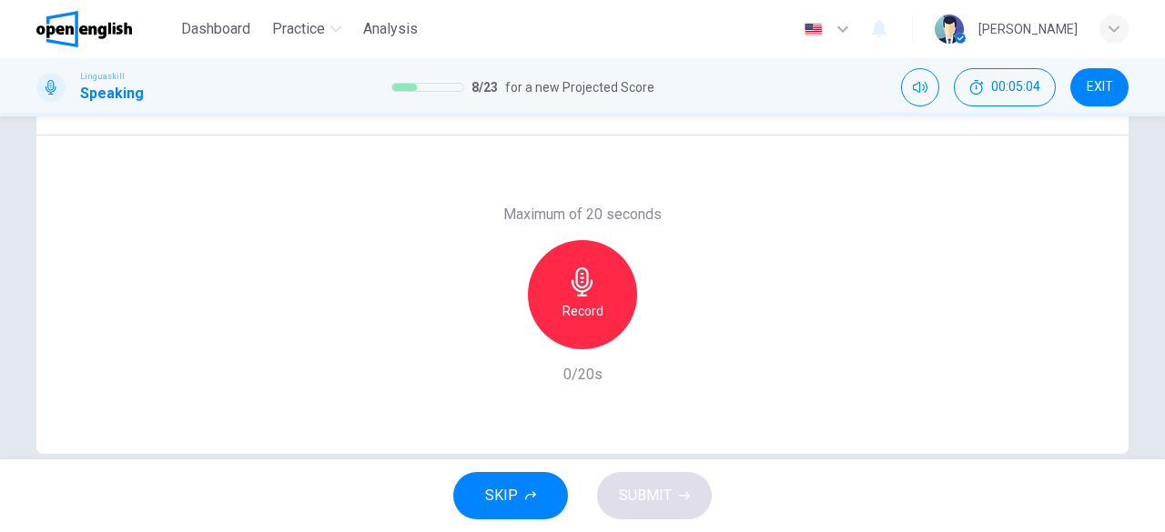
scroll to position [259, 0]
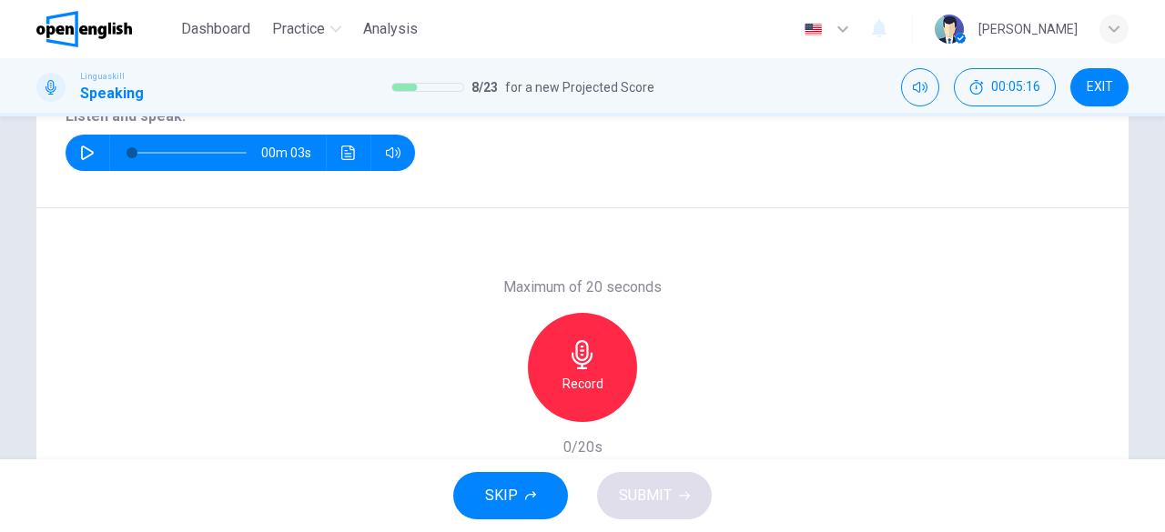
click at [580, 371] on div "Record" at bounding box center [582, 367] width 109 height 109
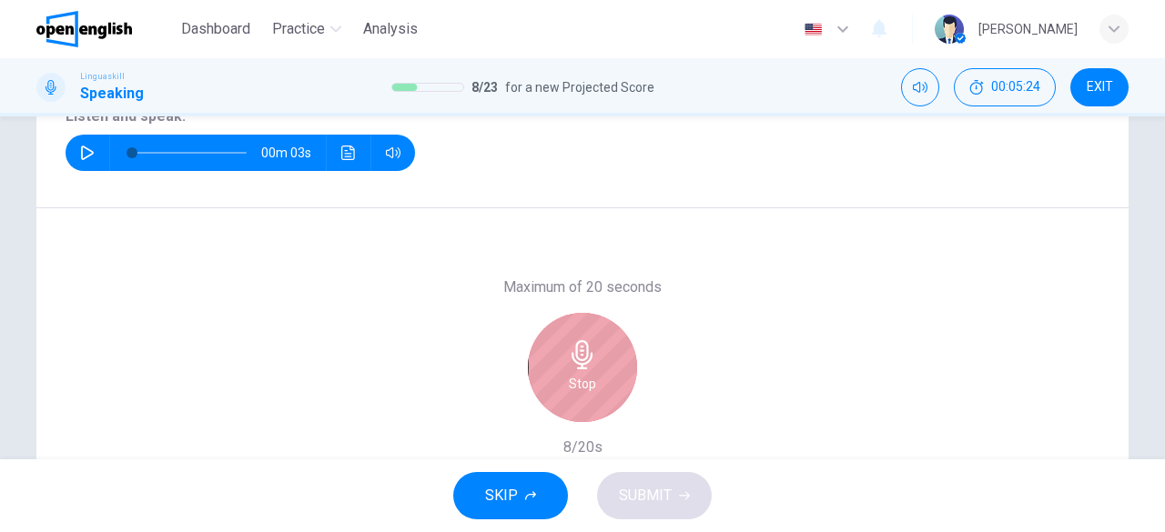
click at [580, 371] on div "Stop" at bounding box center [582, 367] width 109 height 109
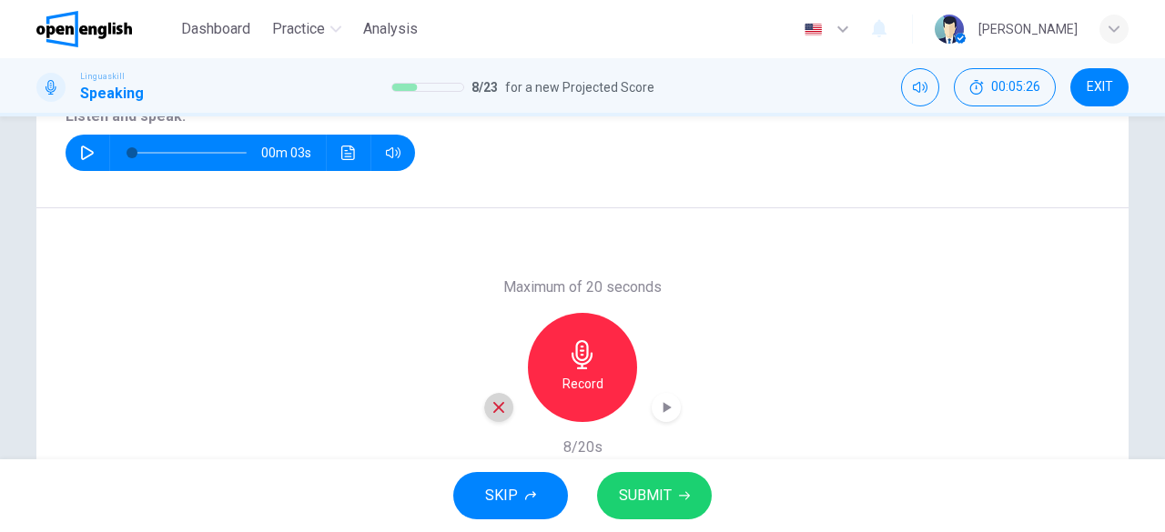
click at [493, 405] on icon "button" at bounding box center [498, 407] width 11 height 11
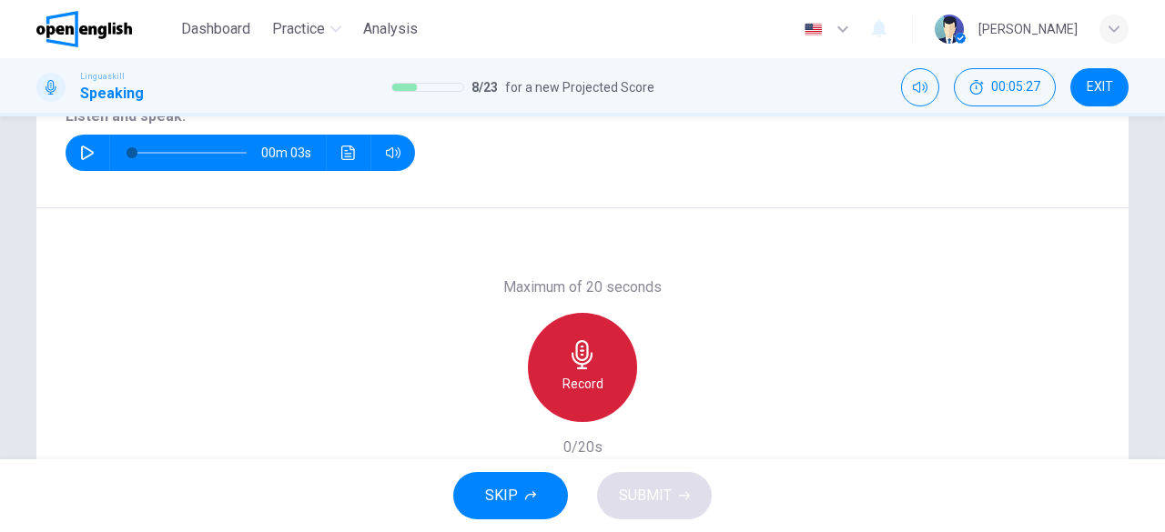
click at [598, 378] on div "Record" at bounding box center [582, 367] width 109 height 109
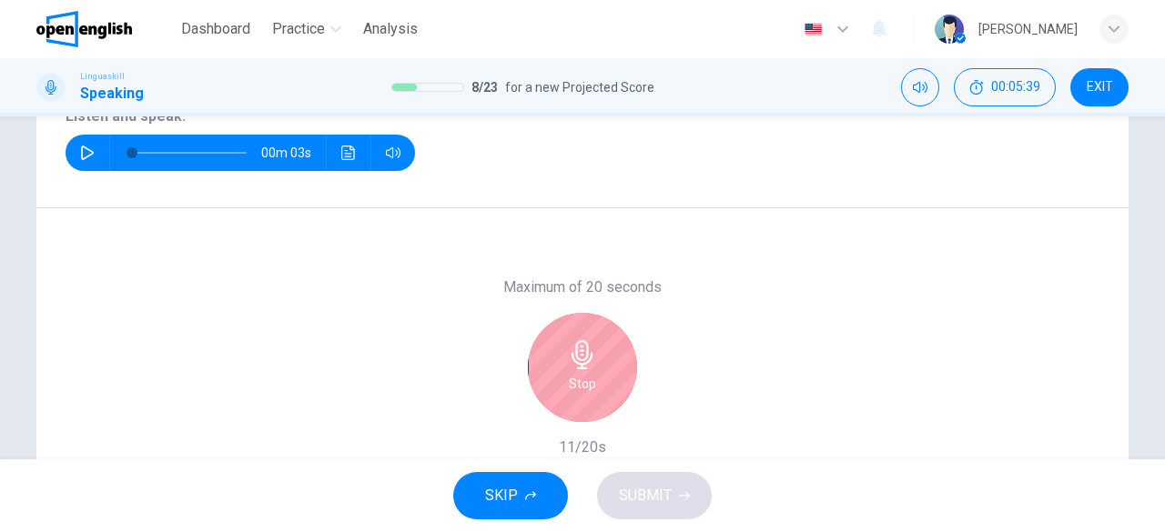
click at [598, 378] on div "Stop" at bounding box center [582, 367] width 109 height 109
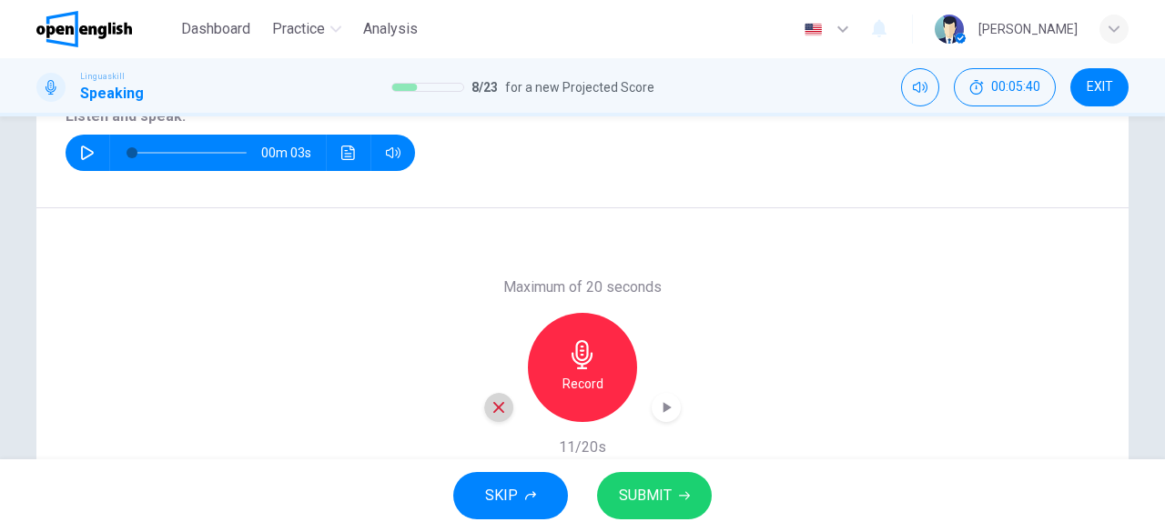
click at [497, 411] on icon "button" at bounding box center [498, 407] width 11 height 11
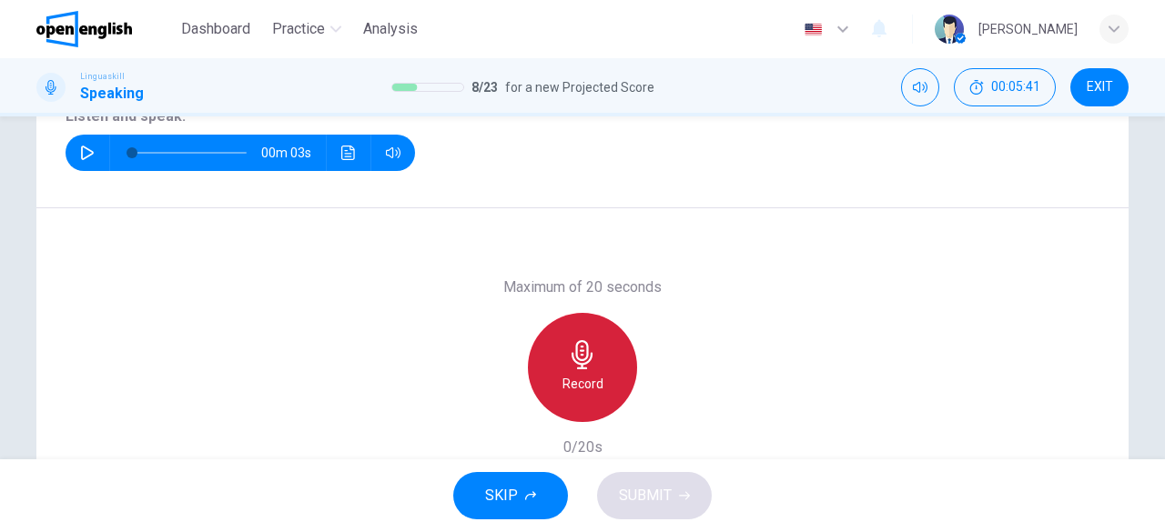
click at [585, 390] on h6 "Record" at bounding box center [583, 384] width 41 height 22
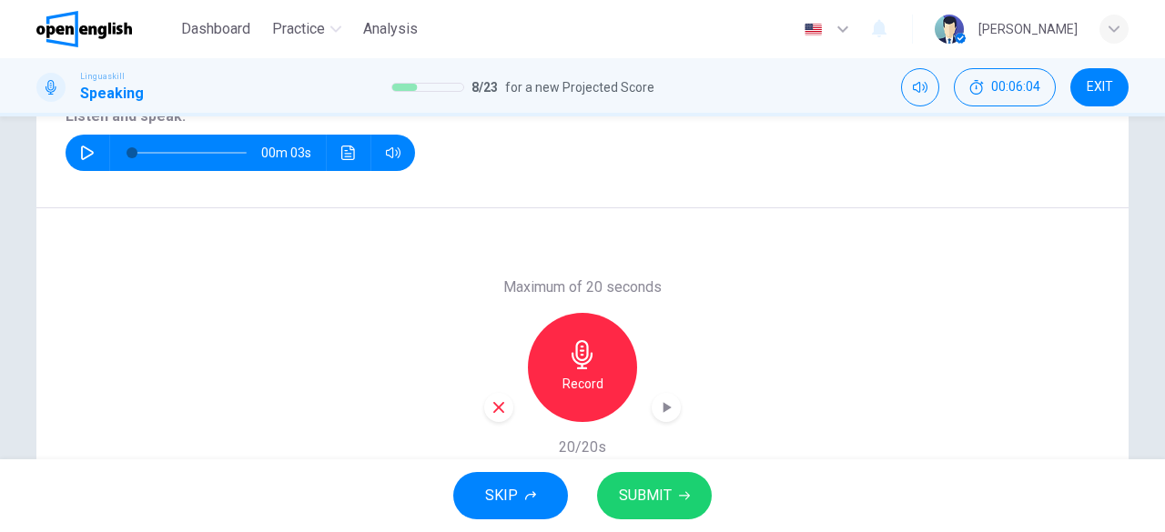
click at [505, 404] on div "button" at bounding box center [498, 407] width 29 height 29
click at [586, 370] on div "Record" at bounding box center [582, 367] width 109 height 109
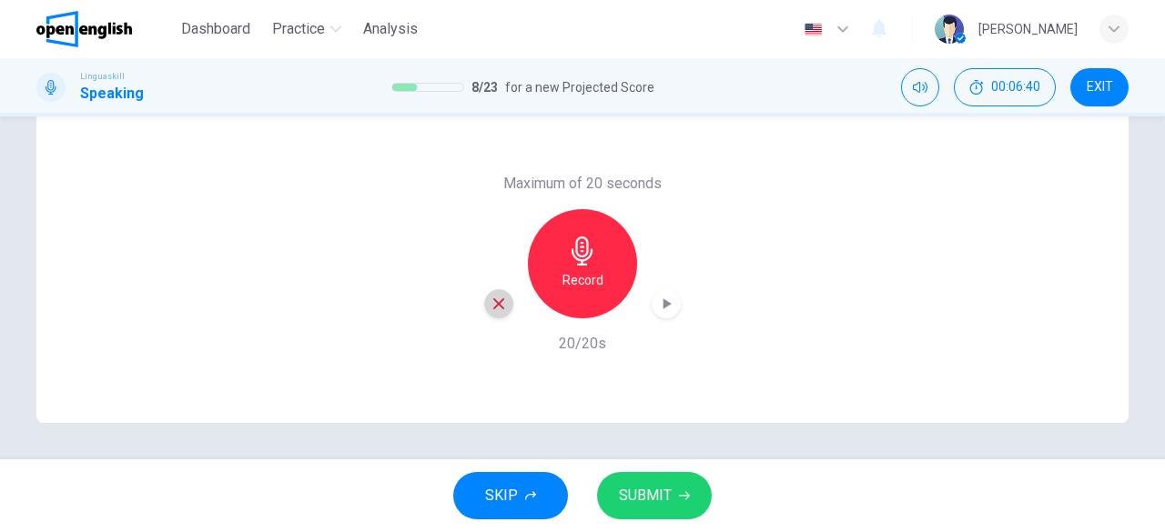
click at [499, 299] on icon "button" at bounding box center [498, 304] width 11 height 11
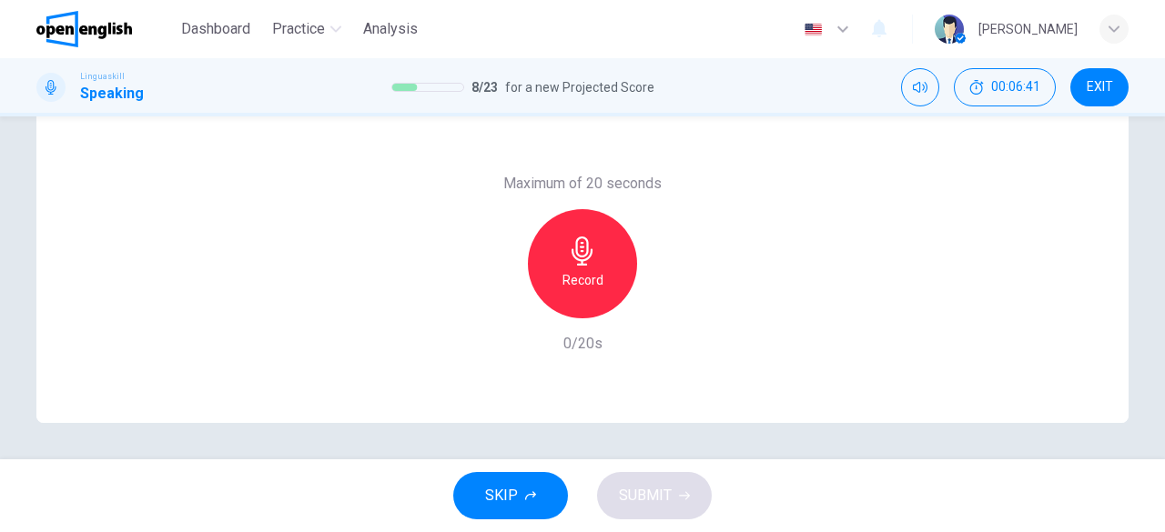
click at [597, 276] on h6 "Record" at bounding box center [583, 280] width 41 height 22
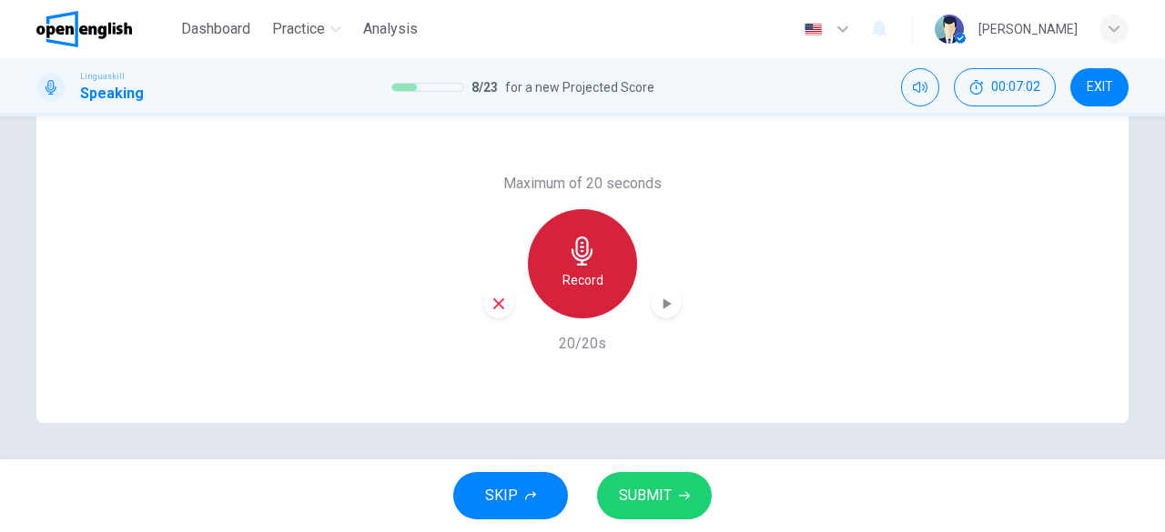
click at [597, 276] on h6 "Record" at bounding box center [583, 280] width 41 height 22
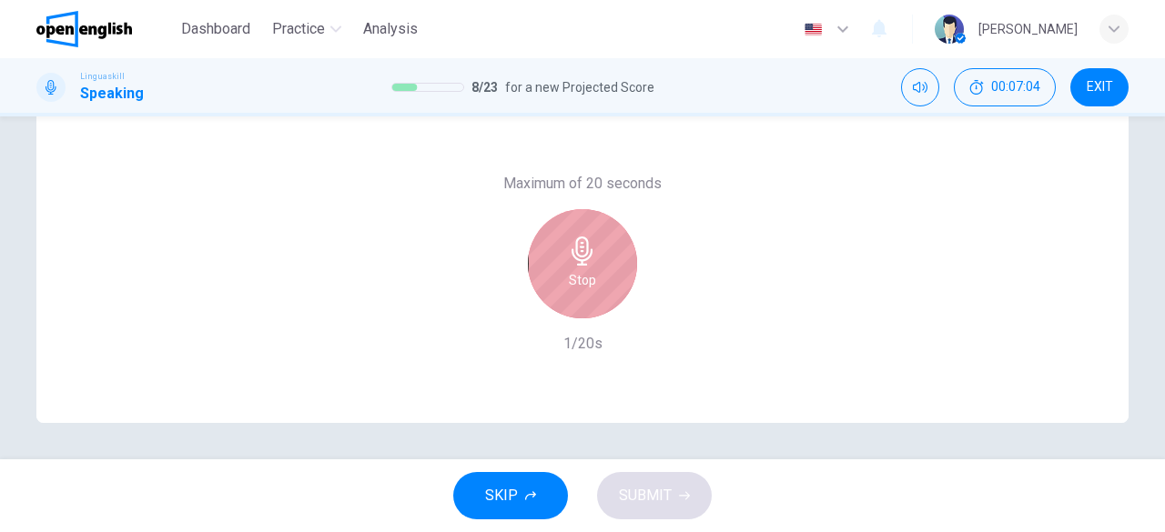
click at [597, 276] on div "Stop" at bounding box center [582, 263] width 109 height 109
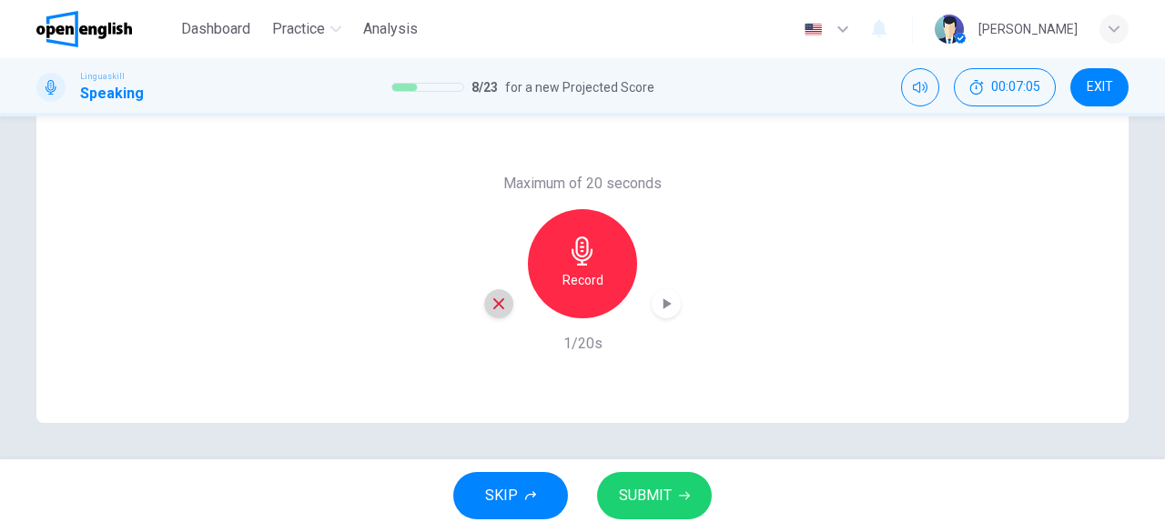
click at [497, 308] on icon "button" at bounding box center [499, 304] width 16 height 16
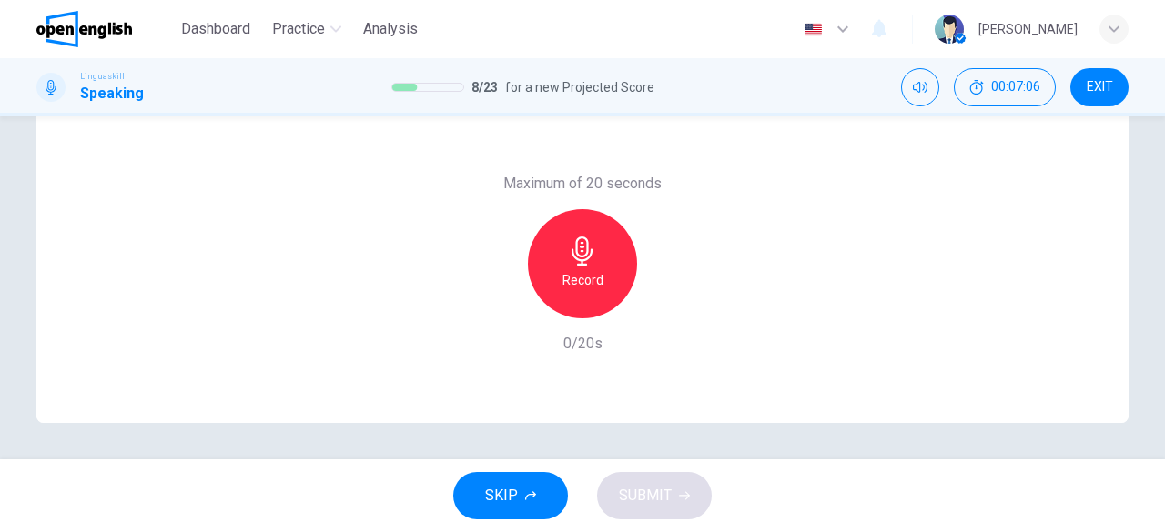
click at [593, 292] on div "Record" at bounding box center [582, 263] width 109 height 109
click at [656, 502] on span "SUBMIT" at bounding box center [645, 495] width 53 height 25
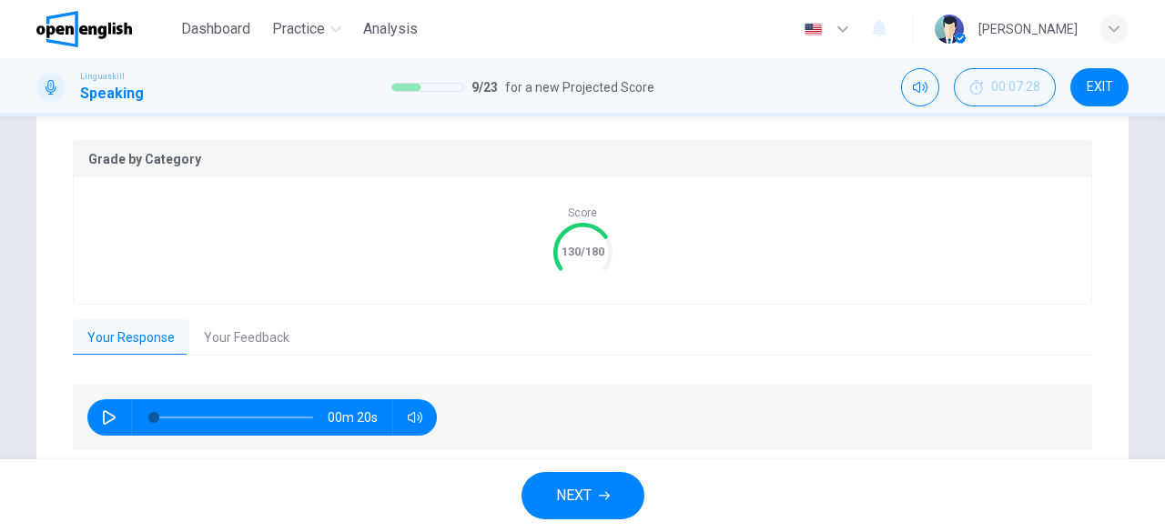
click at [243, 326] on button "Your Feedback" at bounding box center [246, 338] width 115 height 38
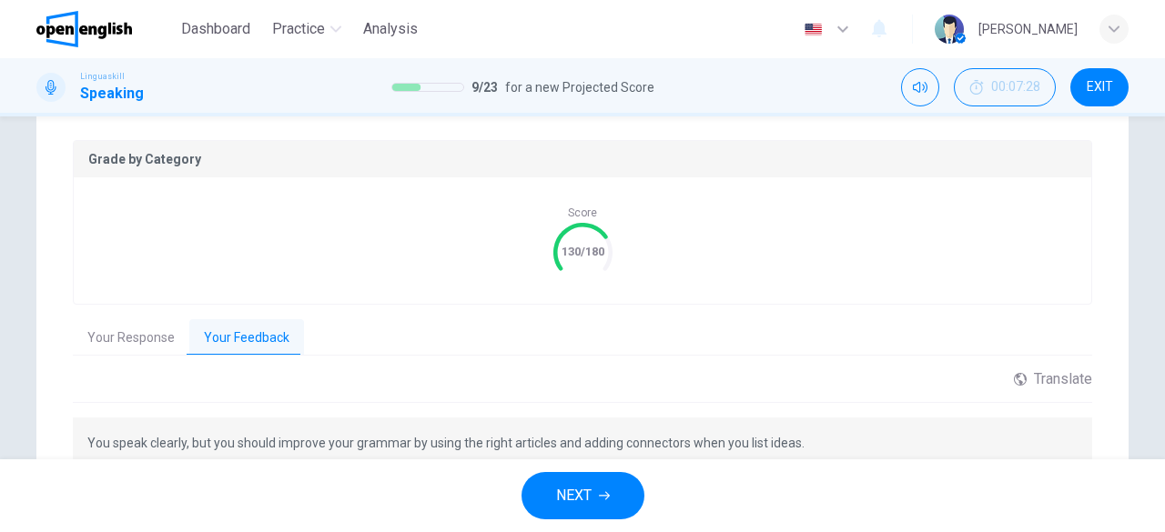
click at [597, 491] on button "NEXT" at bounding box center [583, 495] width 123 height 47
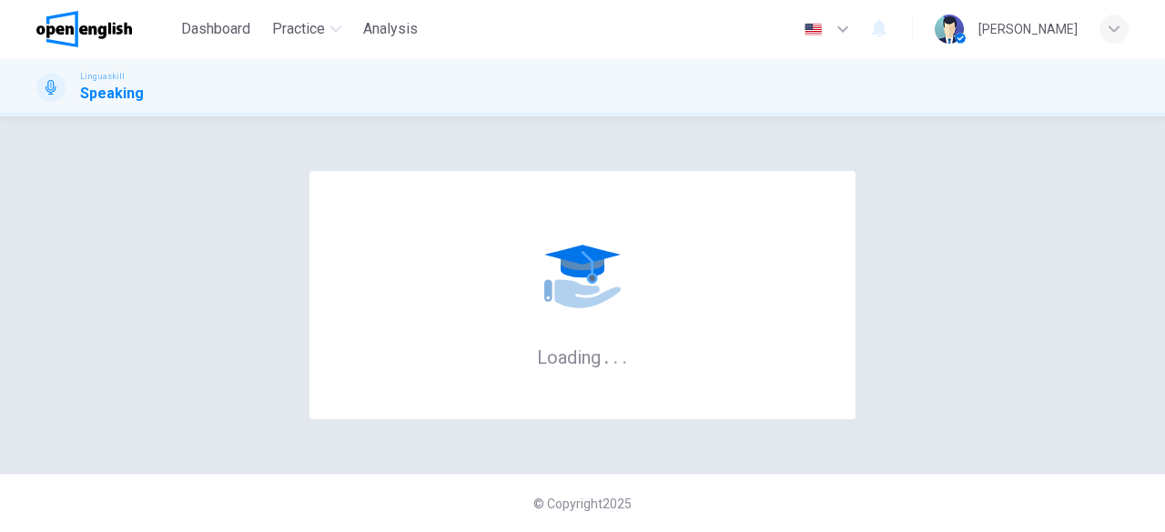
scroll to position [0, 0]
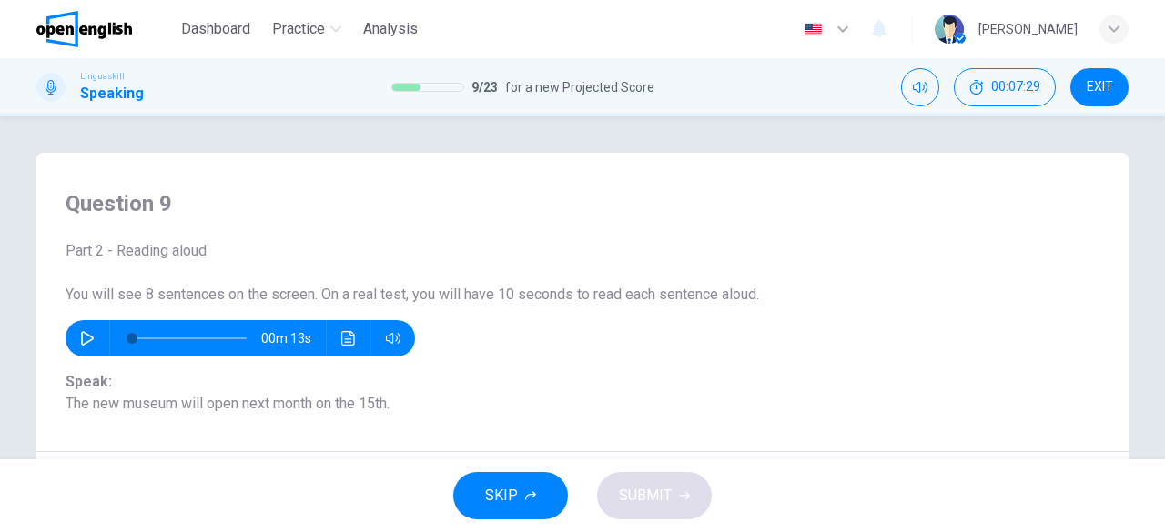
click at [80, 340] on icon "button" at bounding box center [87, 338] width 15 height 15
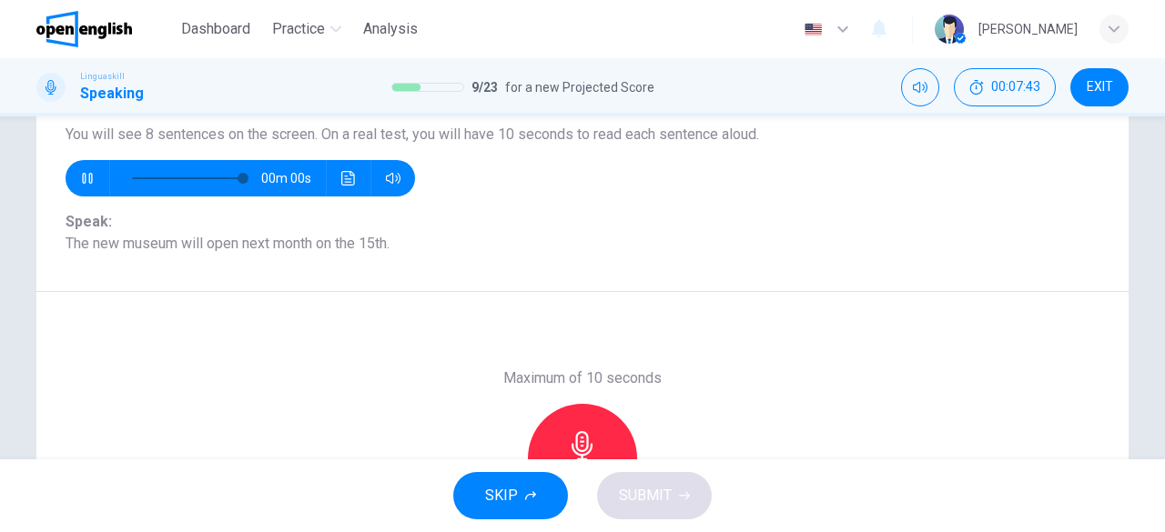
type input "*"
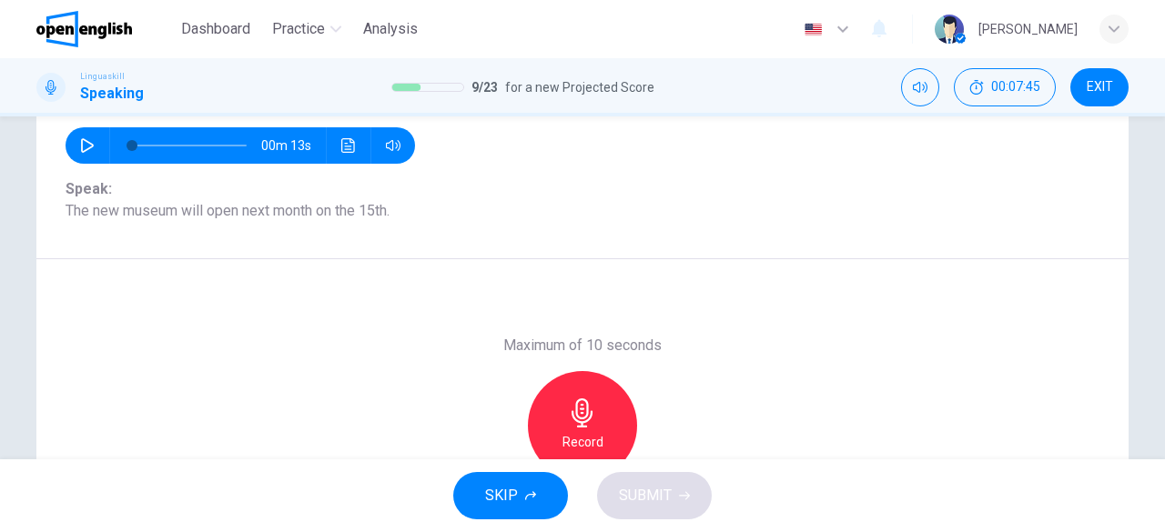
scroll to position [216, 0]
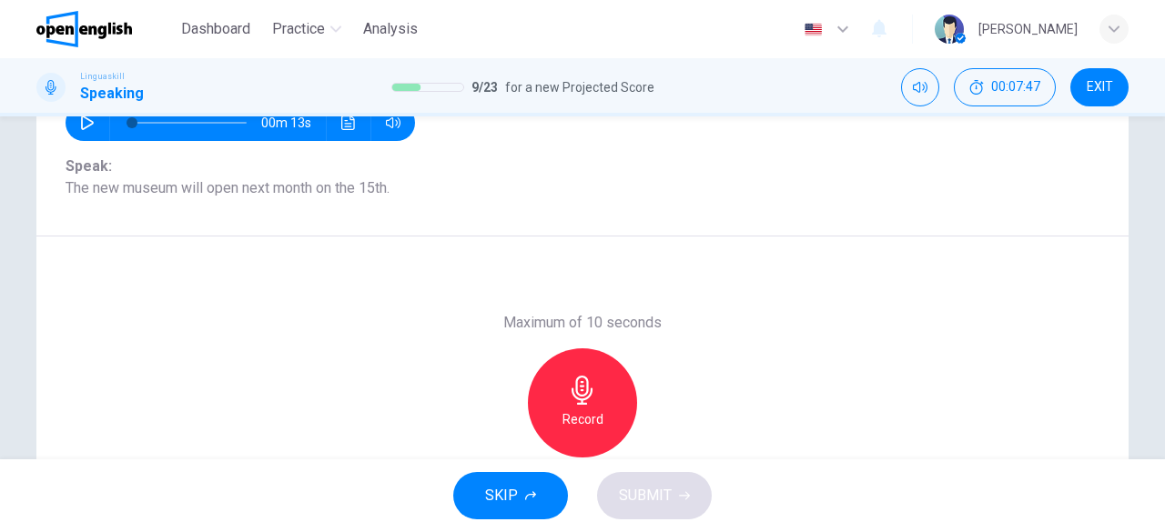
click at [603, 407] on div "Record" at bounding box center [582, 403] width 109 height 109
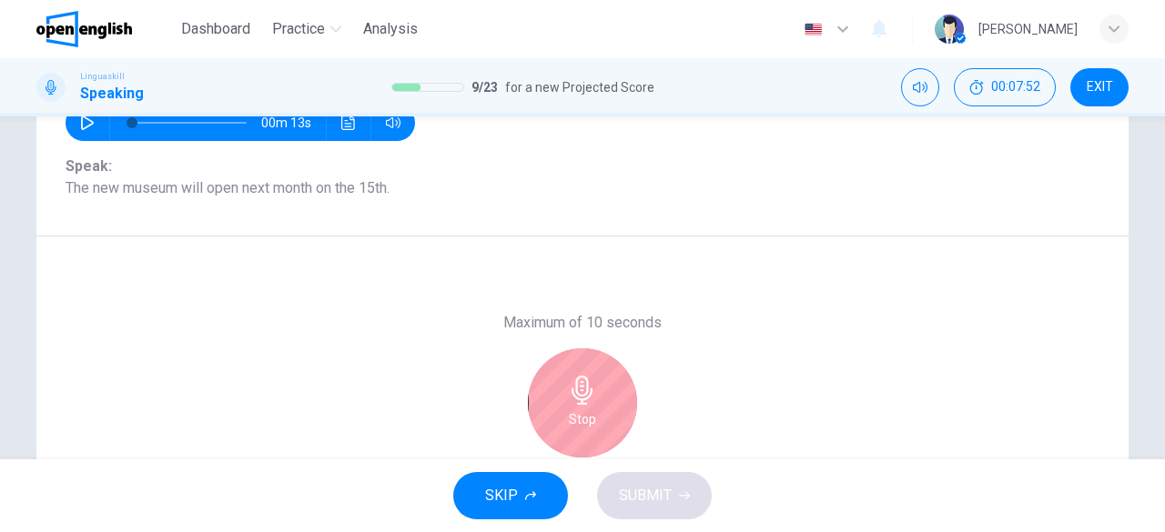
click at [603, 407] on div "Stop" at bounding box center [582, 403] width 109 height 109
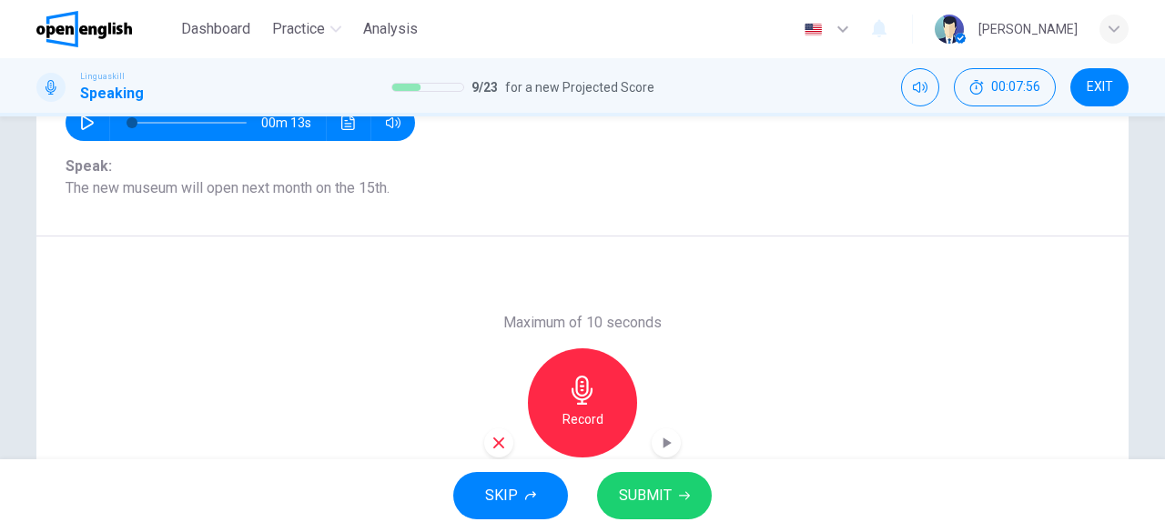
click at [657, 497] on span "SUBMIT" at bounding box center [645, 495] width 53 height 25
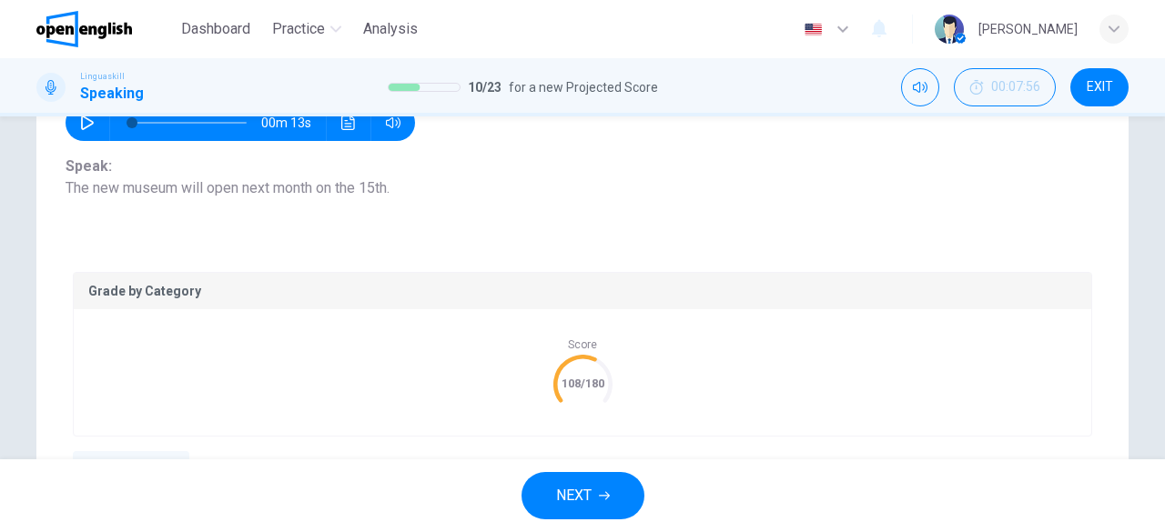
scroll to position [412, 0]
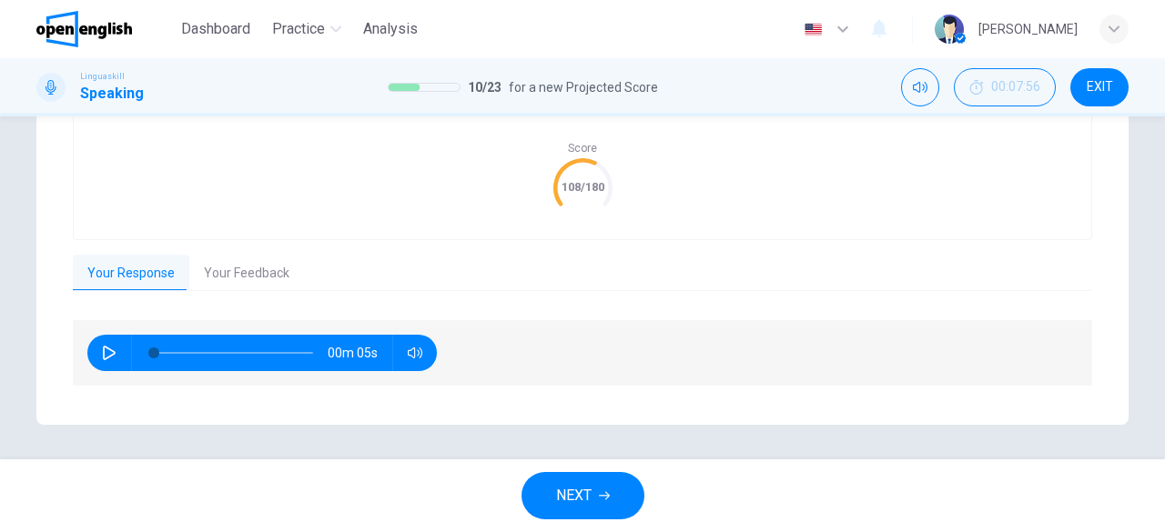
click at [248, 276] on button "Your Feedback" at bounding box center [246, 274] width 115 height 38
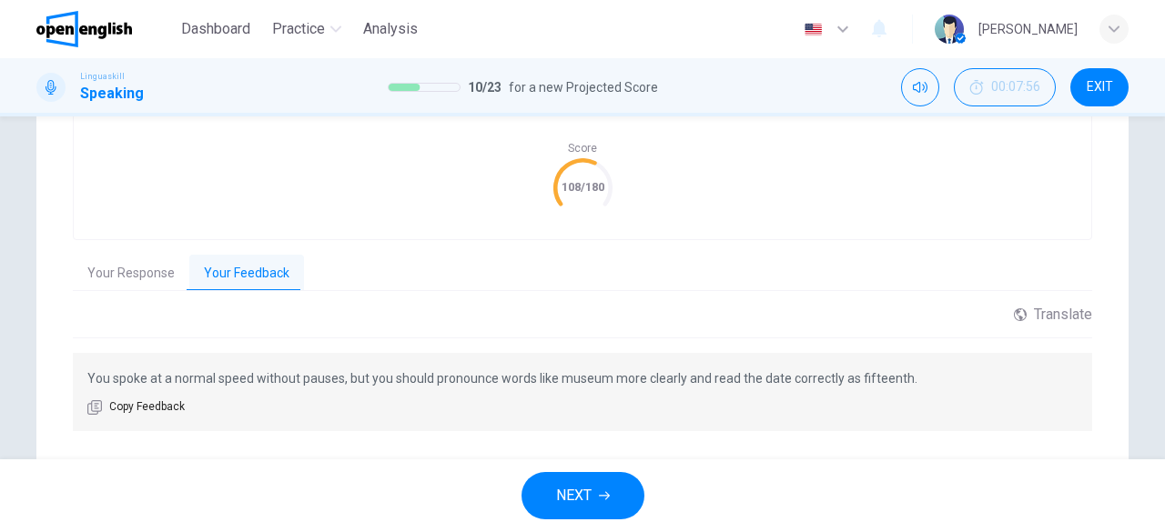
click at [597, 518] on button "NEXT" at bounding box center [583, 495] width 123 height 47
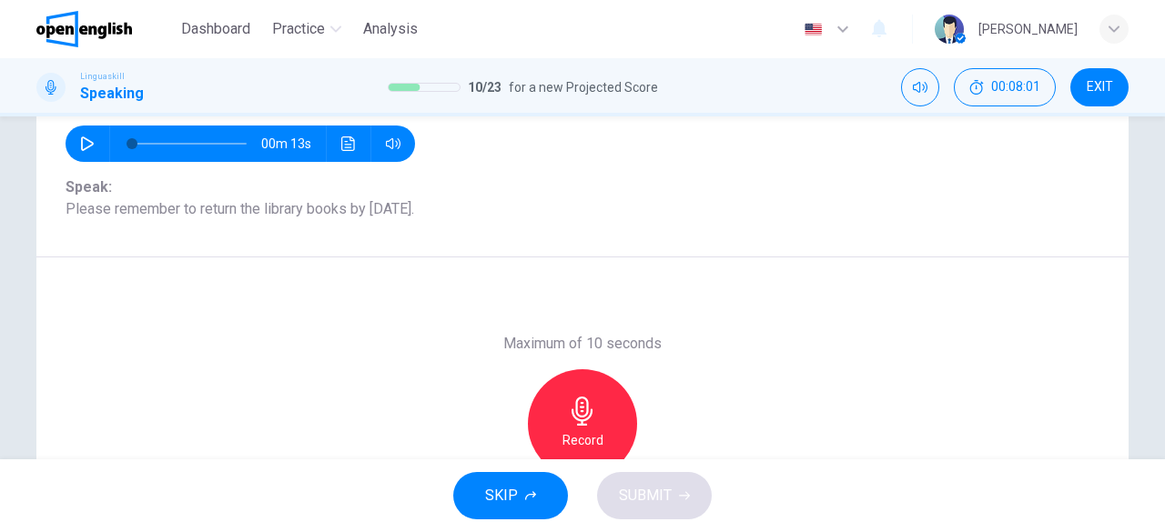
scroll to position [197, 0]
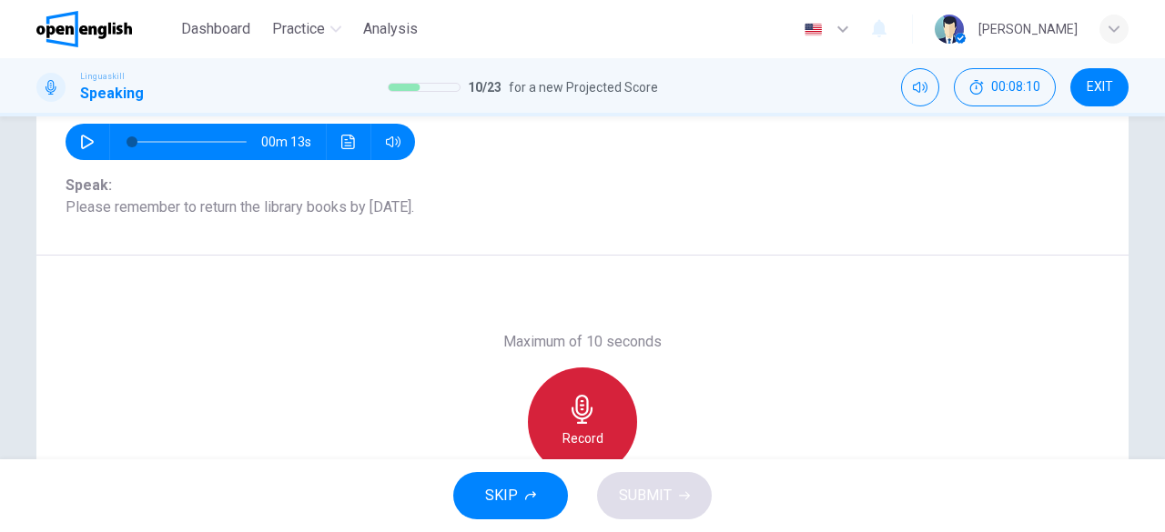
click at [612, 409] on div "Record" at bounding box center [582, 422] width 109 height 109
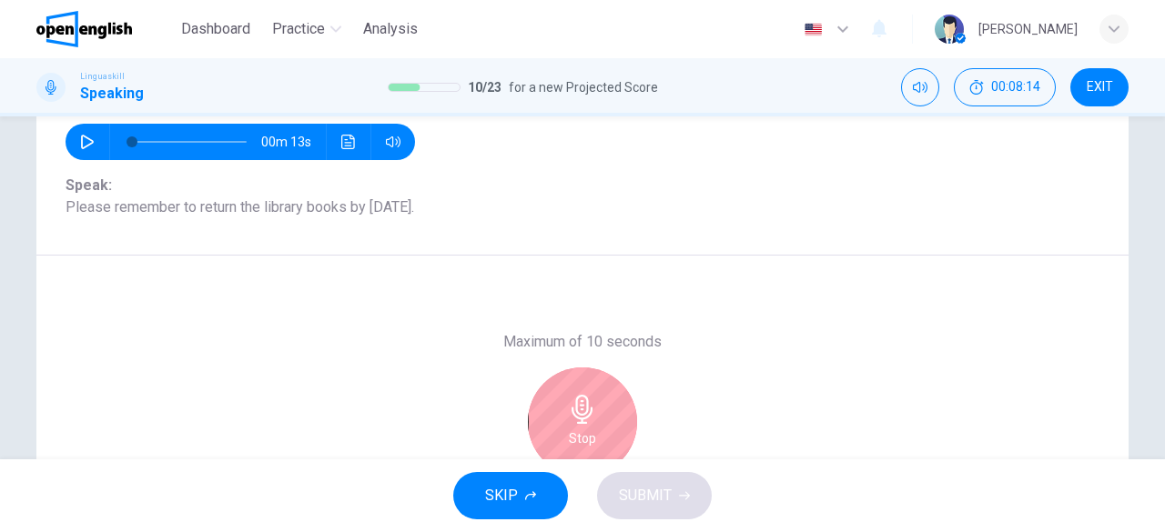
click at [612, 409] on div "Stop" at bounding box center [582, 422] width 109 height 109
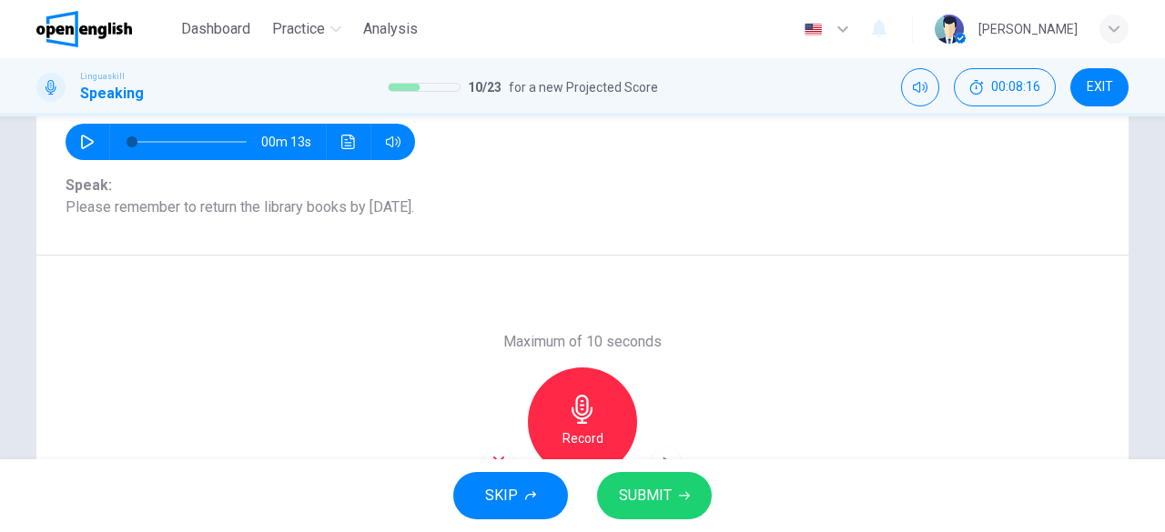
click at [666, 493] on span "SUBMIT" at bounding box center [645, 495] width 53 height 25
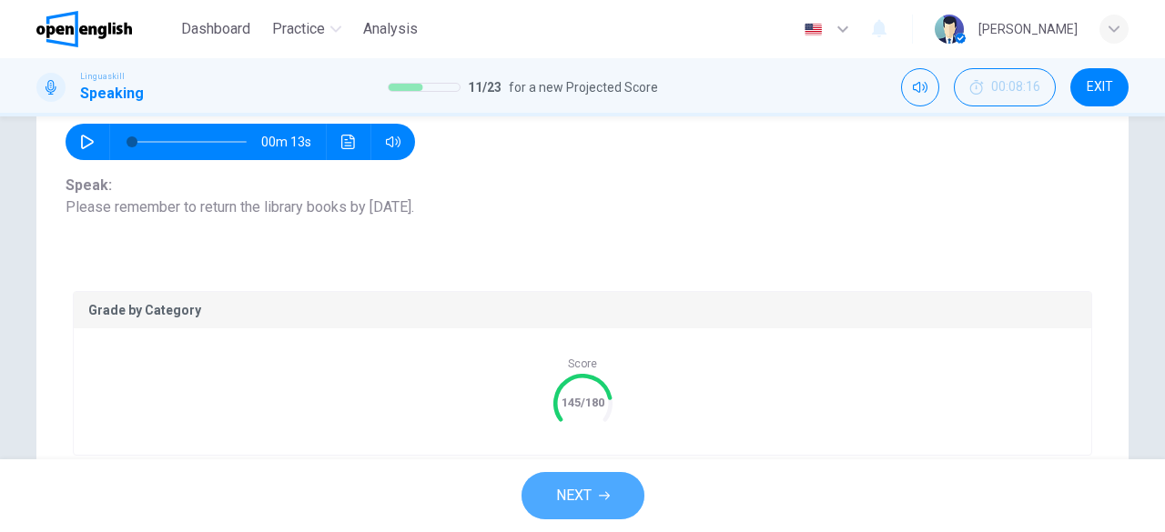
click at [588, 490] on span "NEXT" at bounding box center [573, 495] width 35 height 25
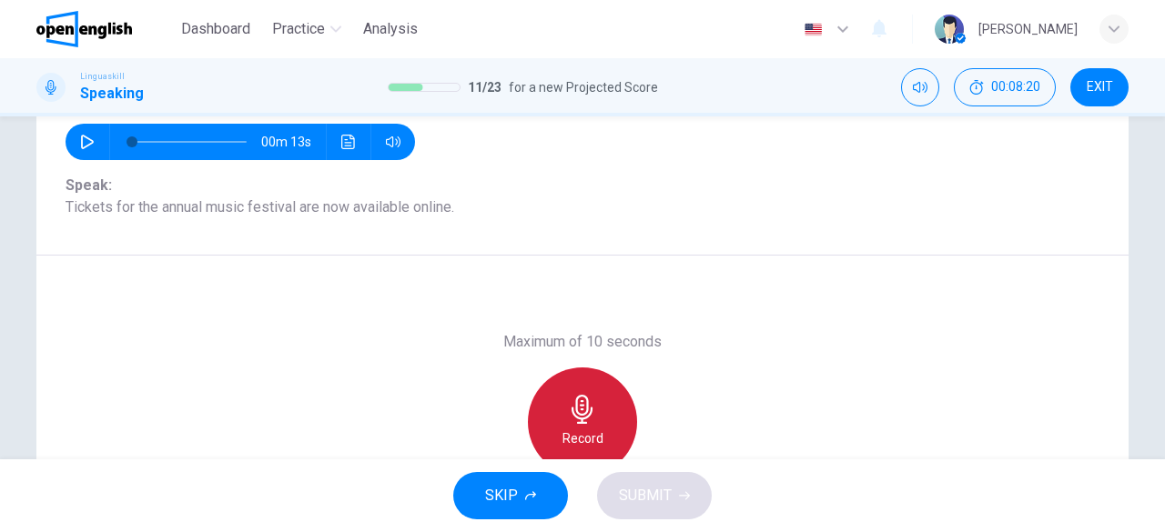
click at [583, 416] on icon "button" at bounding box center [582, 409] width 21 height 29
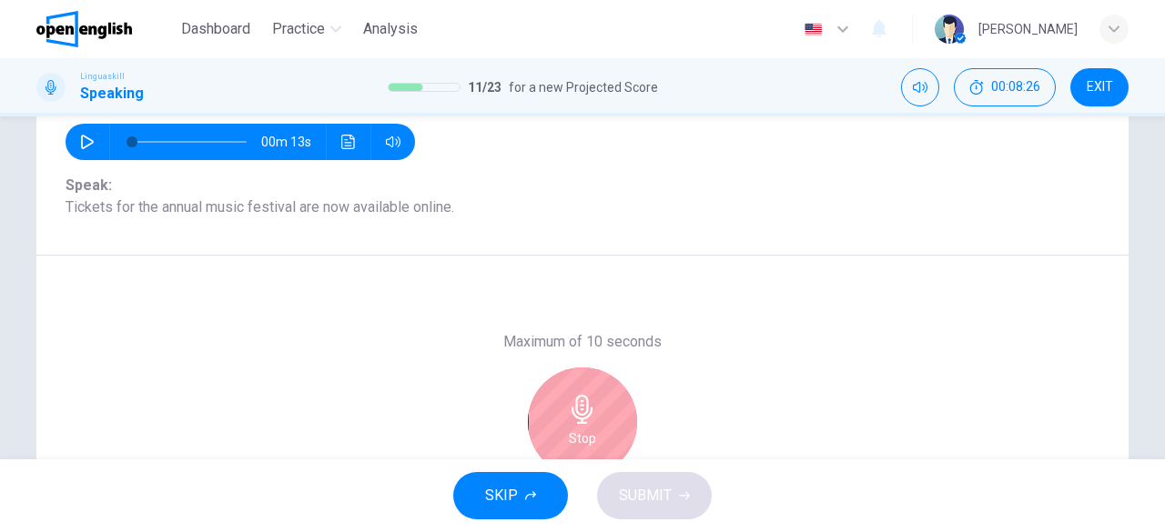
click at [583, 416] on icon "button" at bounding box center [582, 409] width 21 height 29
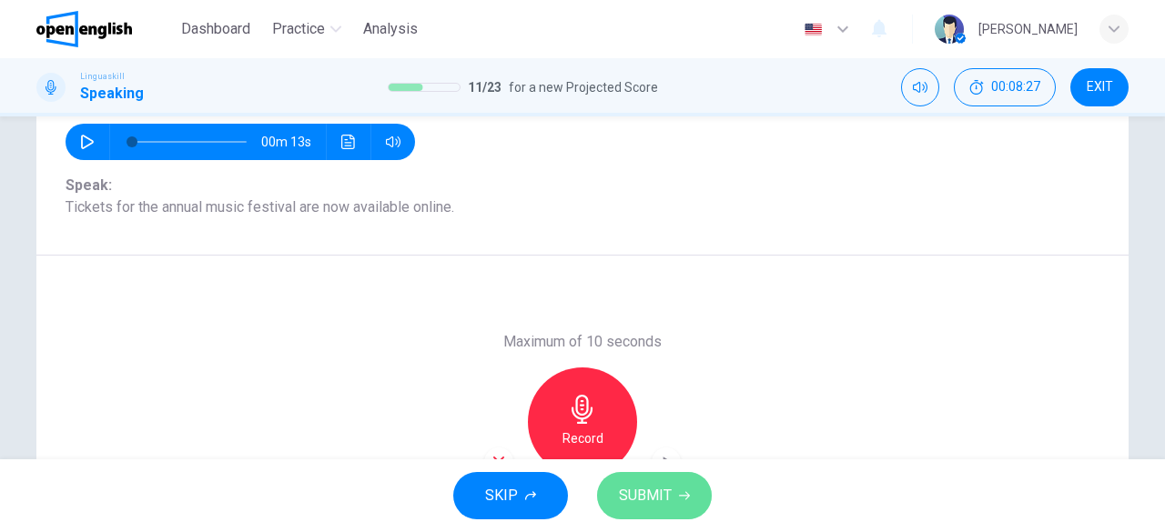
click at [654, 486] on span "SUBMIT" at bounding box center [645, 495] width 53 height 25
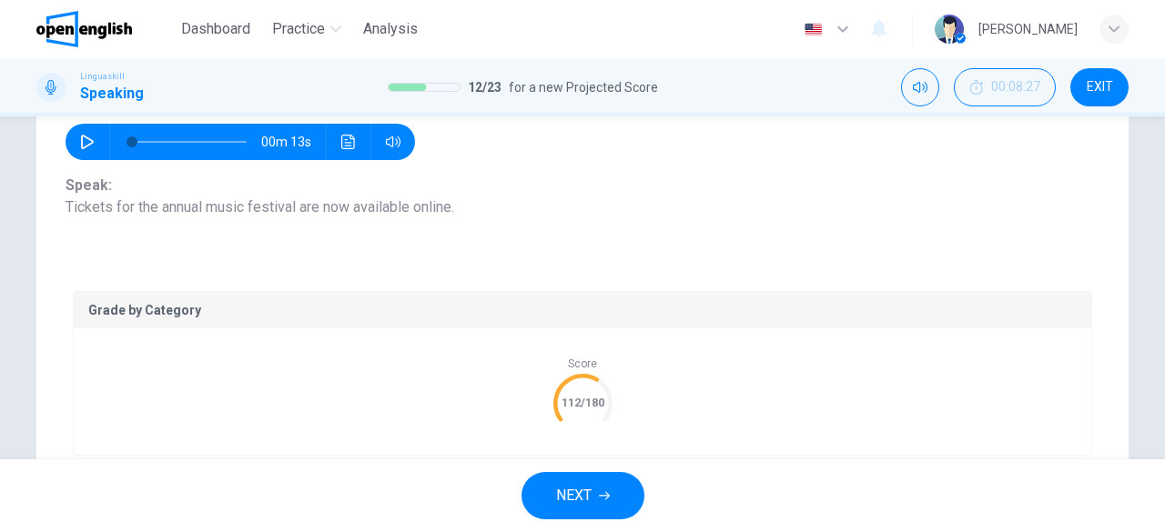
drag, startPoint x: 1140, startPoint y: 272, endPoint x: 1164, endPoint y: 347, distance: 78.6
click at [1164, 347] on div "Question 11 Part 2 - Reading aloud You will see 8 sentences on the screen. On a…" at bounding box center [582, 288] width 1165 height 343
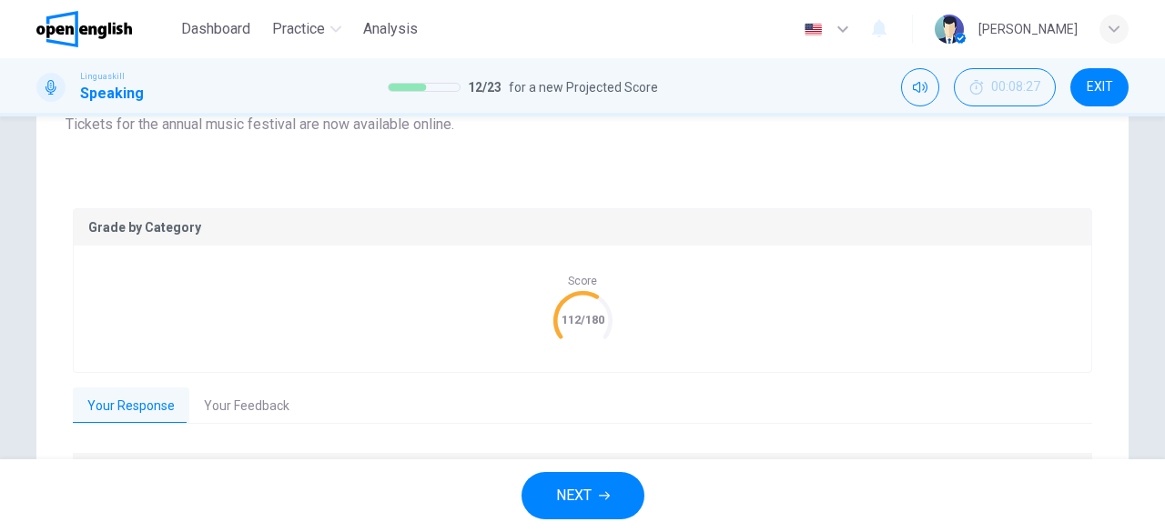
scroll to position [352, 0]
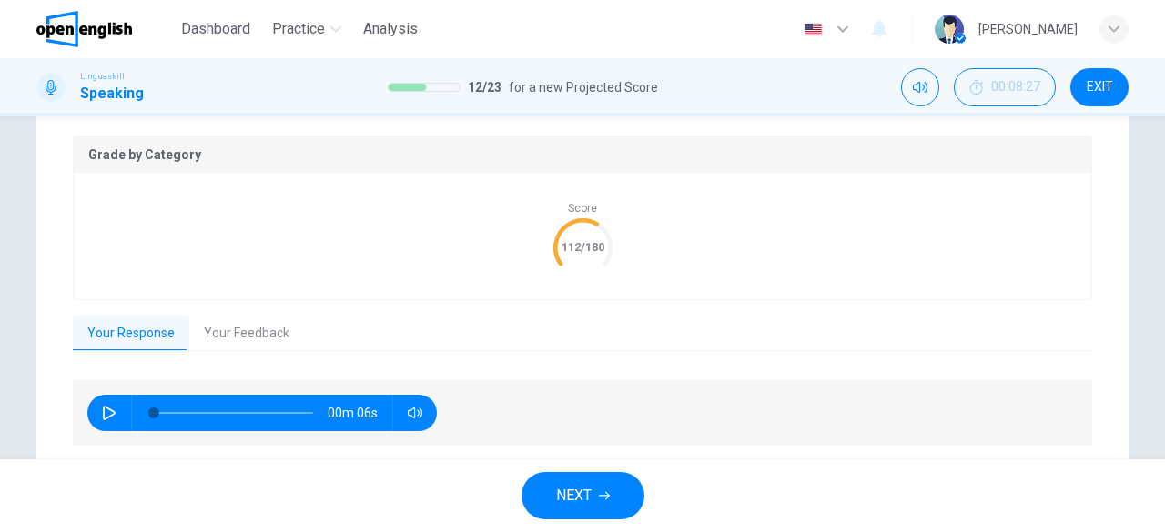
click at [237, 335] on button "Your Feedback" at bounding box center [246, 334] width 115 height 38
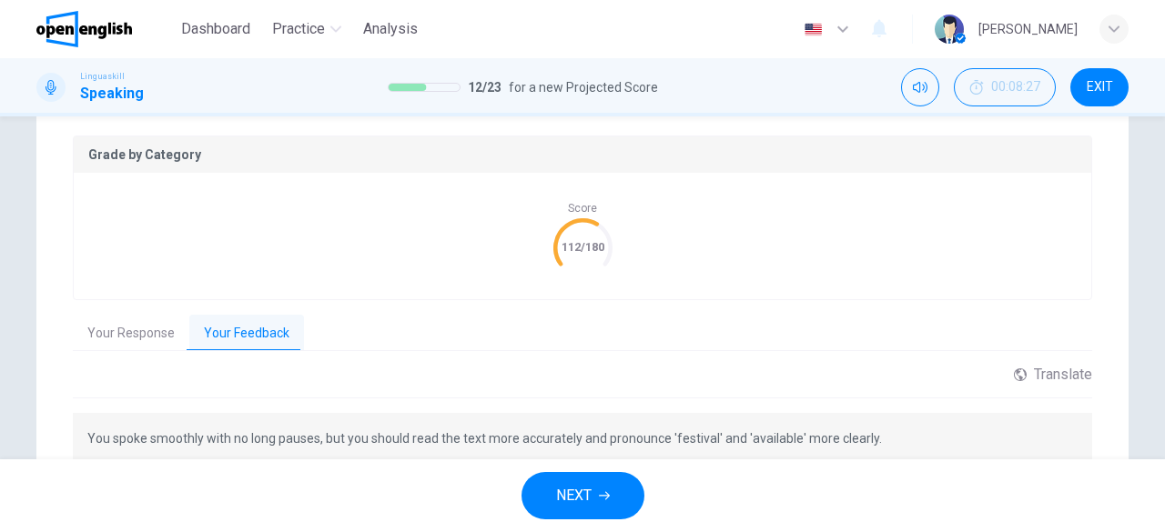
click at [561, 492] on span "NEXT" at bounding box center [573, 495] width 35 height 25
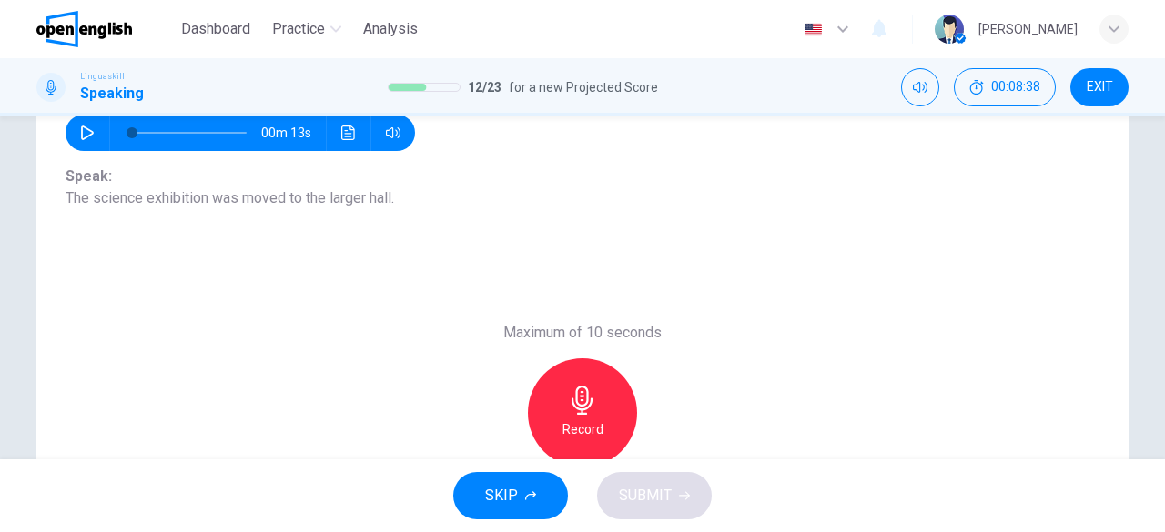
scroll to position [208, 0]
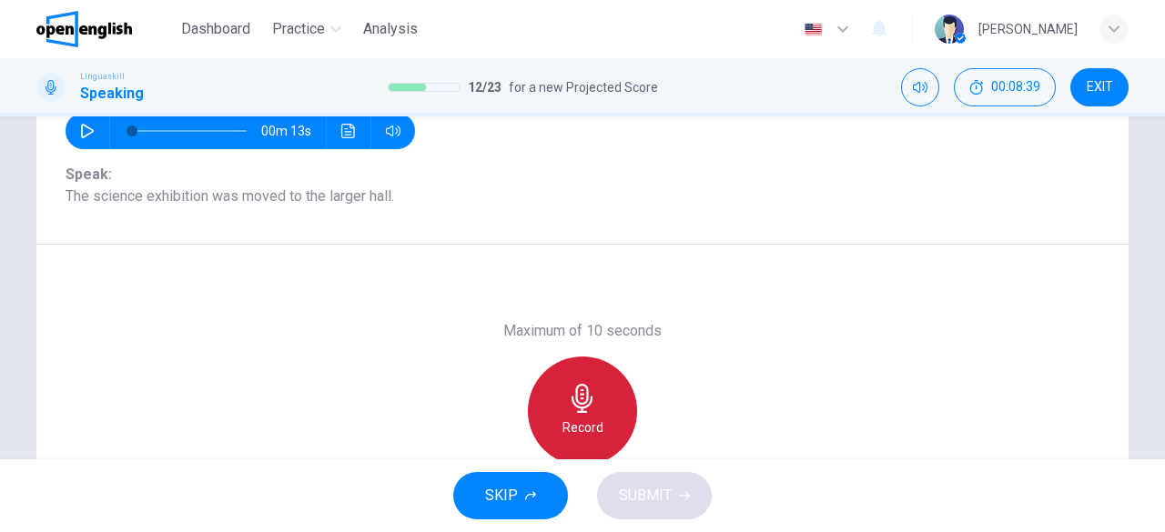
click at [581, 411] on icon "button" at bounding box center [582, 398] width 29 height 29
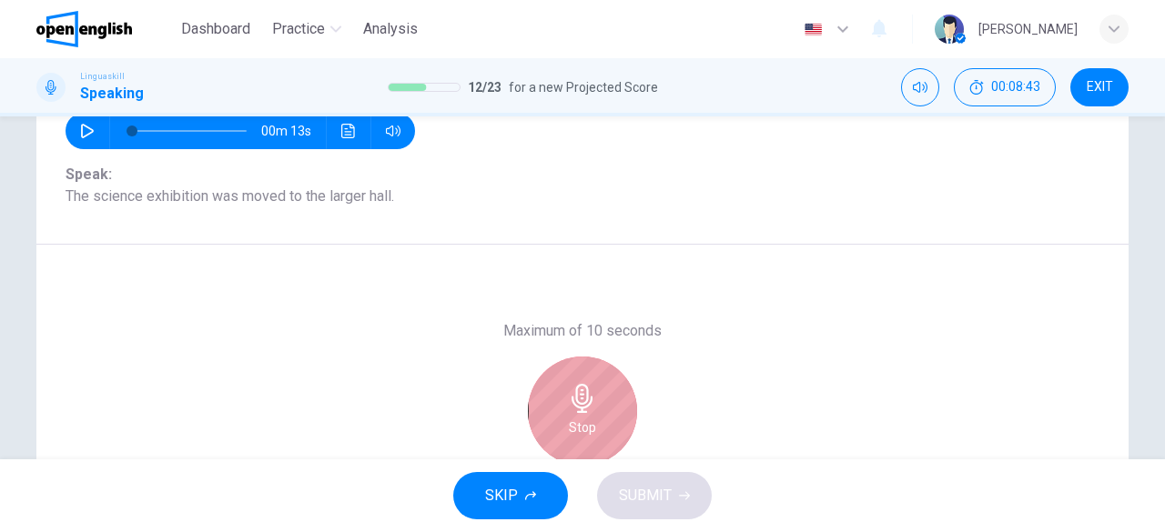
click at [583, 409] on icon "button" at bounding box center [582, 398] width 29 height 29
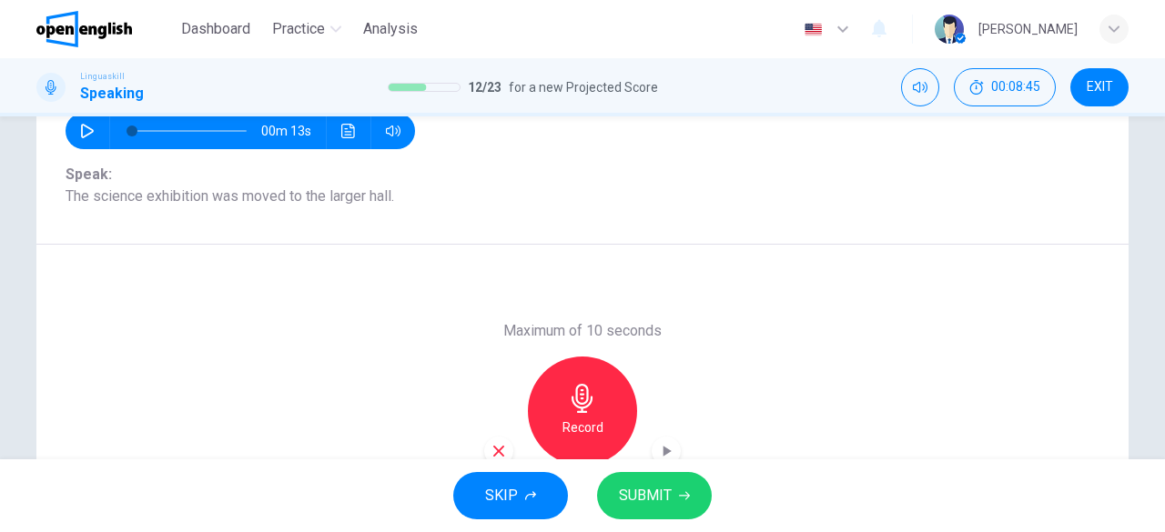
click at [658, 492] on span "SUBMIT" at bounding box center [645, 495] width 53 height 25
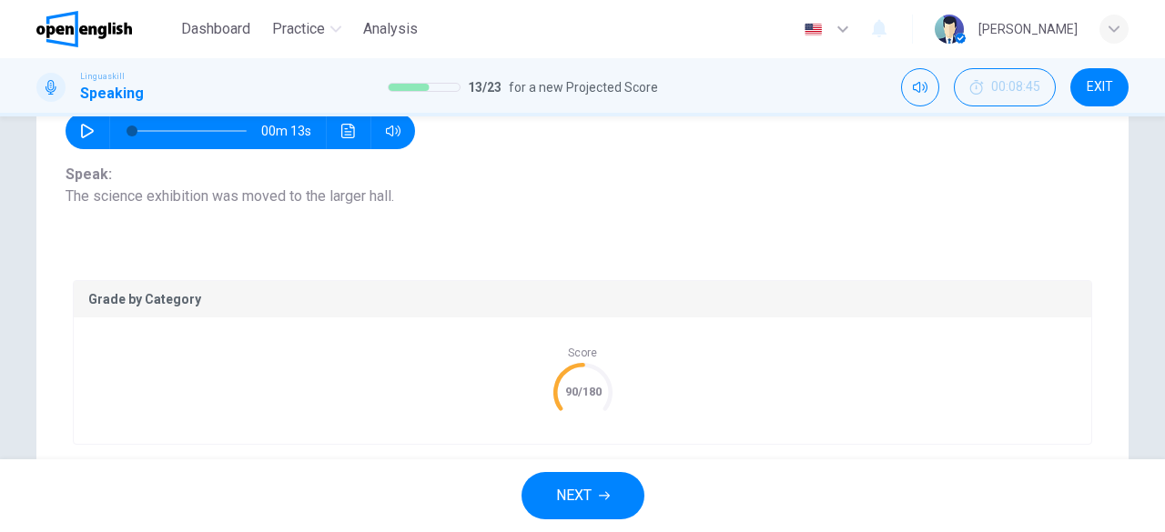
scroll to position [412, 0]
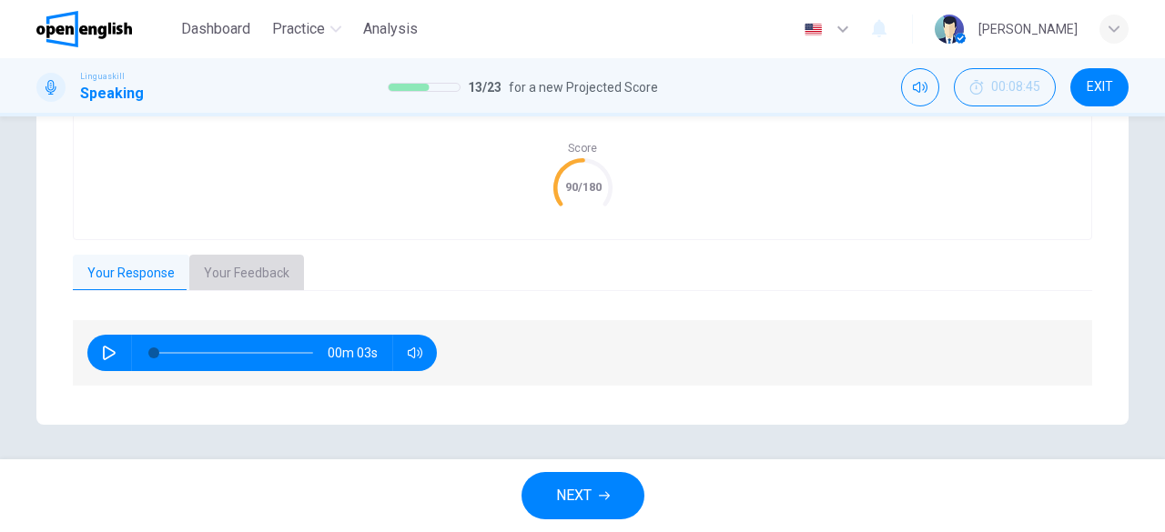
click at [230, 272] on button "Your Feedback" at bounding box center [246, 274] width 115 height 38
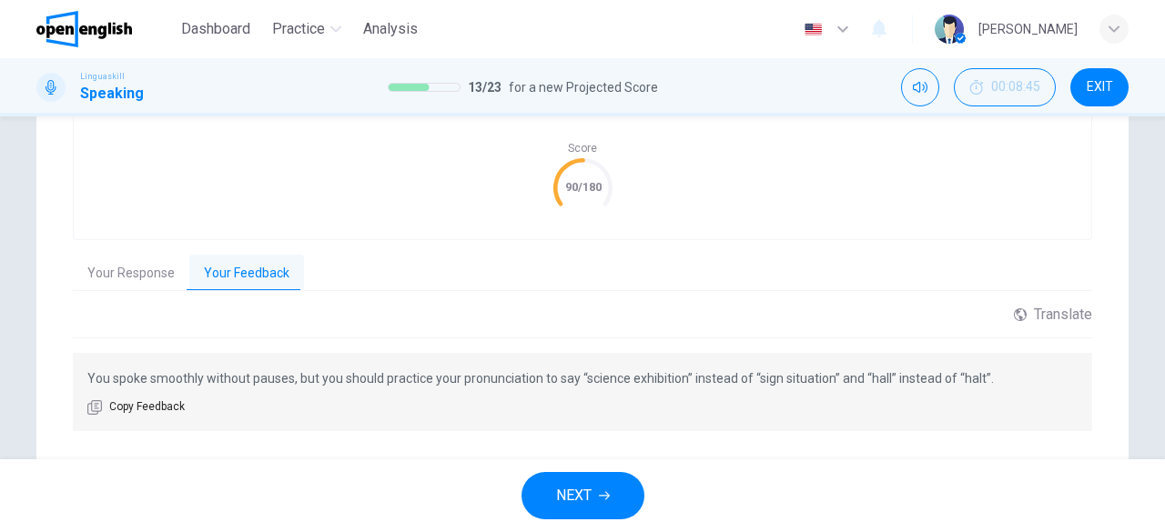
click at [590, 502] on span "NEXT" at bounding box center [573, 495] width 35 height 25
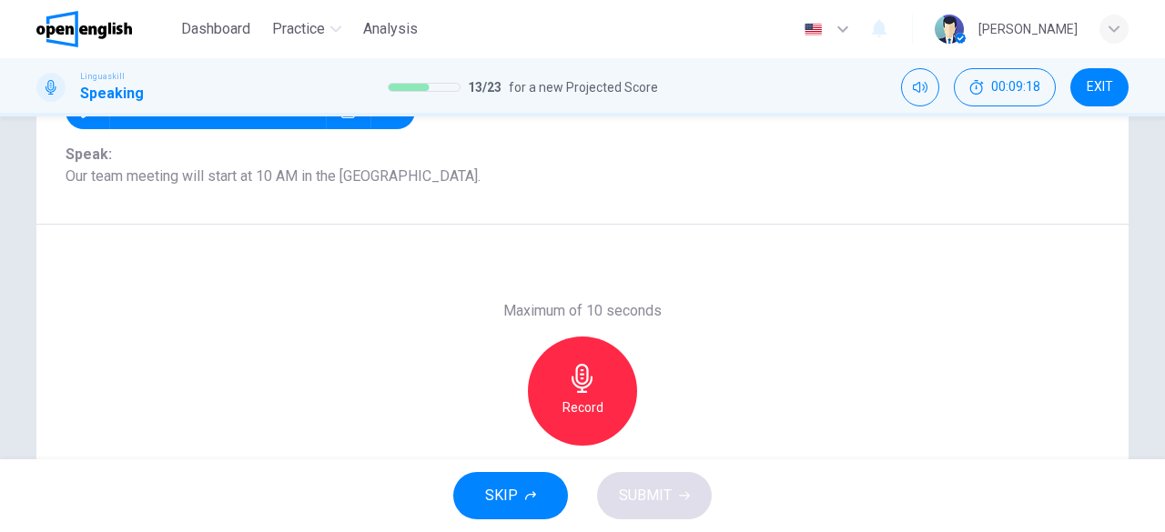
scroll to position [228, 0]
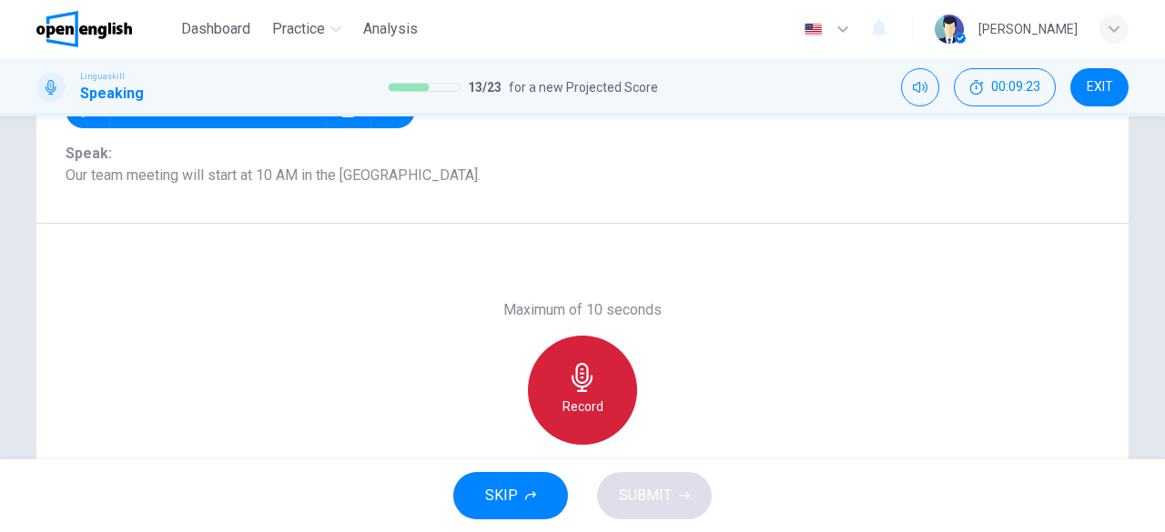
click at [582, 383] on icon "button" at bounding box center [582, 377] width 29 height 29
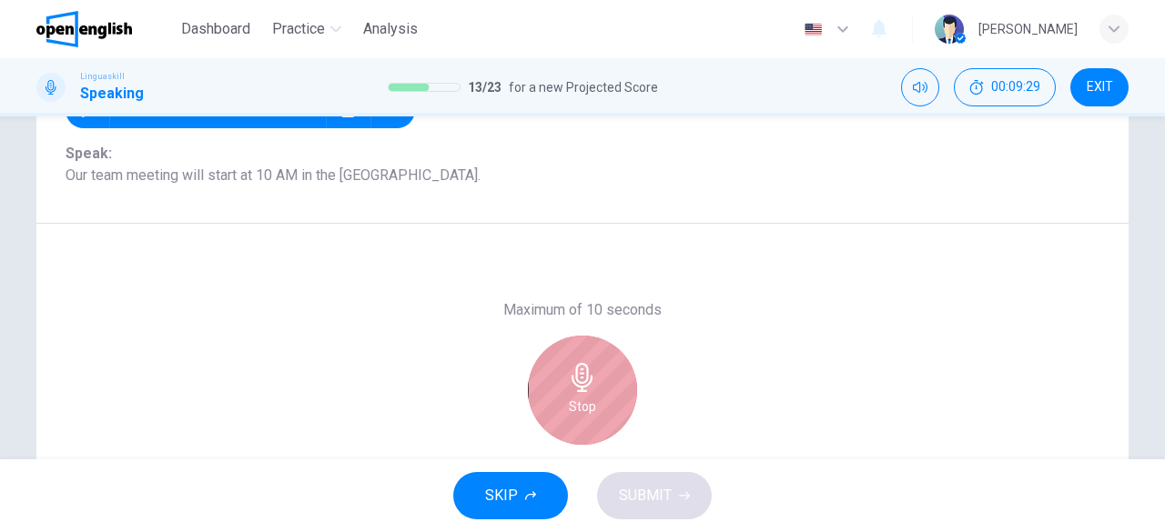
click at [582, 383] on icon "button" at bounding box center [582, 377] width 29 height 29
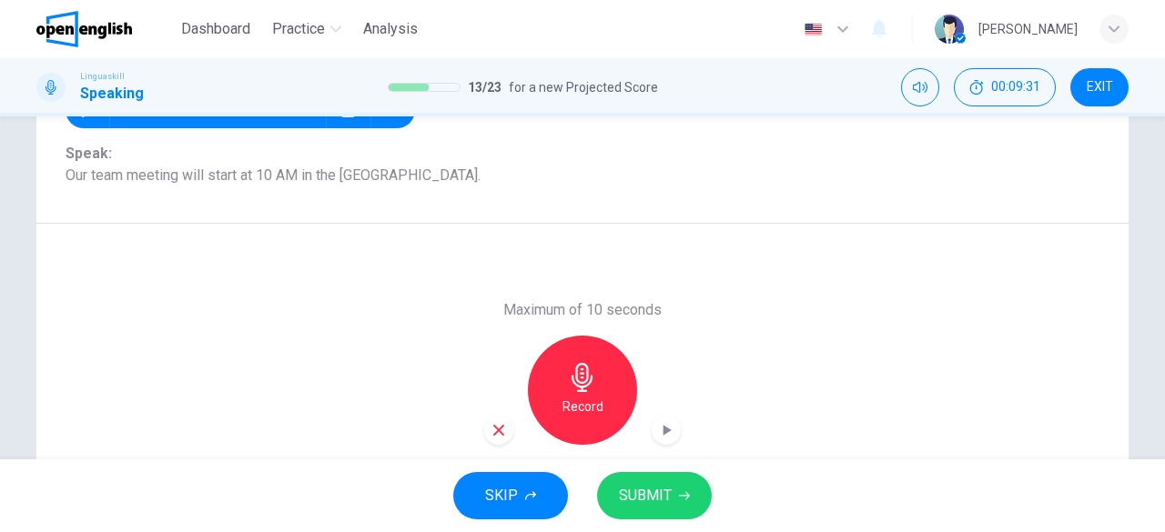
click at [657, 498] on span "SUBMIT" at bounding box center [645, 495] width 53 height 25
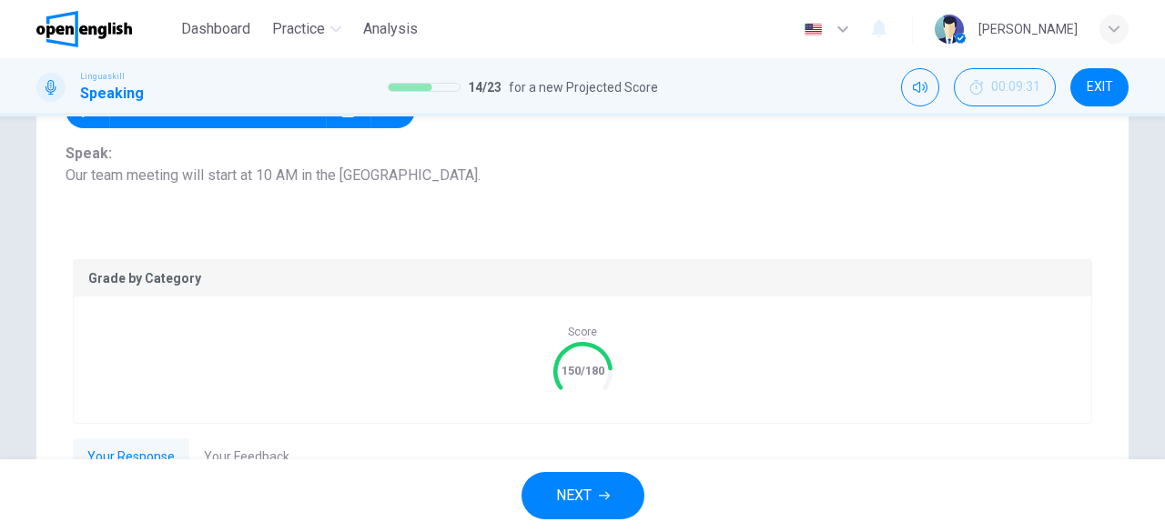
click at [238, 448] on button "Your Feedback" at bounding box center [246, 458] width 115 height 38
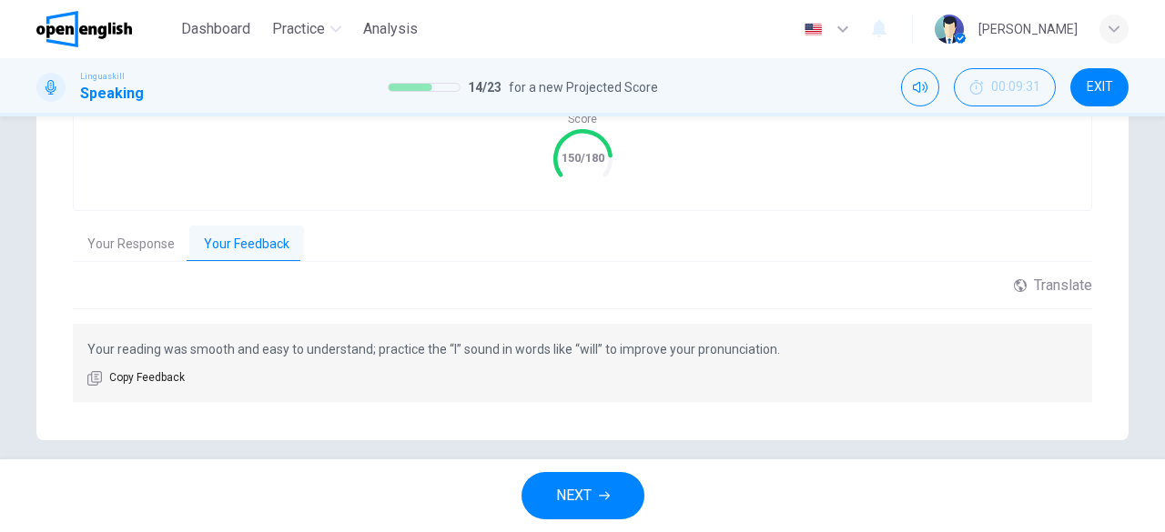
scroll to position [458, 0]
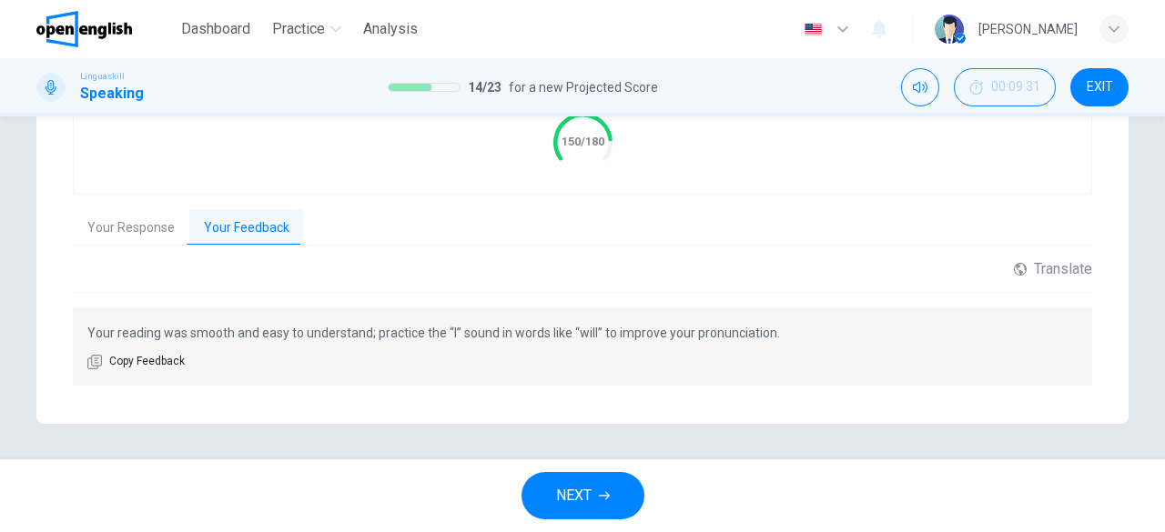
click at [599, 492] on icon "button" at bounding box center [604, 496] width 11 height 11
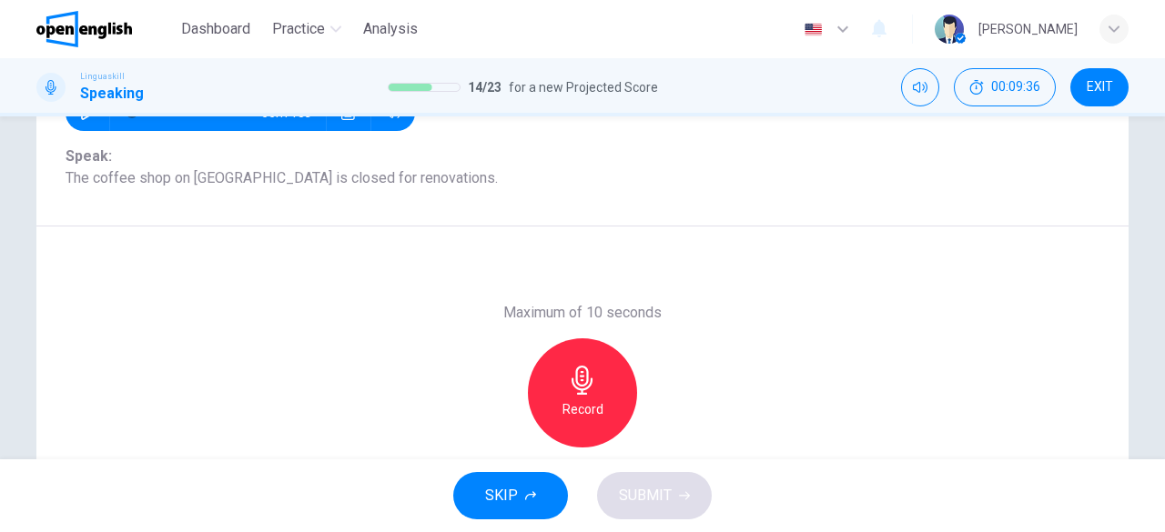
scroll to position [228, 0]
click at [593, 378] on div "Record" at bounding box center [582, 391] width 109 height 109
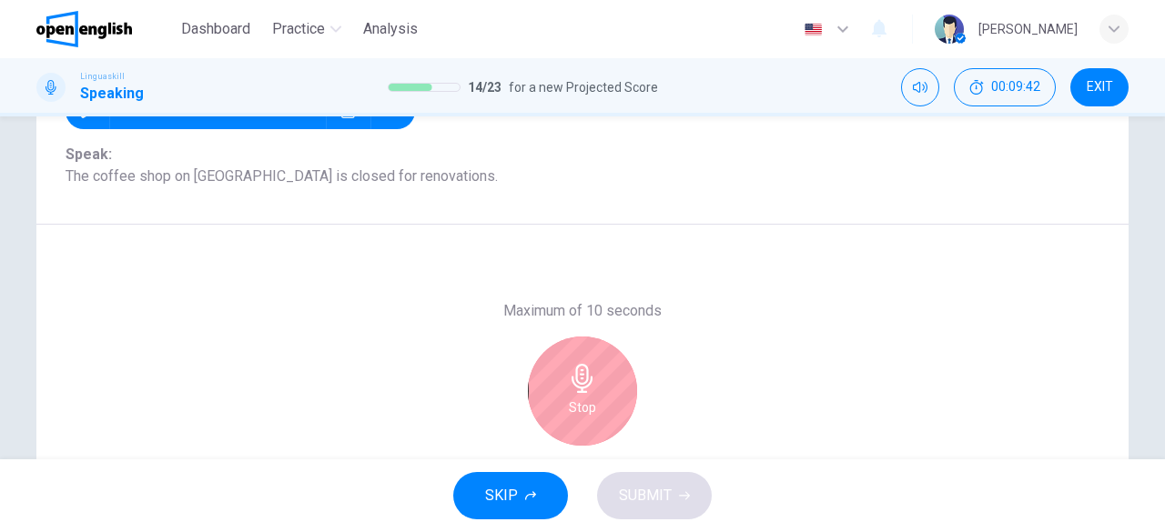
click at [593, 378] on div "Stop" at bounding box center [582, 391] width 109 height 109
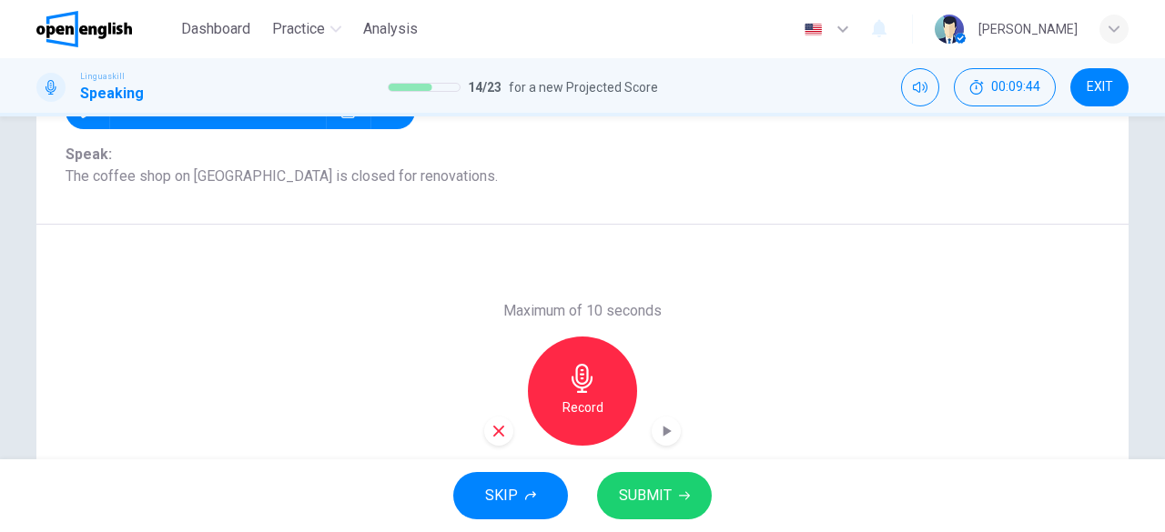
click at [636, 488] on span "SUBMIT" at bounding box center [645, 495] width 53 height 25
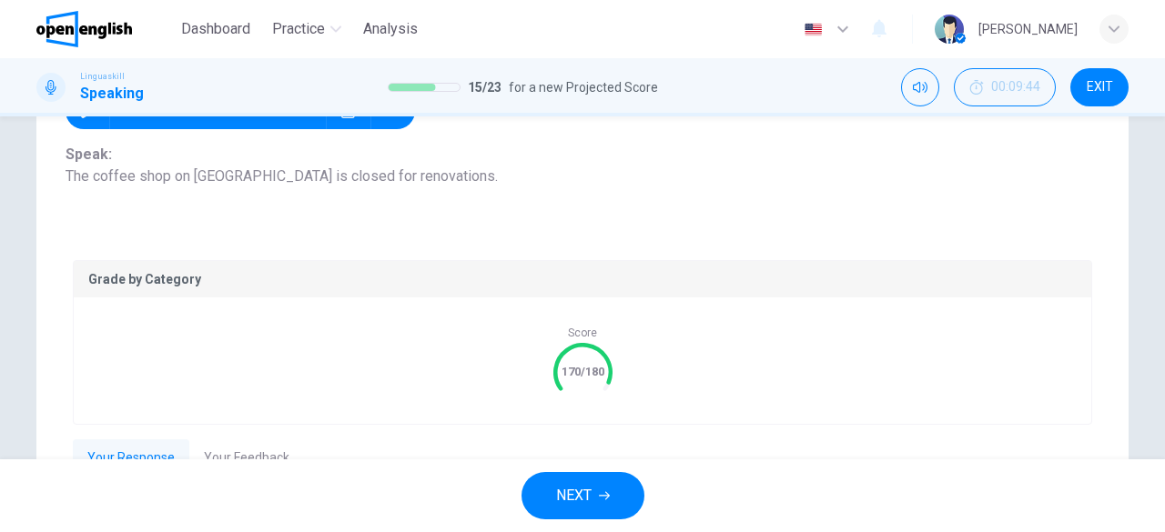
click at [589, 489] on span "NEXT" at bounding box center [573, 495] width 35 height 25
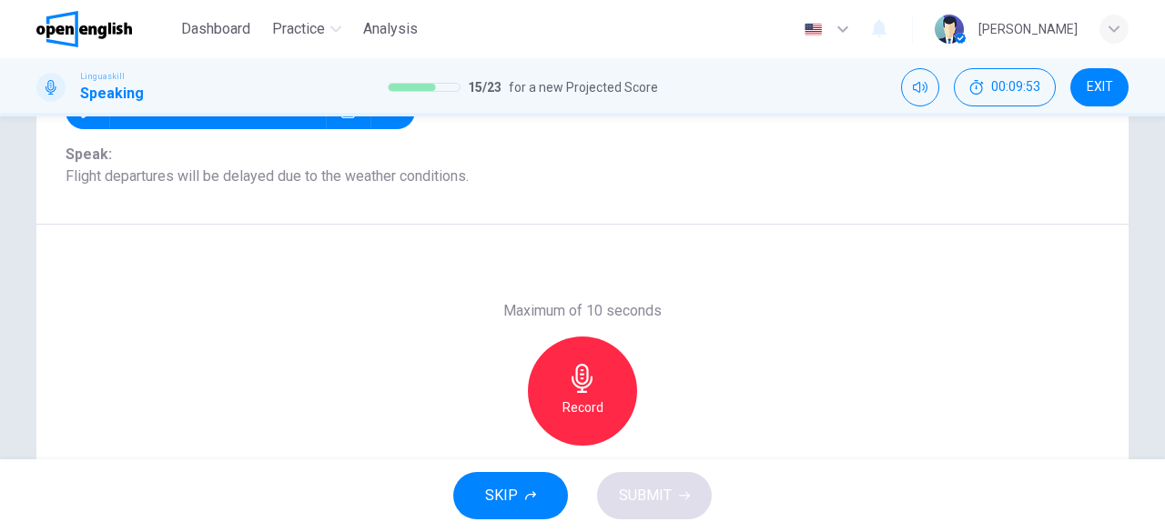
click at [572, 403] on h6 "Record" at bounding box center [583, 408] width 41 height 22
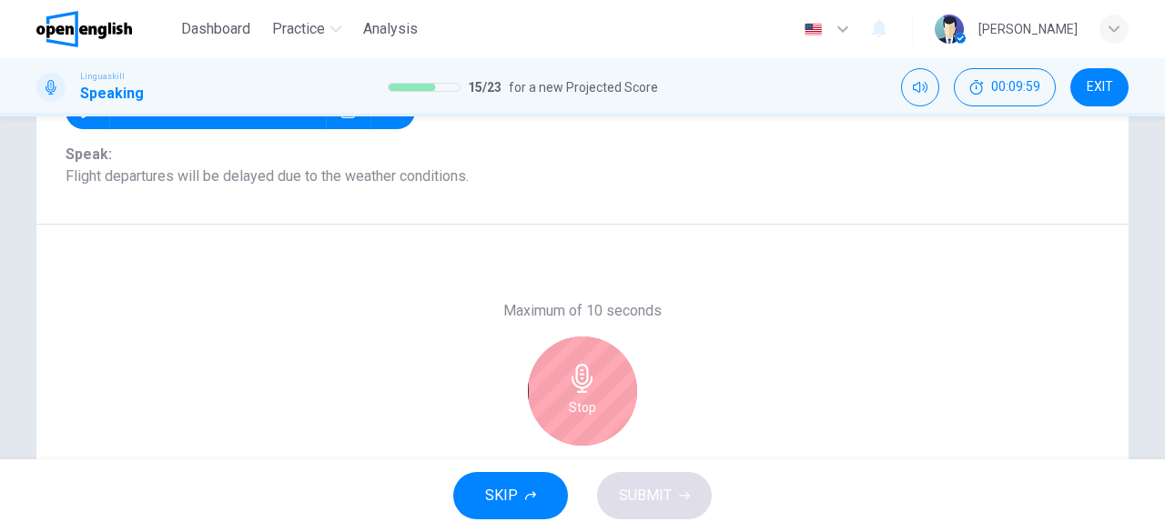
click at [572, 403] on h6 "Stop" at bounding box center [582, 408] width 27 height 22
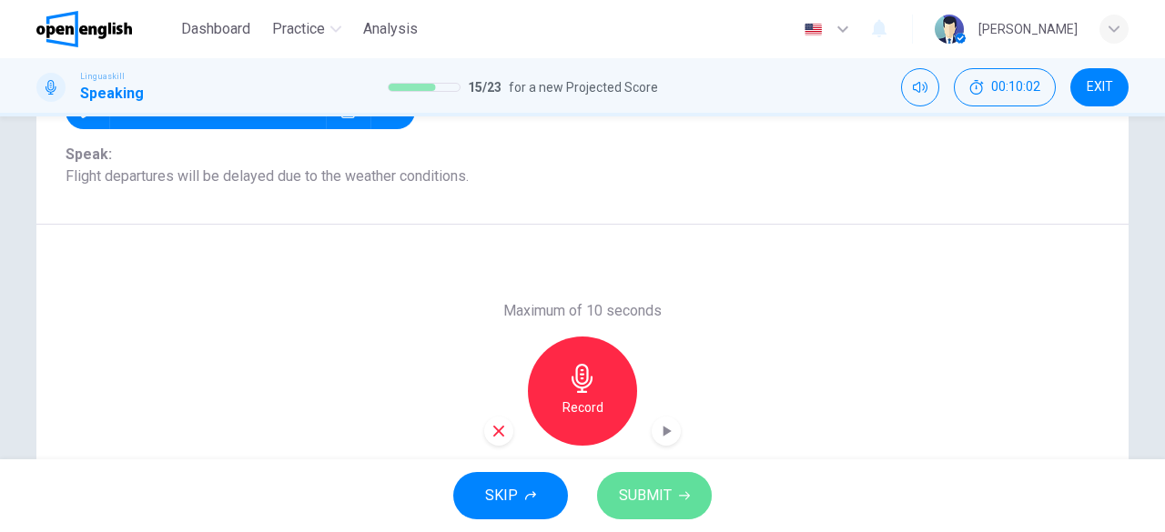
click at [665, 495] on span "SUBMIT" at bounding box center [645, 495] width 53 height 25
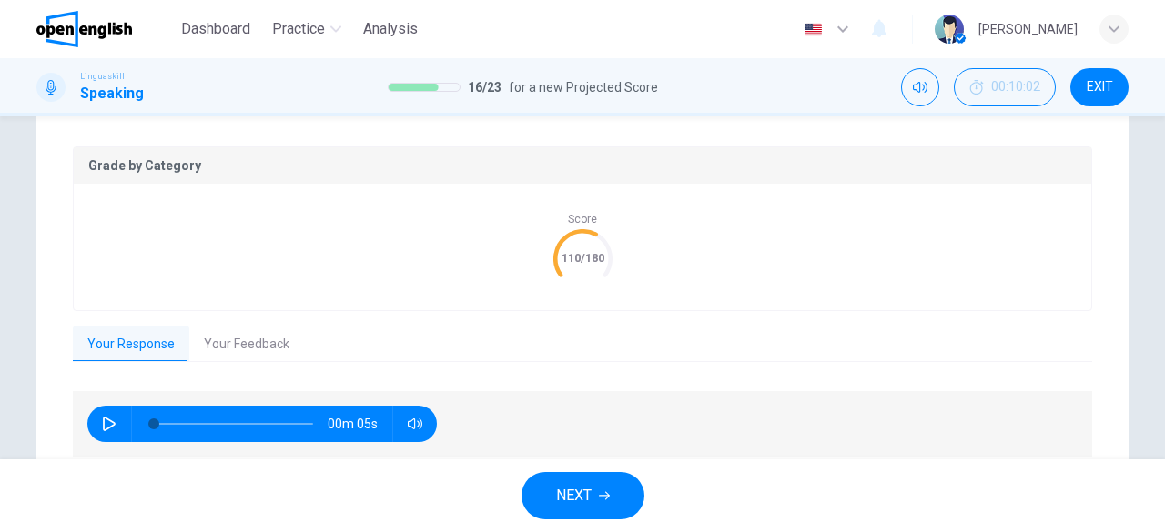
scroll to position [343, 0]
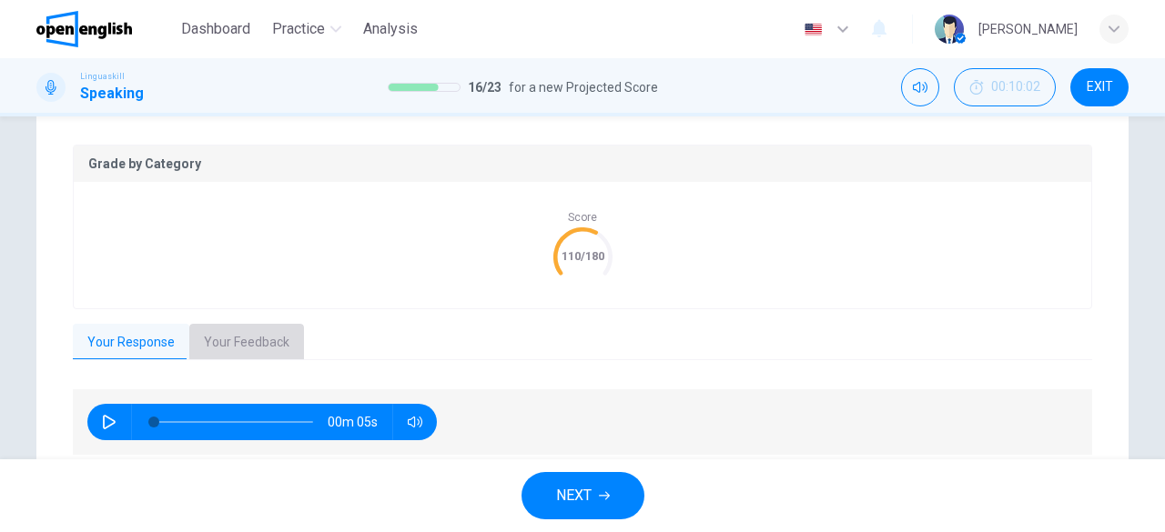
click at [245, 340] on button "Your Feedback" at bounding box center [246, 343] width 115 height 38
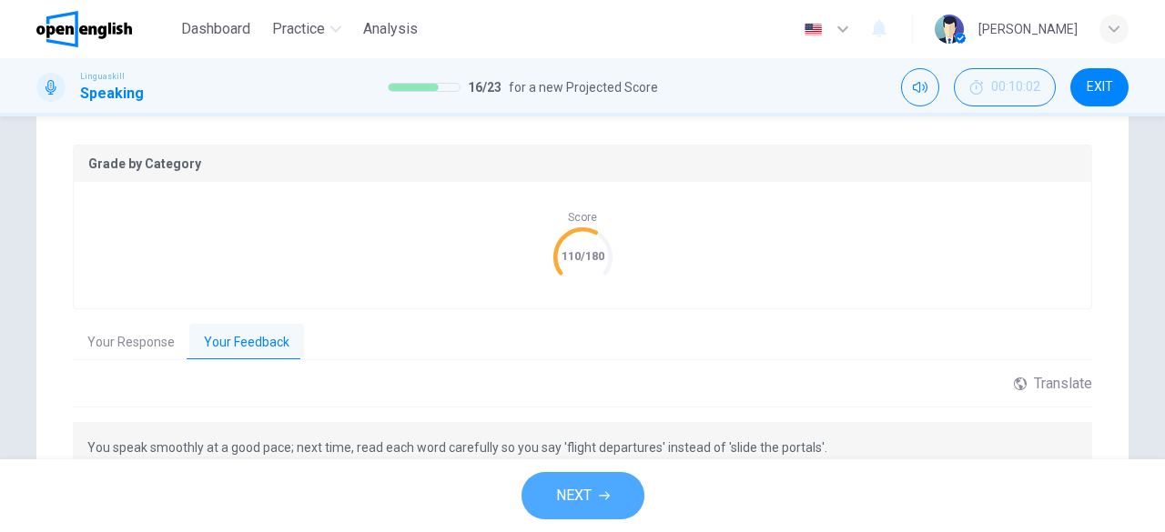
click at [565, 511] on button "NEXT" at bounding box center [583, 495] width 123 height 47
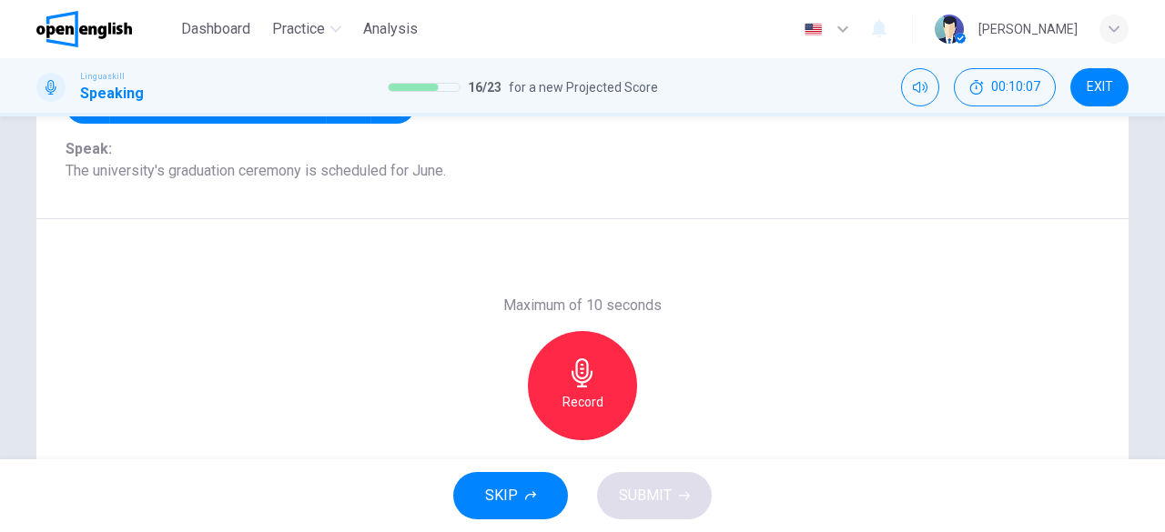
scroll to position [236, 0]
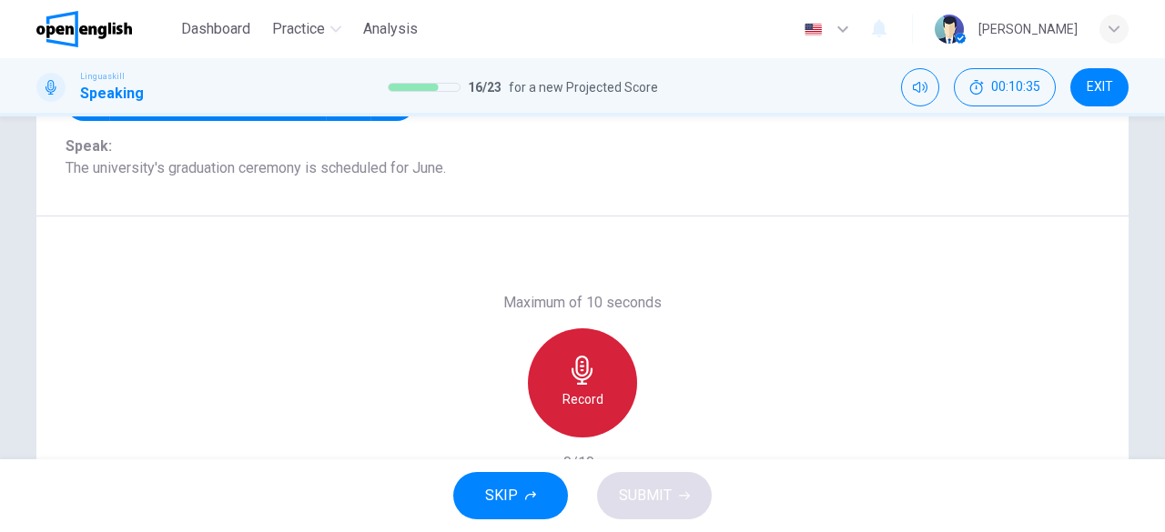
click at [584, 394] on h6 "Record" at bounding box center [583, 400] width 41 height 22
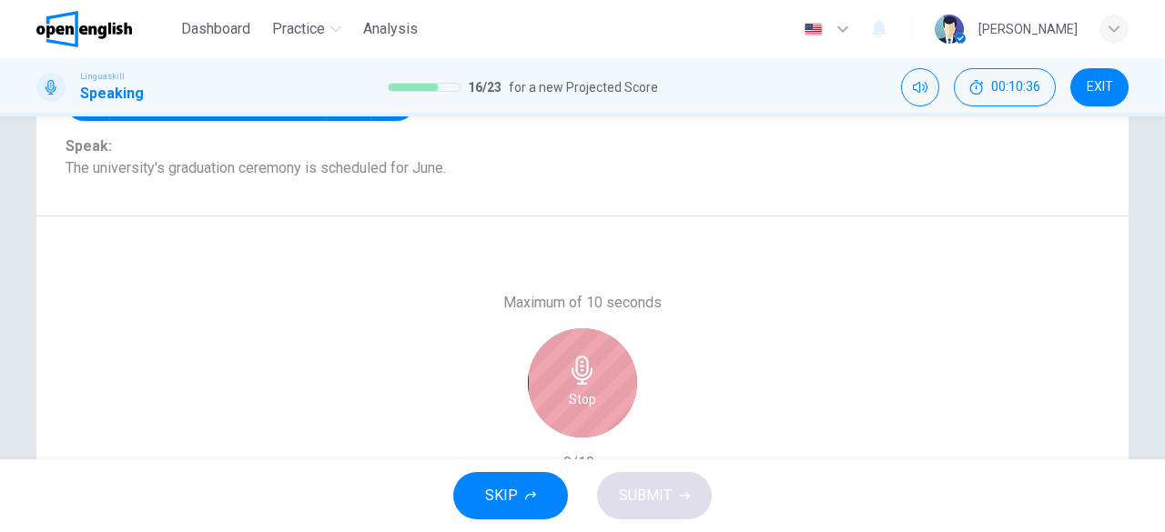
click at [584, 394] on h6 "Stop" at bounding box center [582, 400] width 27 height 22
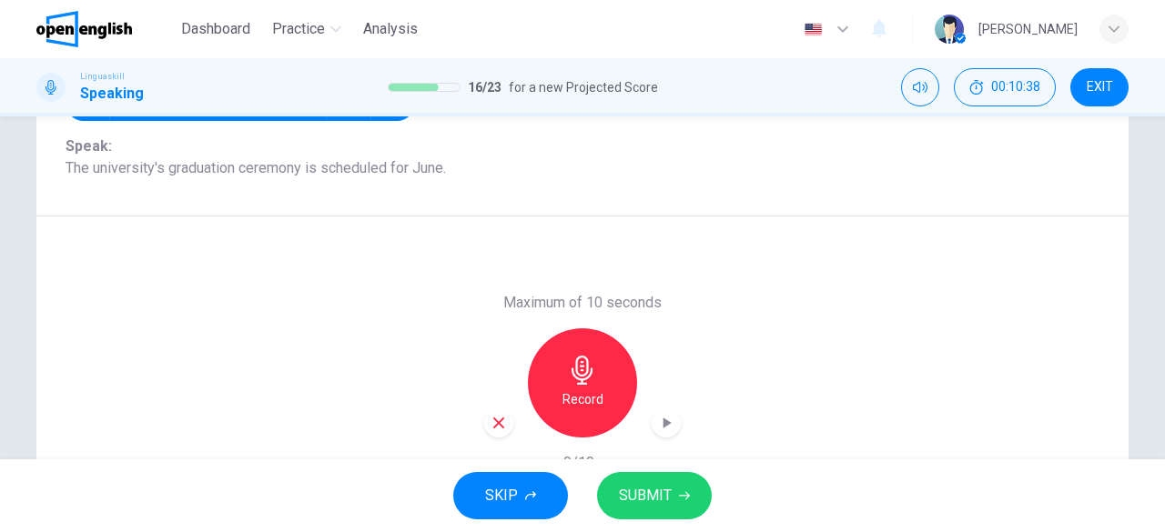
click at [584, 394] on h6 "Record" at bounding box center [583, 400] width 41 height 22
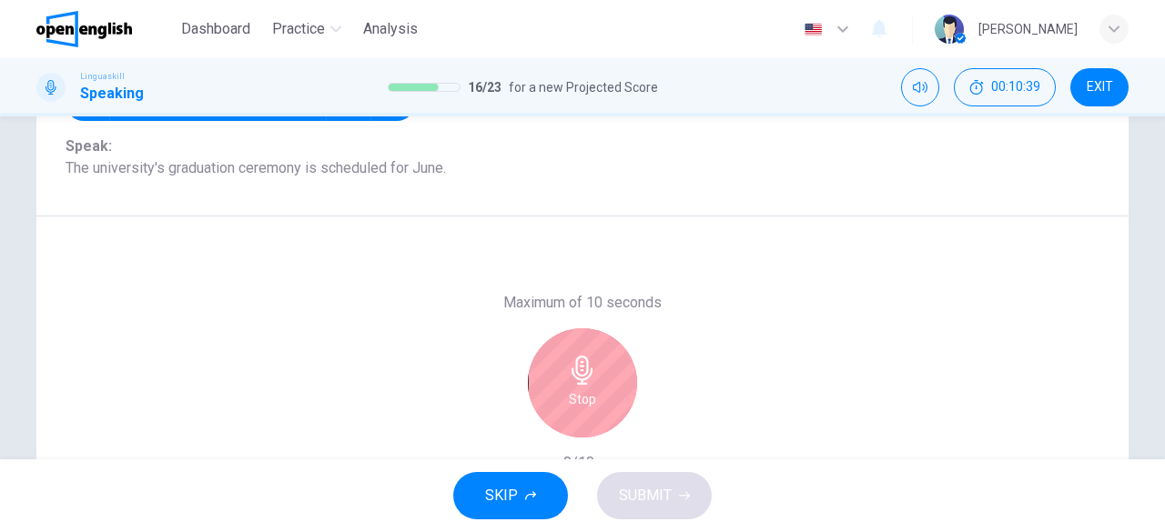
click at [574, 406] on h6 "Stop" at bounding box center [582, 400] width 27 height 22
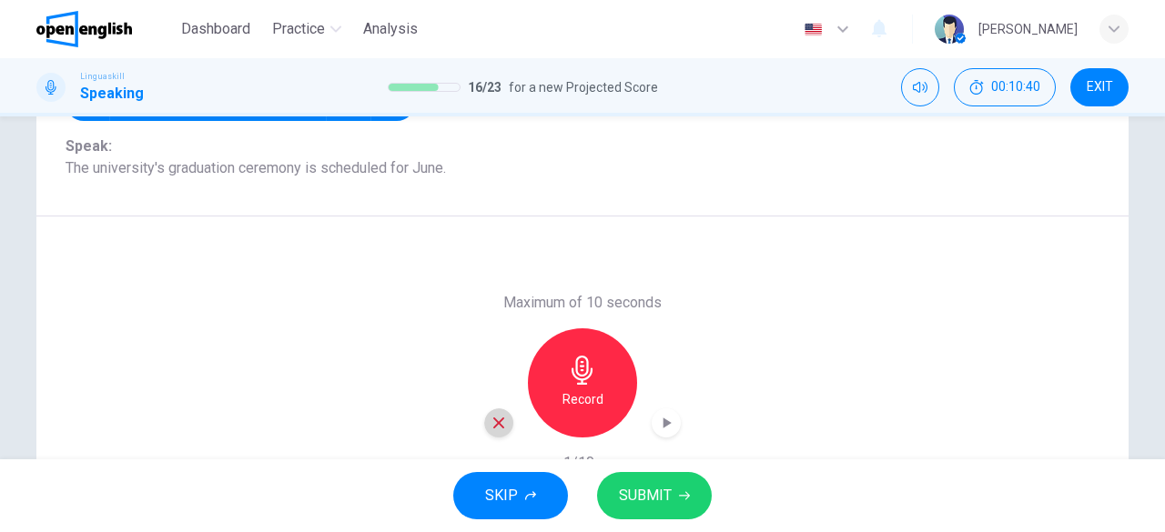
click at [492, 423] on icon "button" at bounding box center [499, 423] width 16 height 16
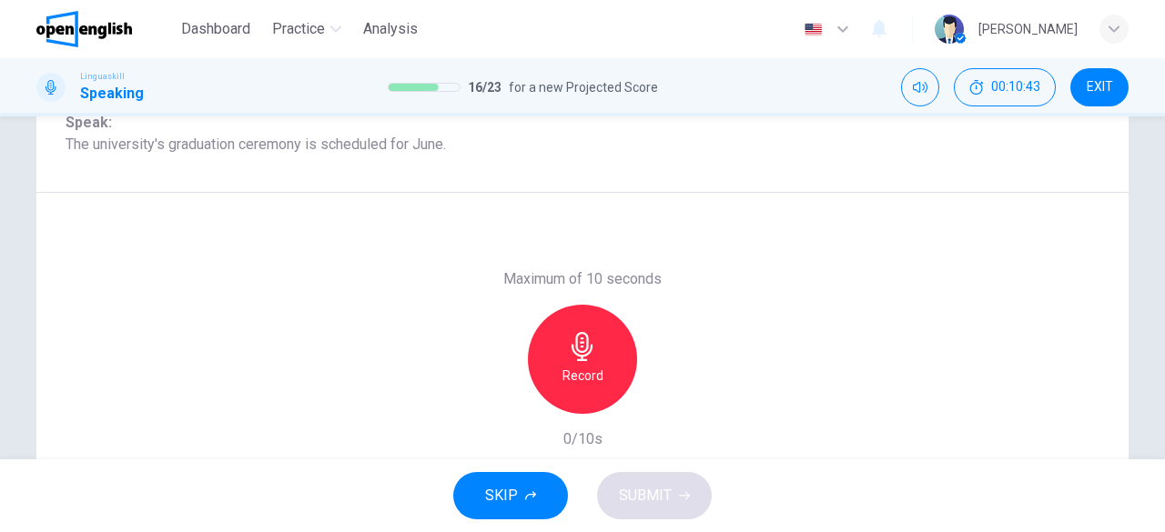
scroll to position [258, 0]
click at [552, 364] on div "Record" at bounding box center [582, 361] width 109 height 109
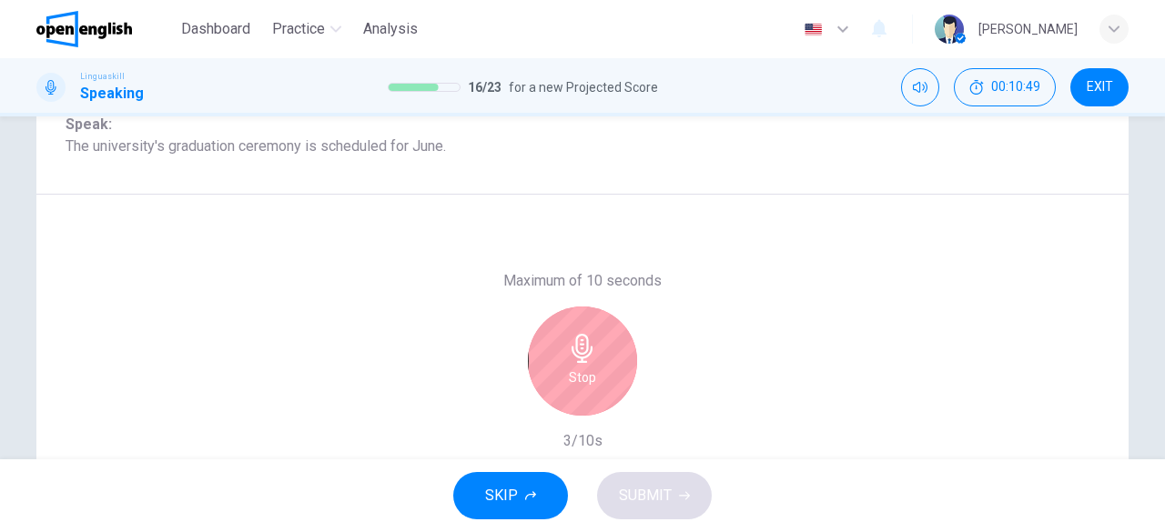
click at [553, 364] on div "Stop" at bounding box center [582, 361] width 109 height 109
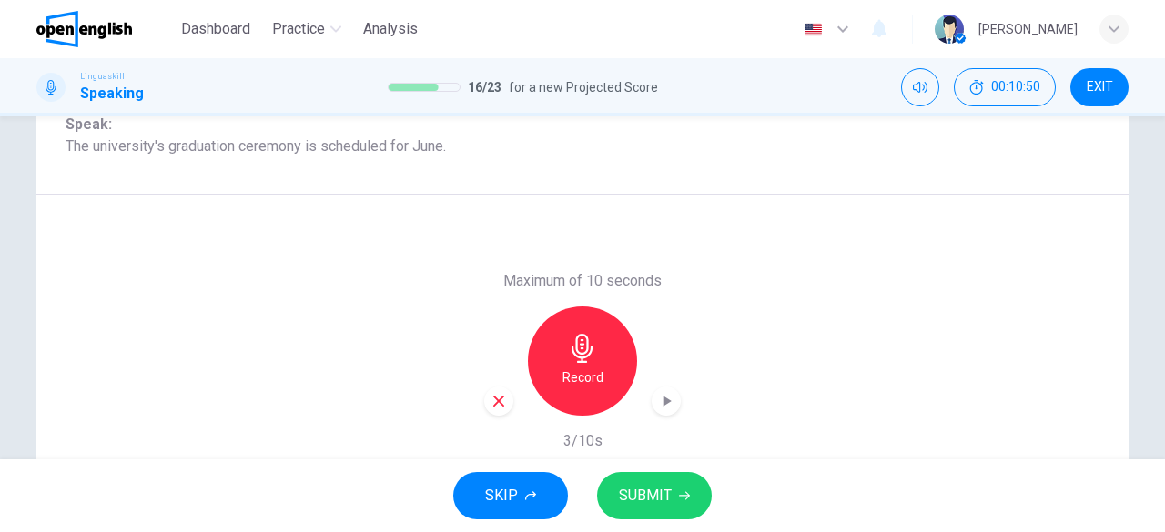
click at [498, 405] on icon "button" at bounding box center [498, 401] width 11 height 11
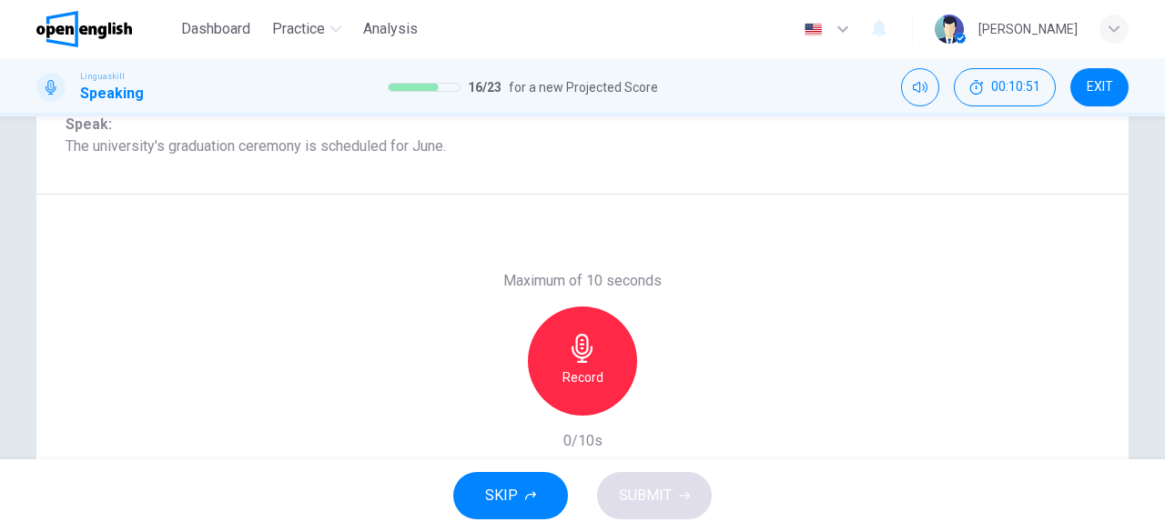
click at [603, 385] on div "Record" at bounding box center [582, 361] width 109 height 109
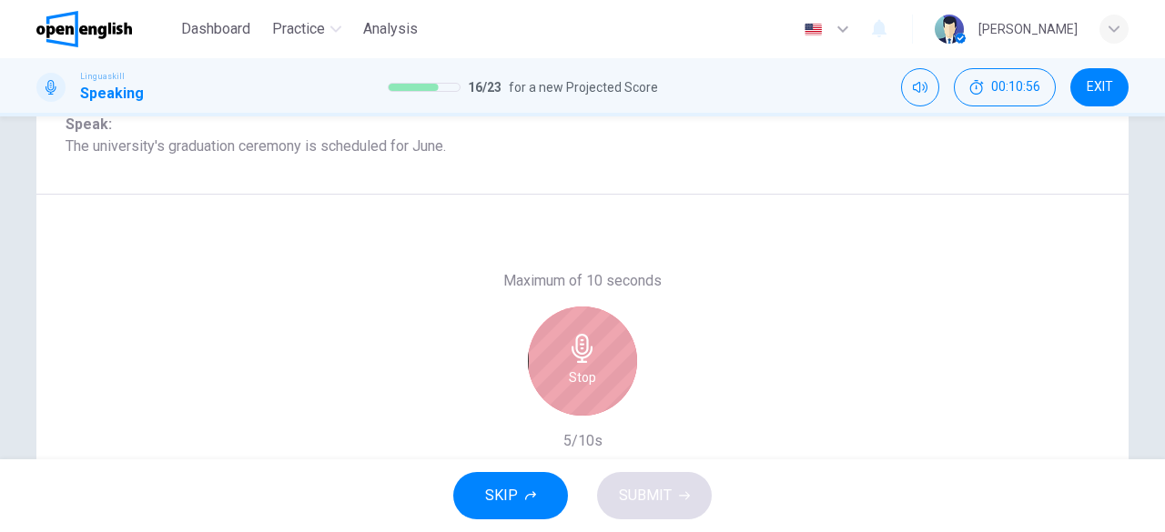
click at [603, 385] on div "Stop" at bounding box center [582, 361] width 109 height 109
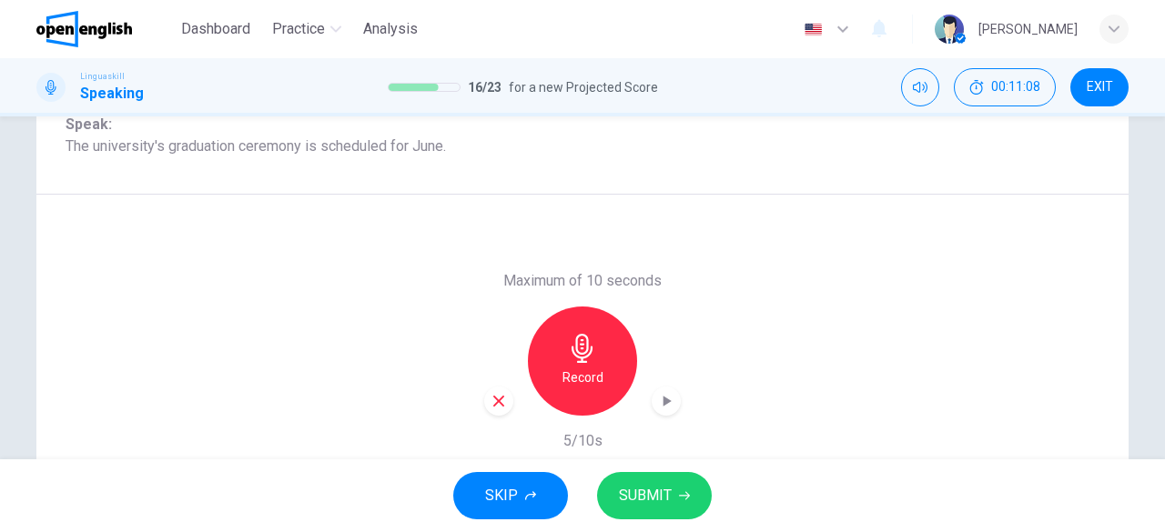
click at [491, 399] on icon "button" at bounding box center [499, 401] width 16 height 16
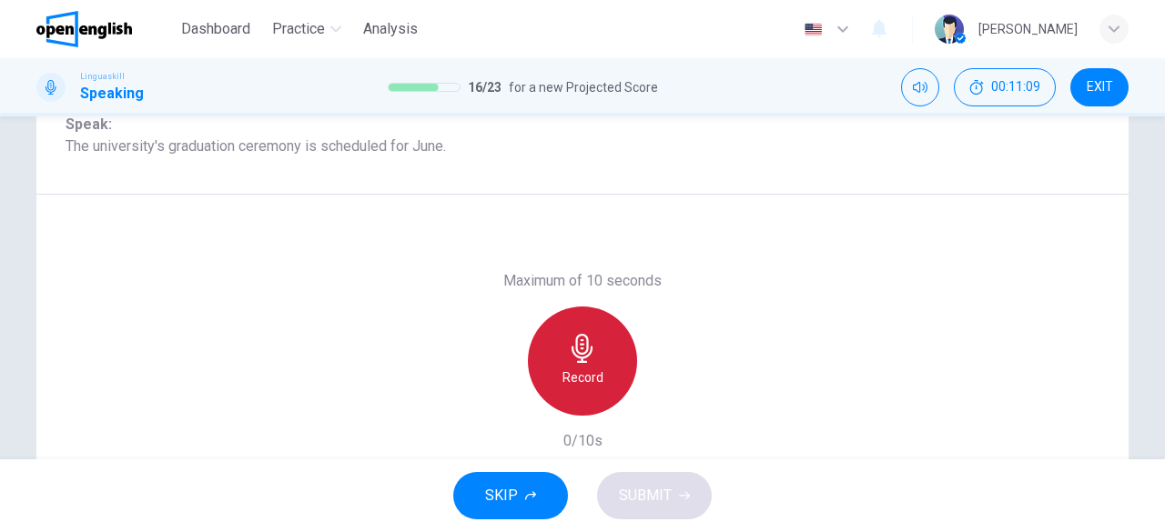
click at [585, 365] on div "Record" at bounding box center [582, 361] width 109 height 109
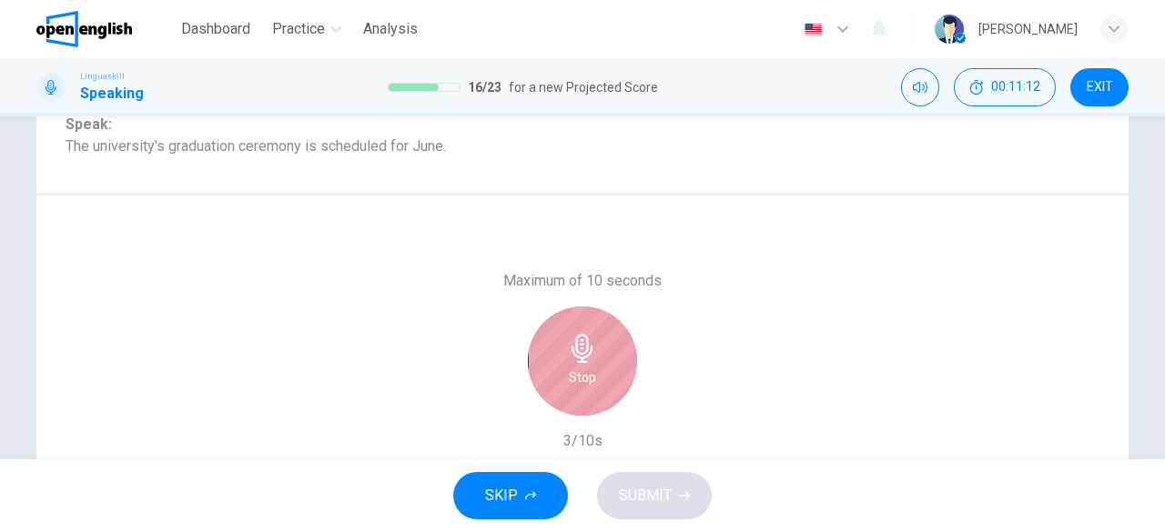
click at [584, 375] on h6 "Stop" at bounding box center [582, 378] width 27 height 22
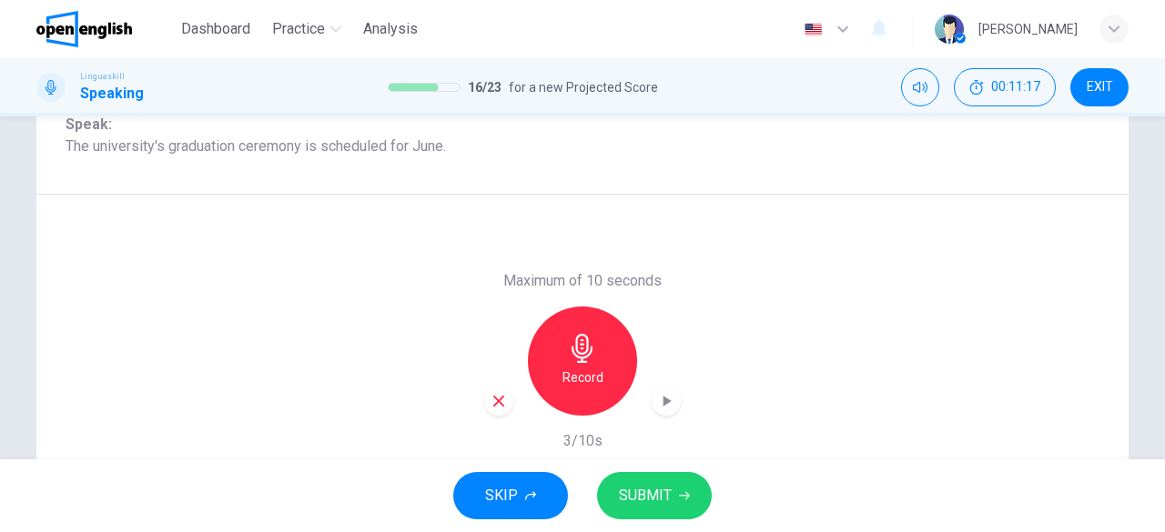
click at [499, 403] on icon "button" at bounding box center [499, 401] width 16 height 16
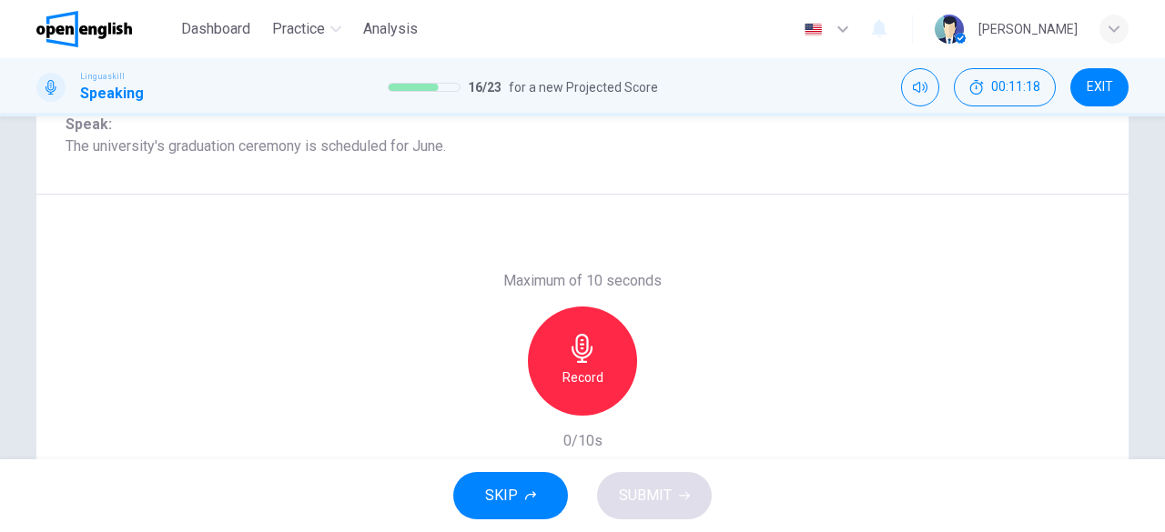
click at [599, 372] on div "Record" at bounding box center [582, 361] width 109 height 109
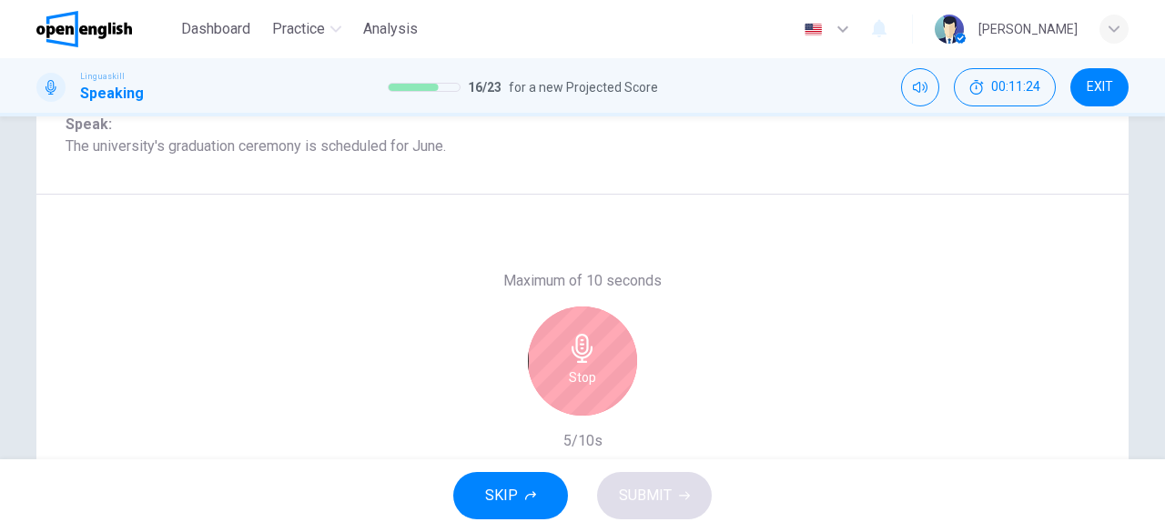
click at [599, 373] on div "Stop" at bounding box center [582, 361] width 109 height 109
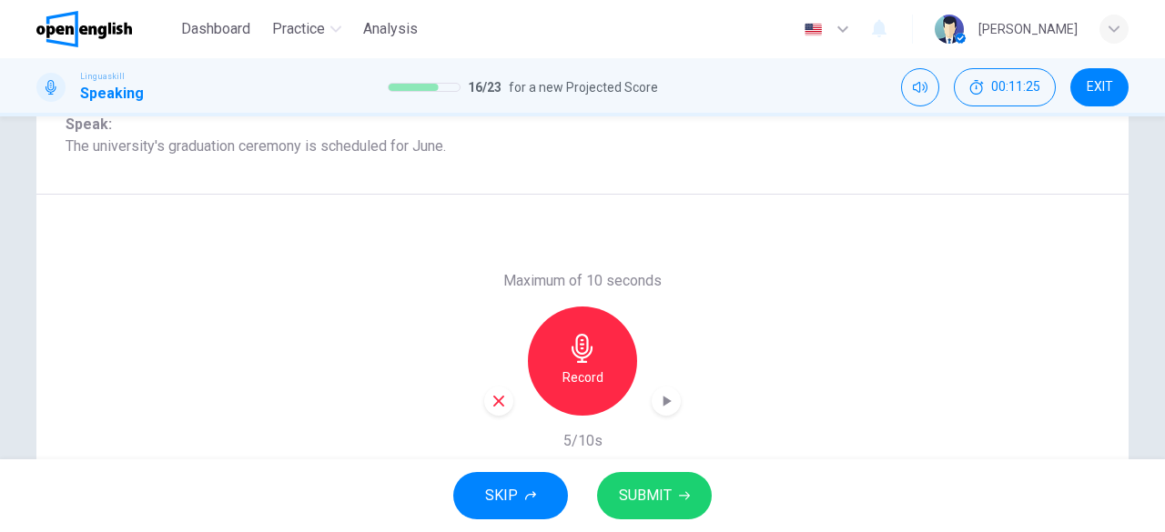
click at [664, 499] on span "SUBMIT" at bounding box center [645, 495] width 53 height 25
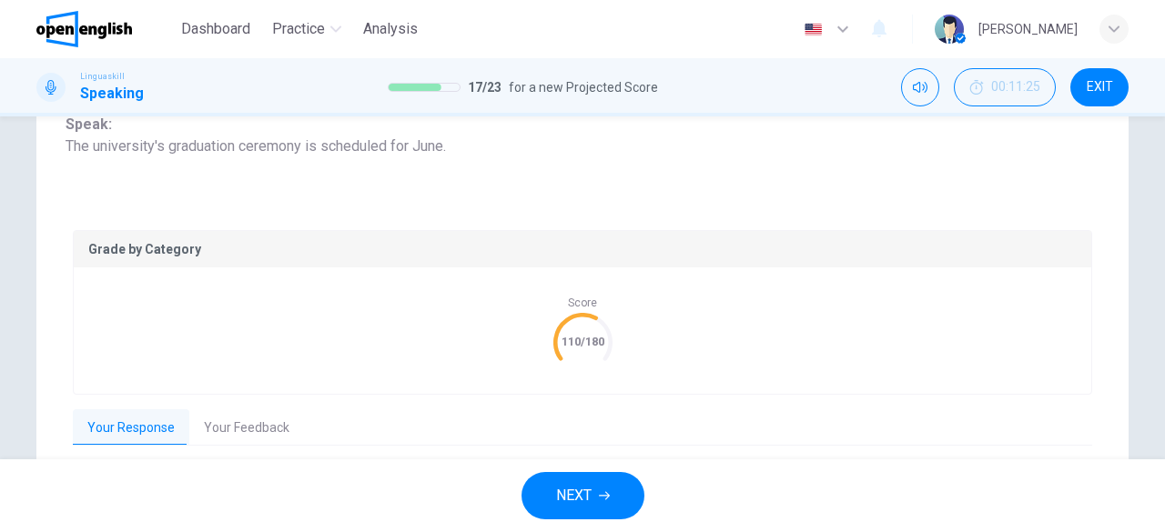
click at [217, 428] on button "Your Feedback" at bounding box center [246, 429] width 115 height 38
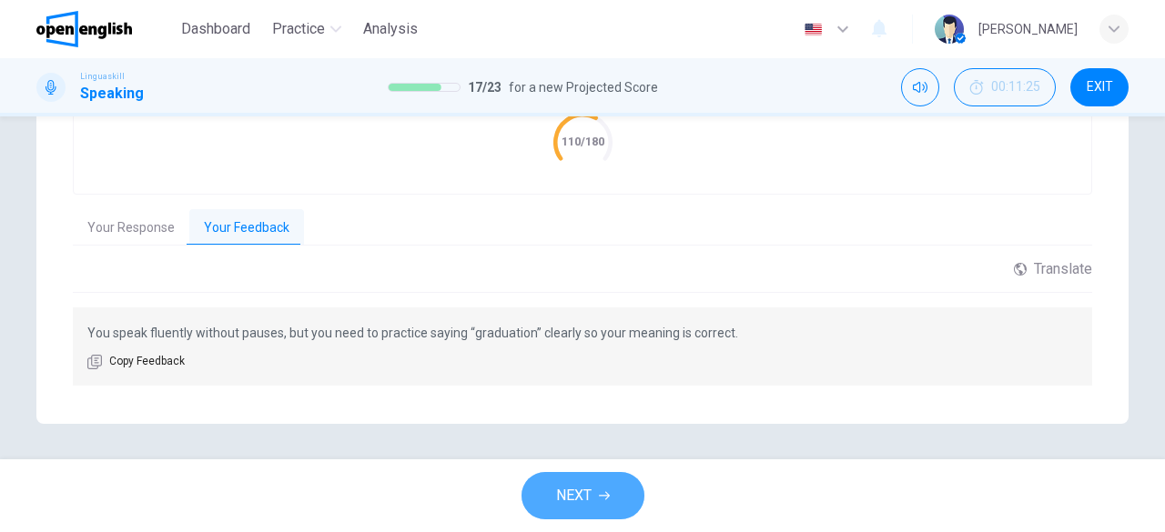
click at [578, 507] on span "NEXT" at bounding box center [573, 495] width 35 height 25
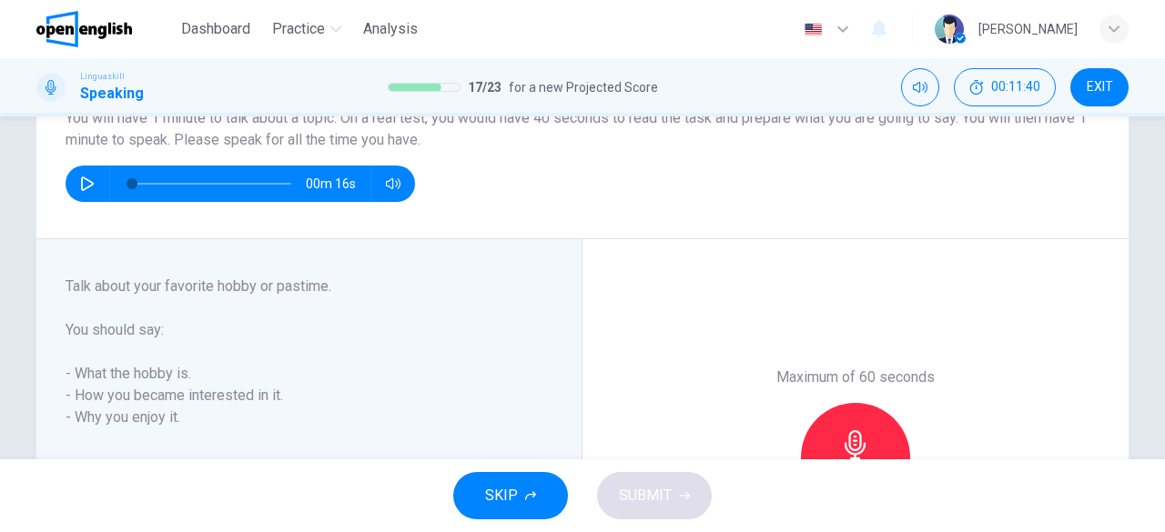
scroll to position [197, 0]
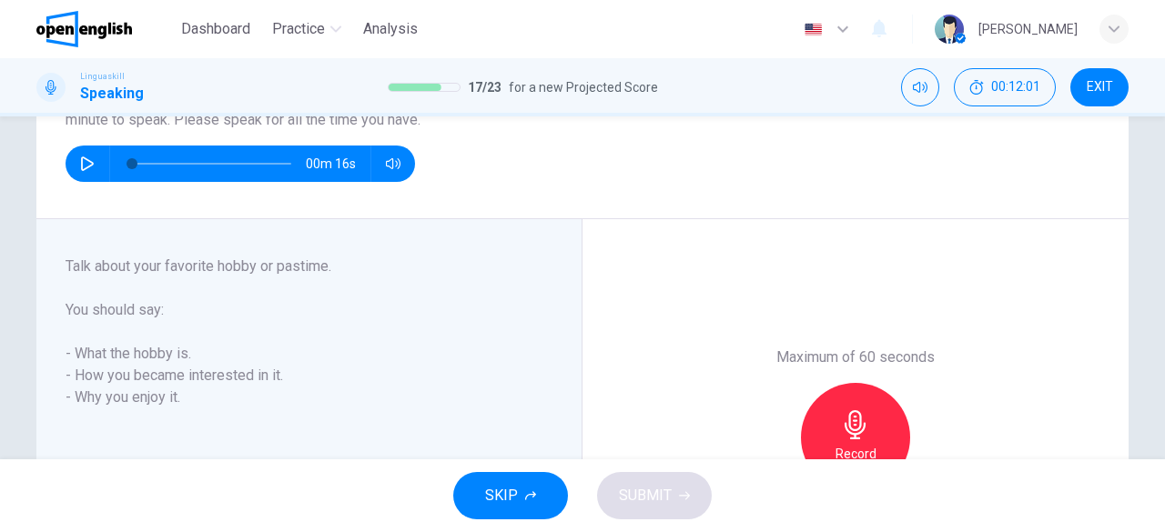
click at [850, 419] on icon "button" at bounding box center [855, 425] width 29 height 29
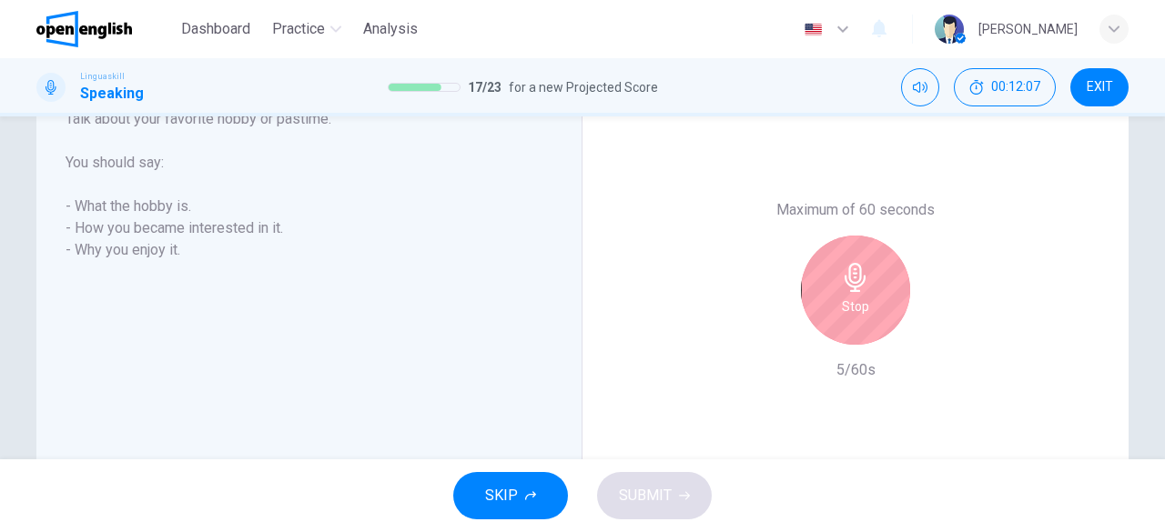
scroll to position [346, 0]
click at [855, 287] on icon "button" at bounding box center [855, 275] width 29 height 29
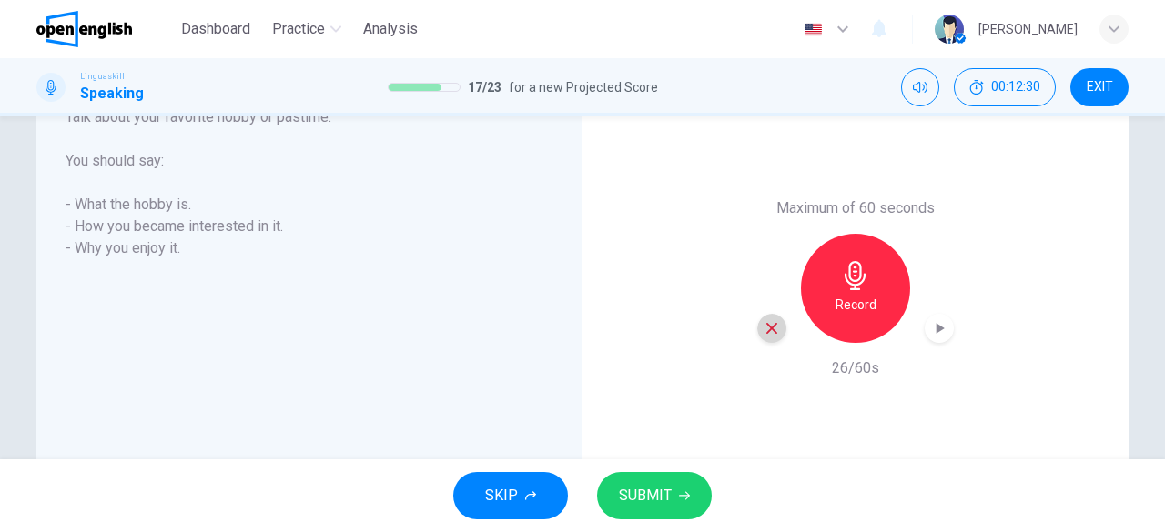
click at [774, 338] on div "button" at bounding box center [771, 328] width 29 height 29
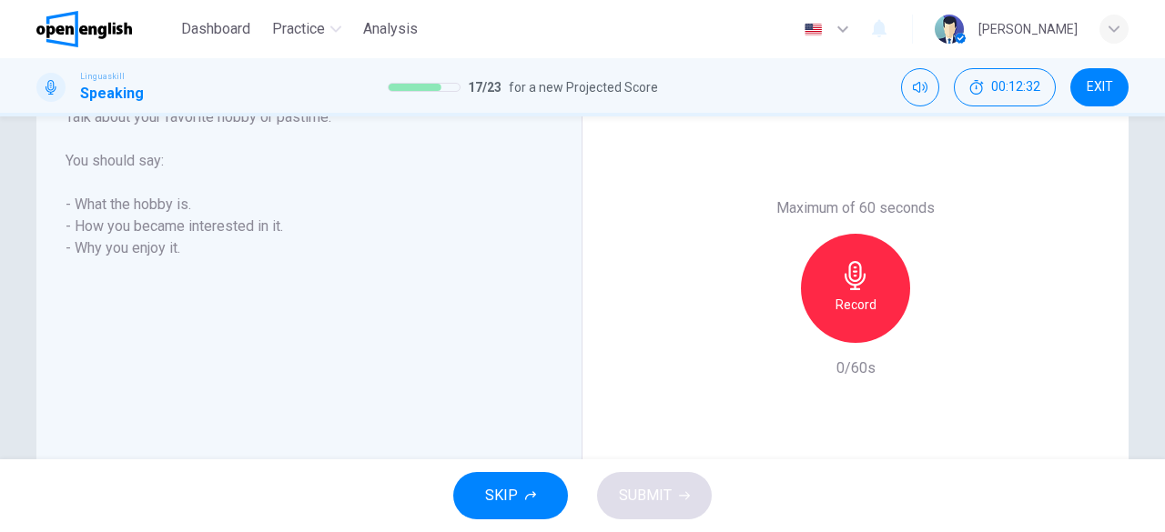
click at [854, 307] on h6 "Record" at bounding box center [856, 305] width 41 height 22
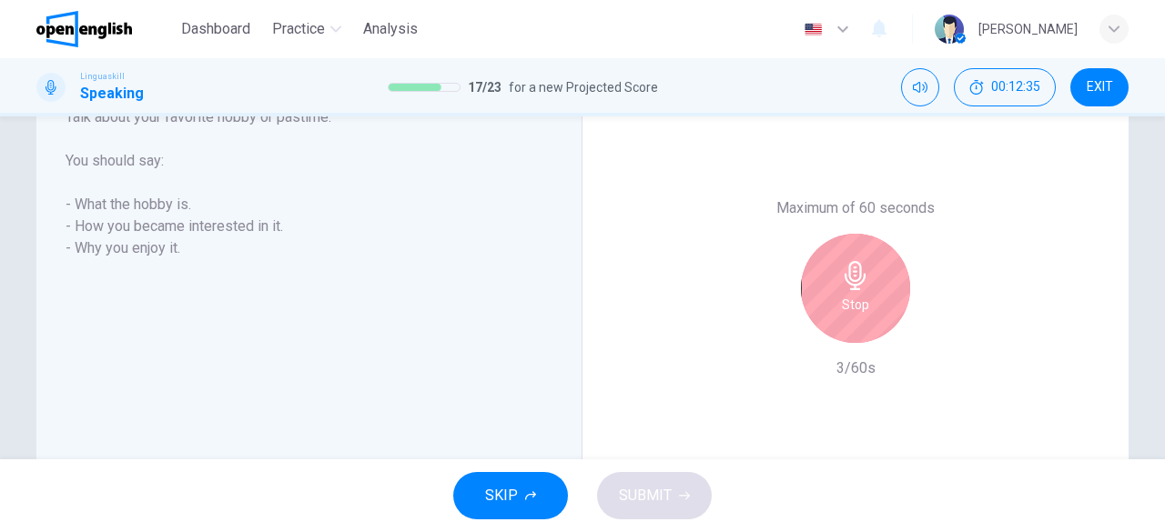
click at [854, 307] on h6 "Stop" at bounding box center [855, 305] width 27 height 22
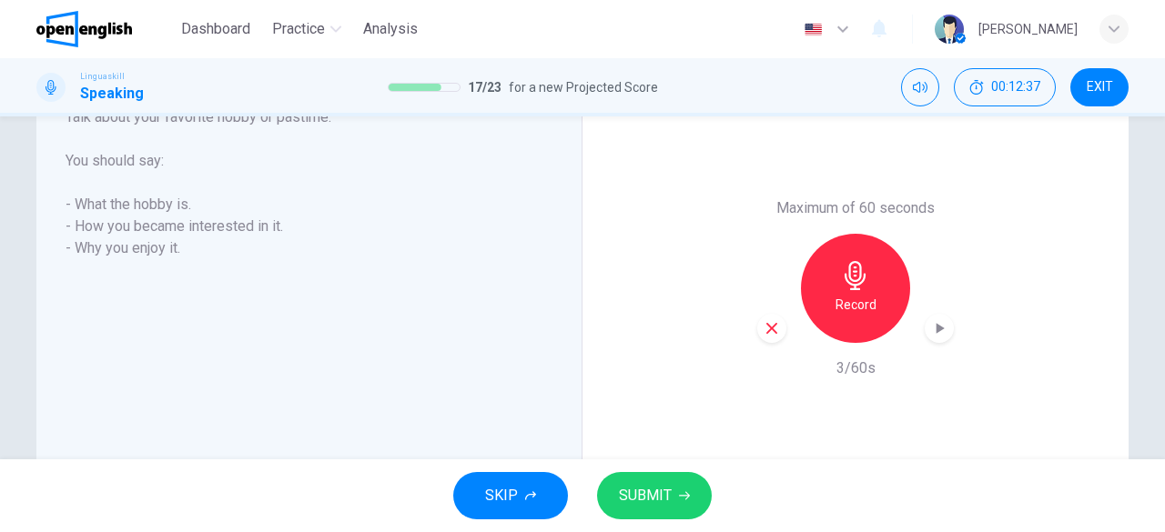
click at [770, 320] on icon "button" at bounding box center [772, 328] width 16 height 16
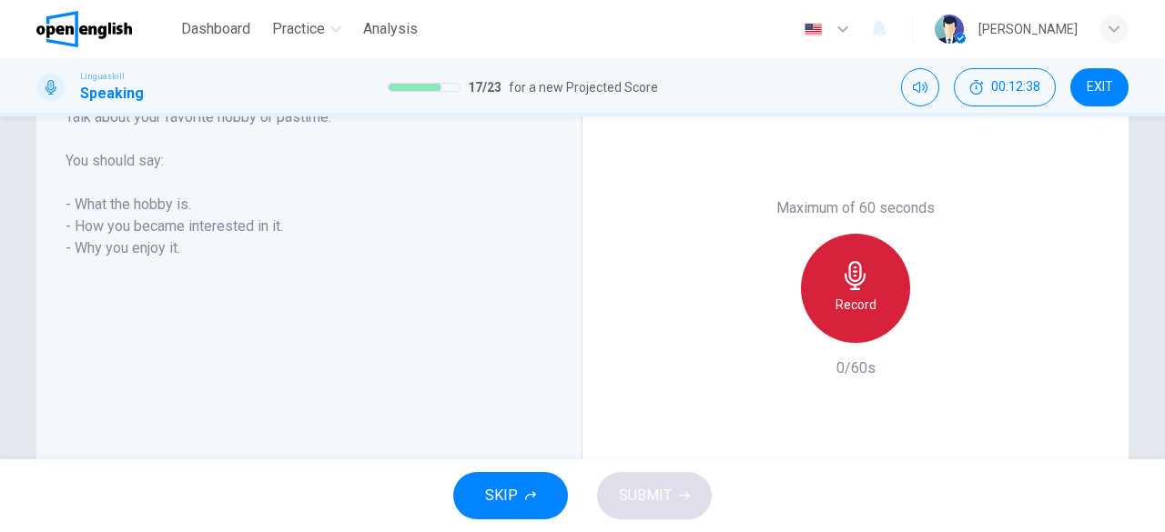
click at [887, 289] on div "Record" at bounding box center [855, 288] width 109 height 109
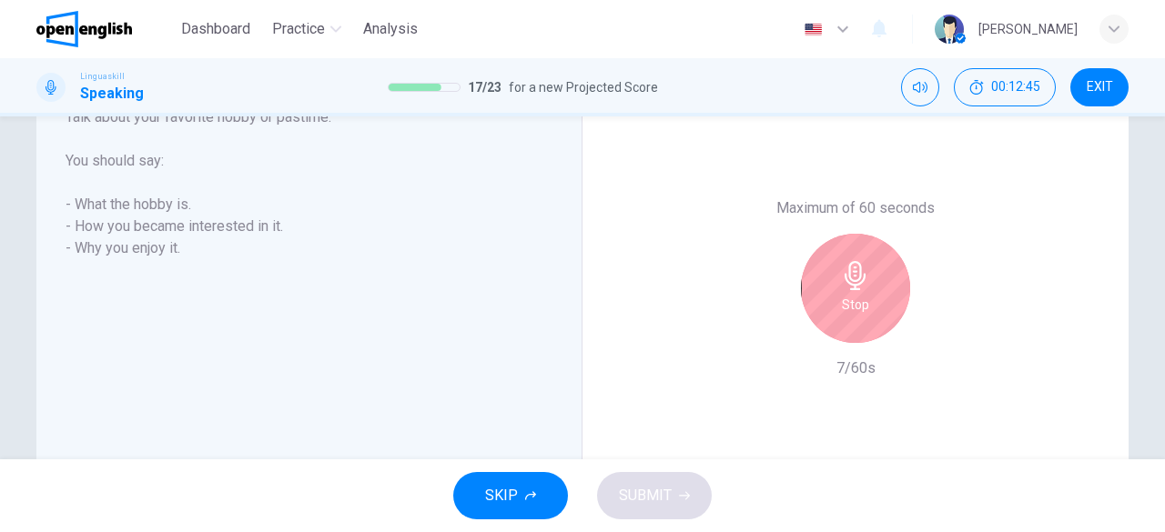
click at [887, 289] on div "Stop" at bounding box center [855, 288] width 109 height 109
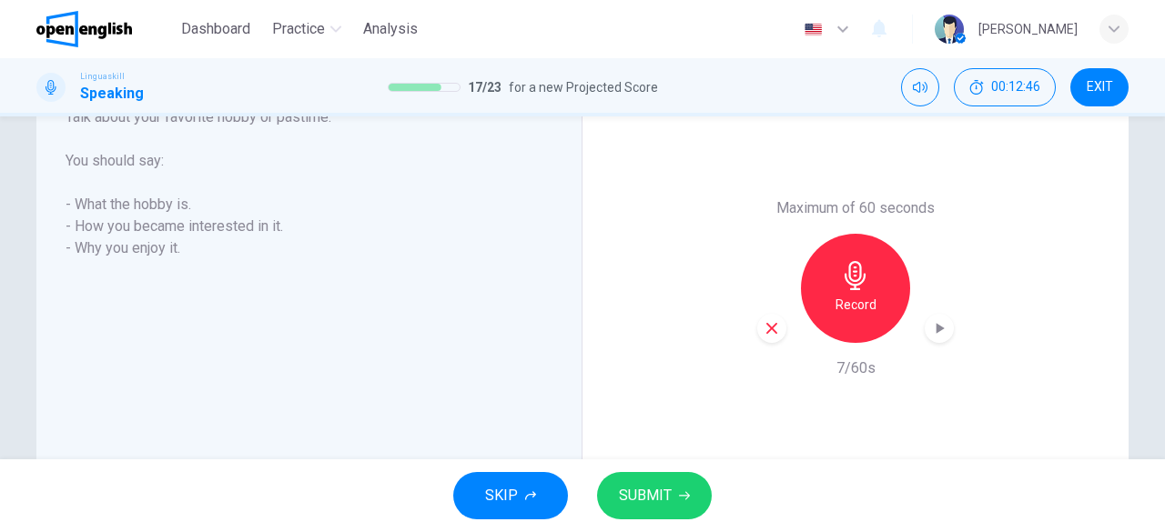
click at [772, 330] on icon "button" at bounding box center [772, 328] width 16 height 16
click at [843, 320] on div "Record" at bounding box center [855, 288] width 109 height 109
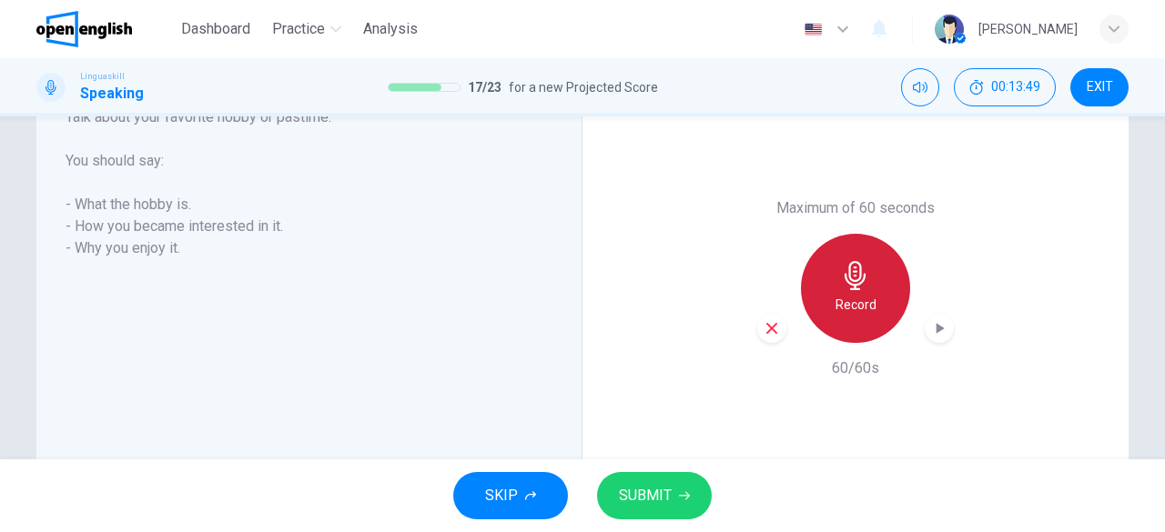
click at [843, 320] on div "Record" at bounding box center [855, 288] width 109 height 109
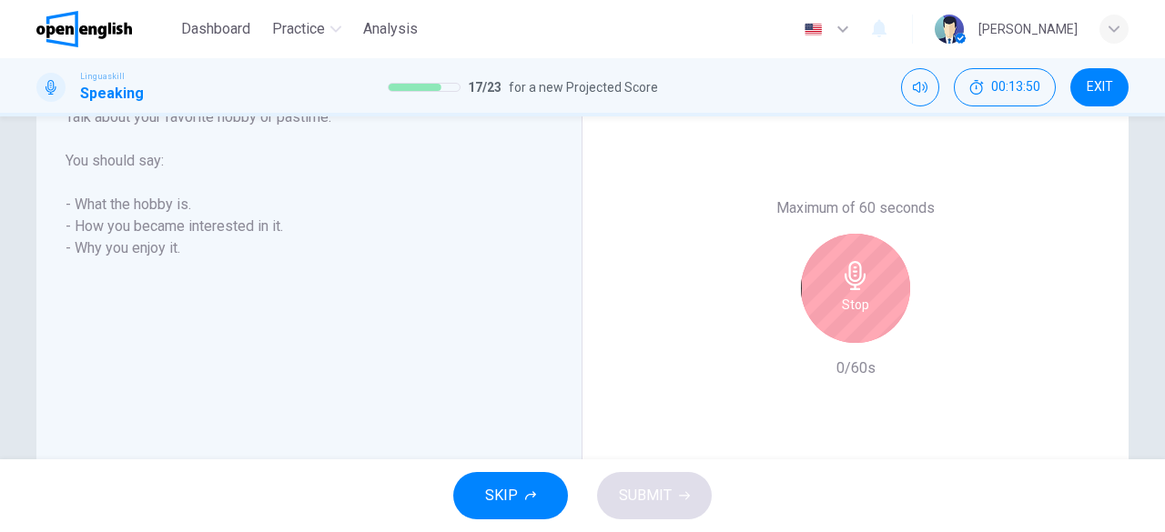
click at [843, 320] on div "Stop" at bounding box center [855, 288] width 109 height 109
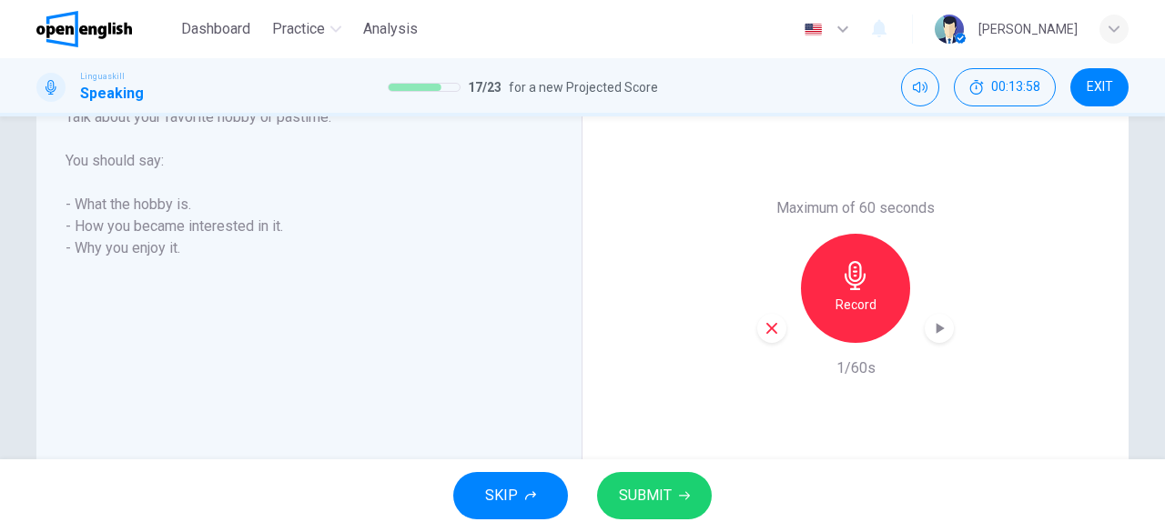
click at [0, 200] on div "Question 17 Part 3 - Long turn 1 You will have 1 minute to talk about a topic. …" at bounding box center [582, 288] width 1165 height 343
click at [411, 319] on div "Part 3 - Long turn 1 Talk about your favorite hobby or pastime. You should say:…" at bounding box center [317, 288] width 502 height 364
click at [861, 312] on h6 "Record" at bounding box center [856, 305] width 41 height 22
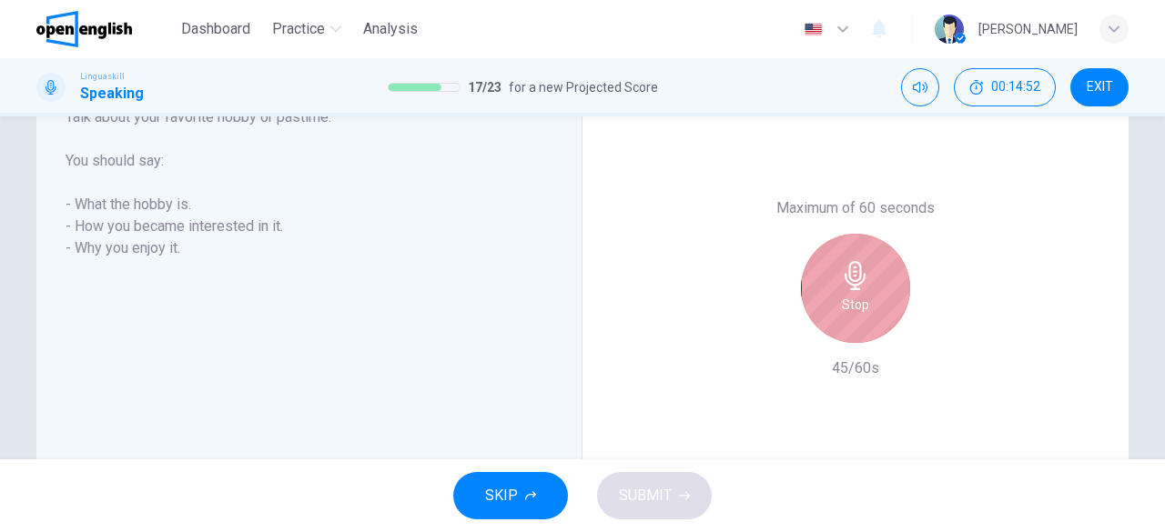
click at [861, 312] on h6 "Stop" at bounding box center [855, 305] width 27 height 22
